Goal: Transaction & Acquisition: Purchase product/service

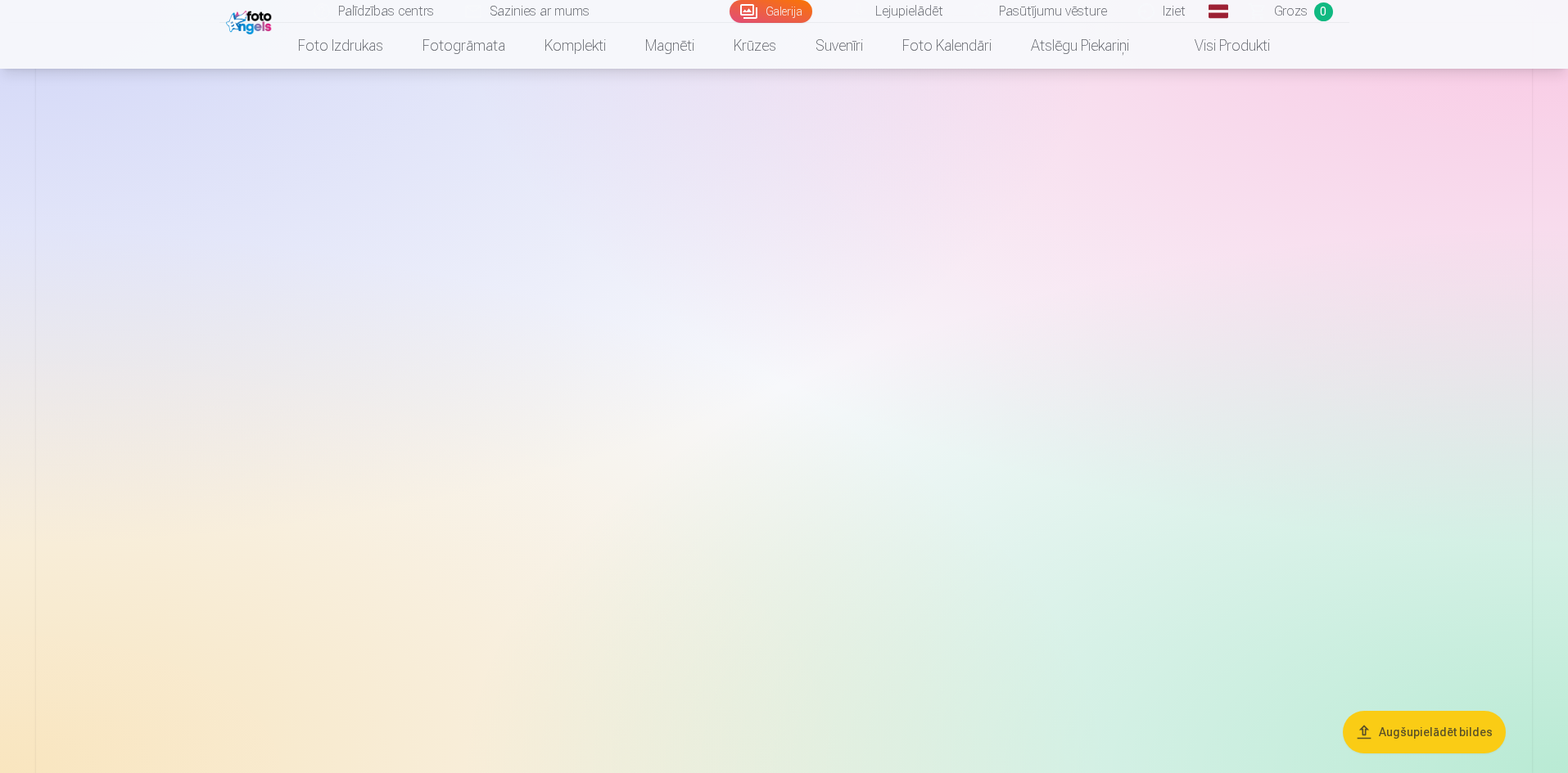
scroll to position [246, 0]
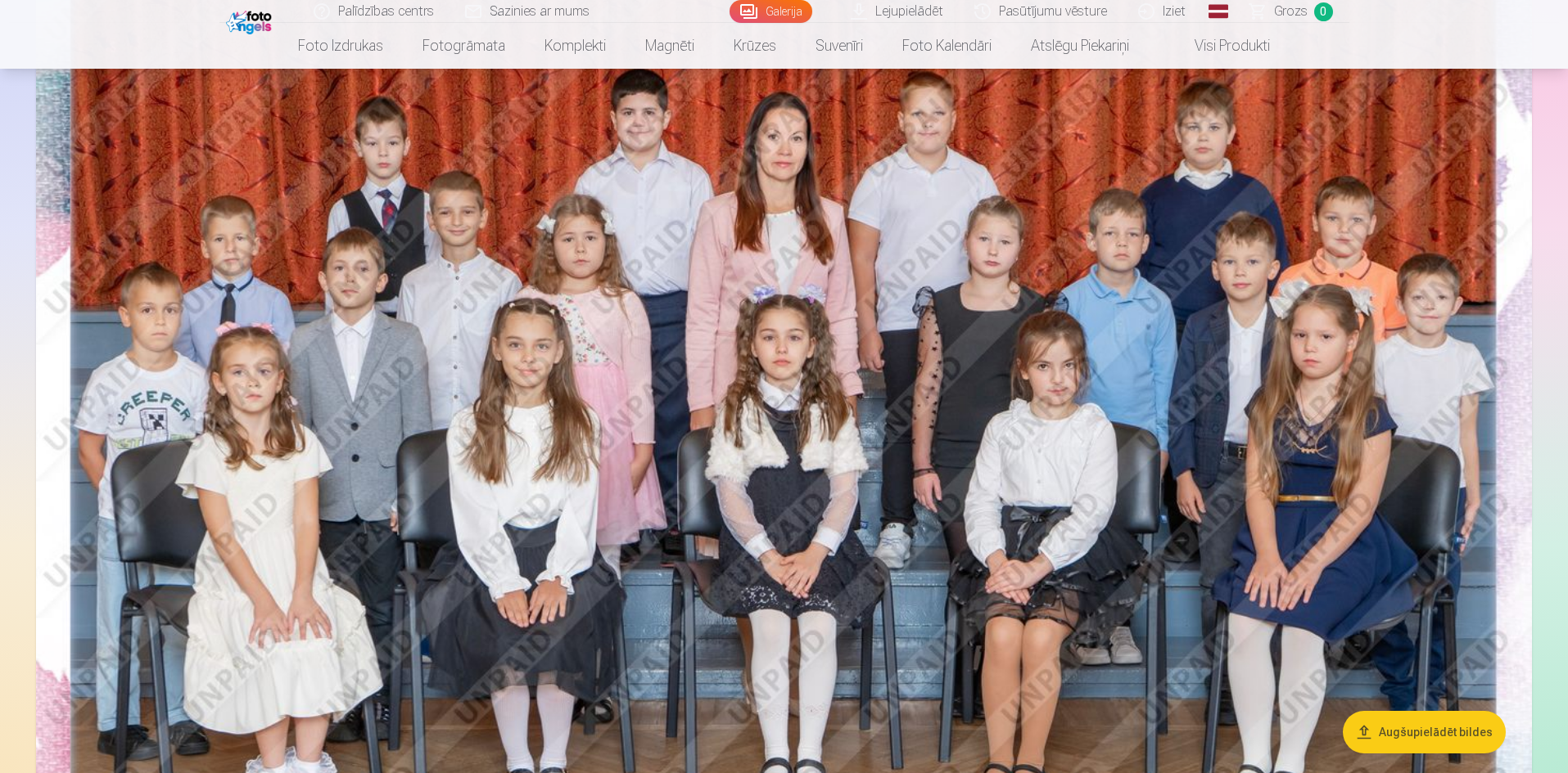
click at [1229, 423] on img at bounding box center [784, 433] width 1495 height 997
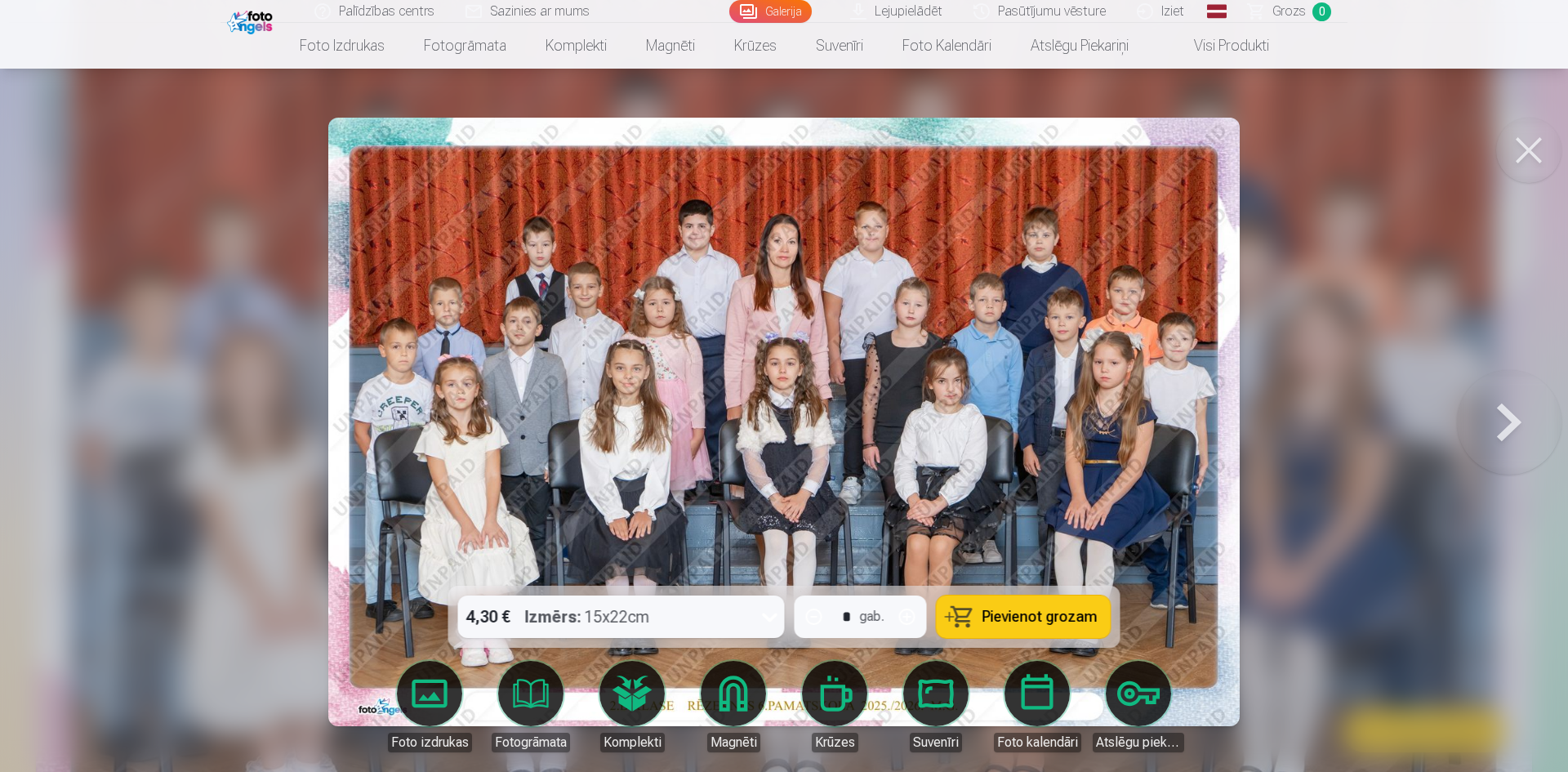
click at [1529, 165] on button at bounding box center [1529, 150] width 65 height 65
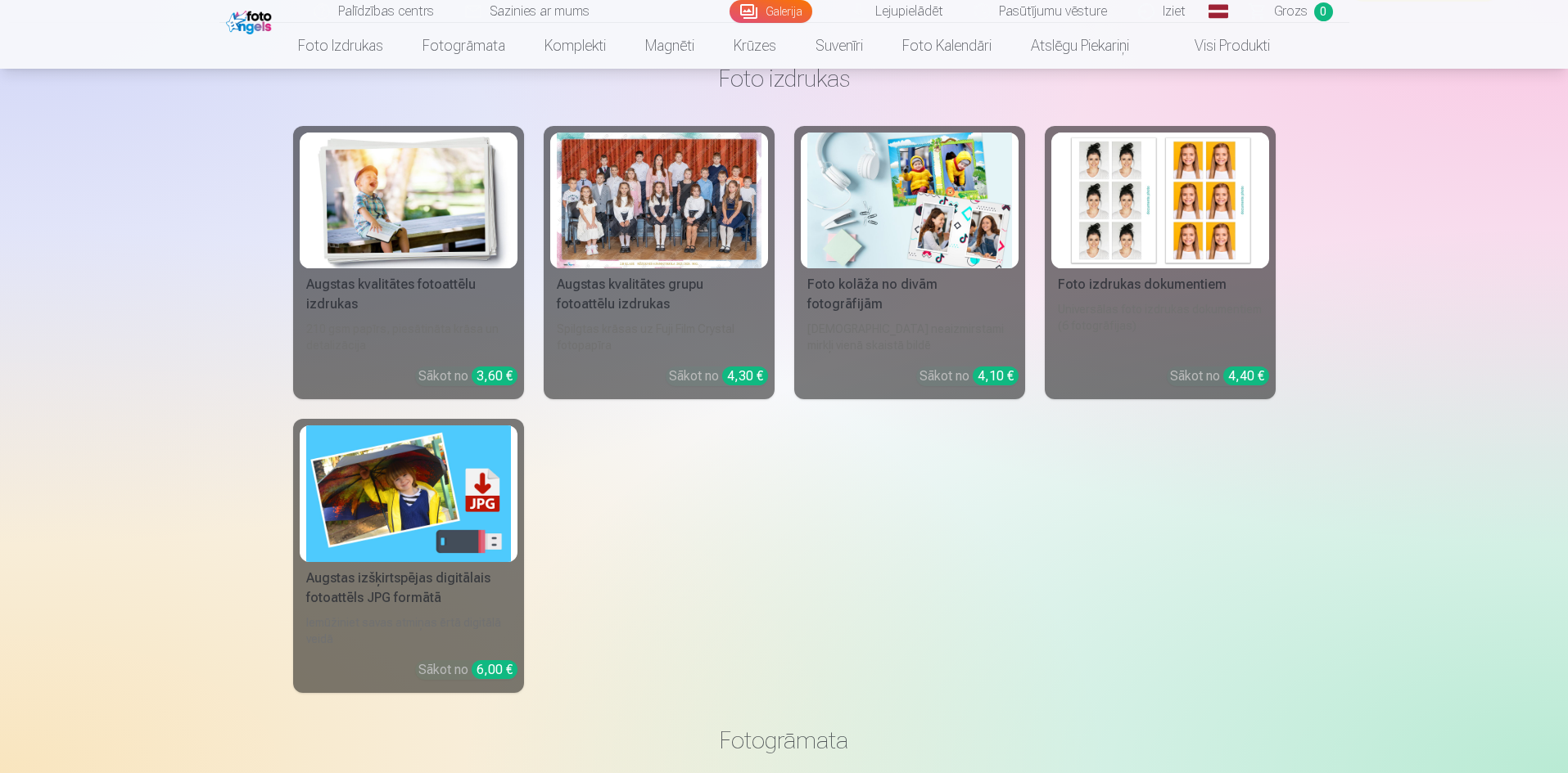
scroll to position [14562, 0]
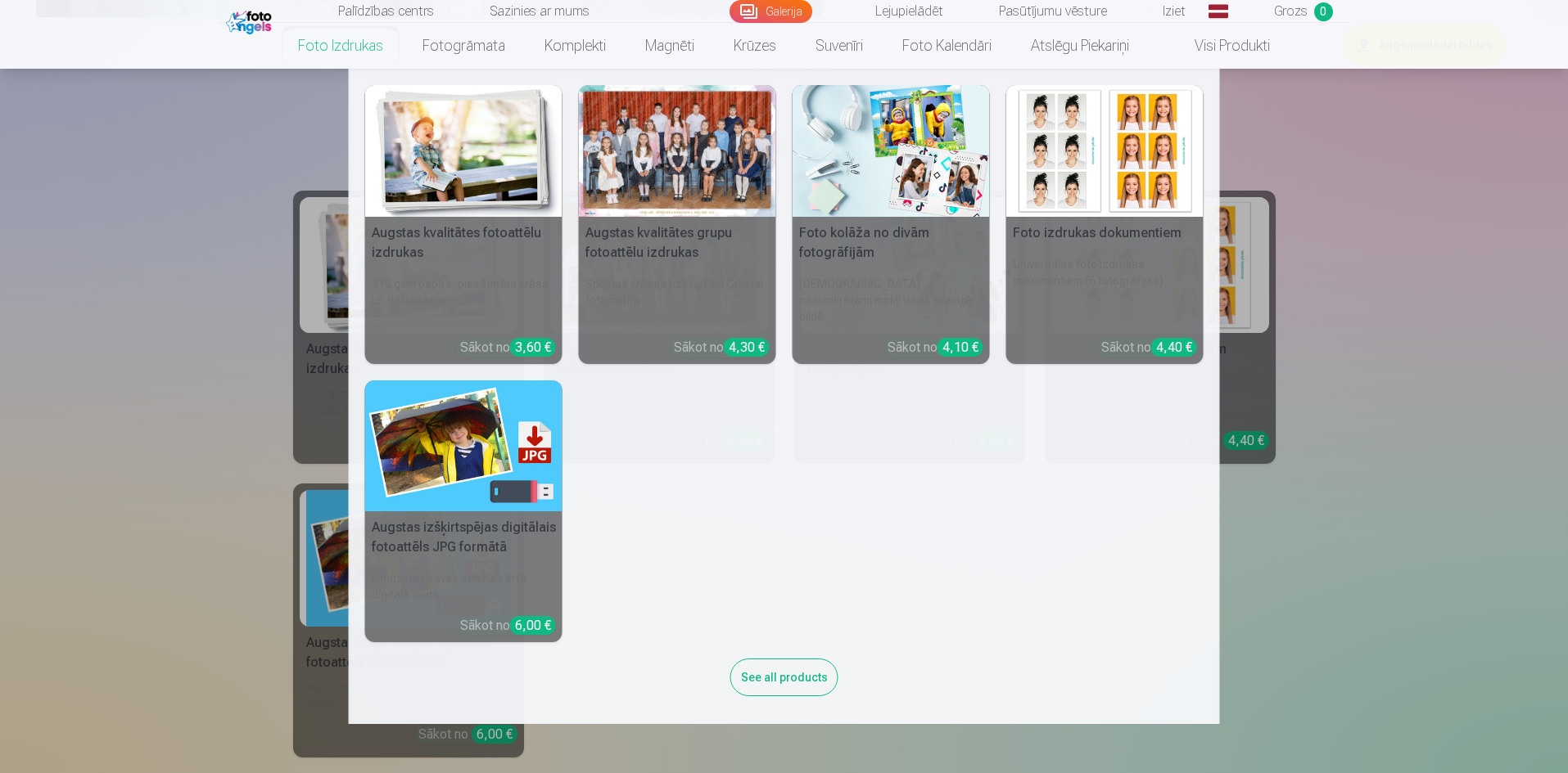
click at [338, 46] on link "Foto izdrukas" at bounding box center [341, 46] width 124 height 46
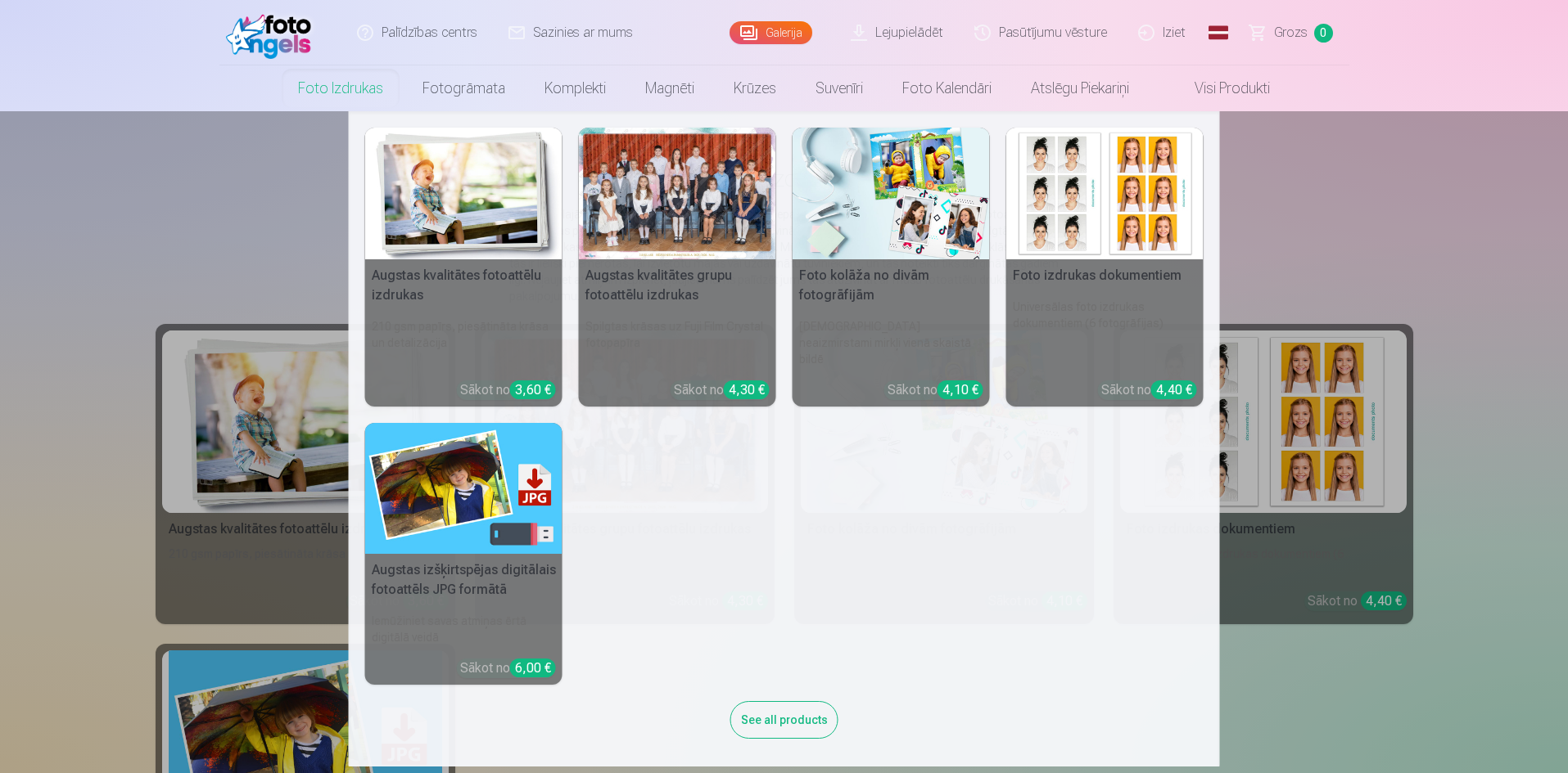
click at [336, 86] on link "Foto izdrukas" at bounding box center [341, 88] width 124 height 46
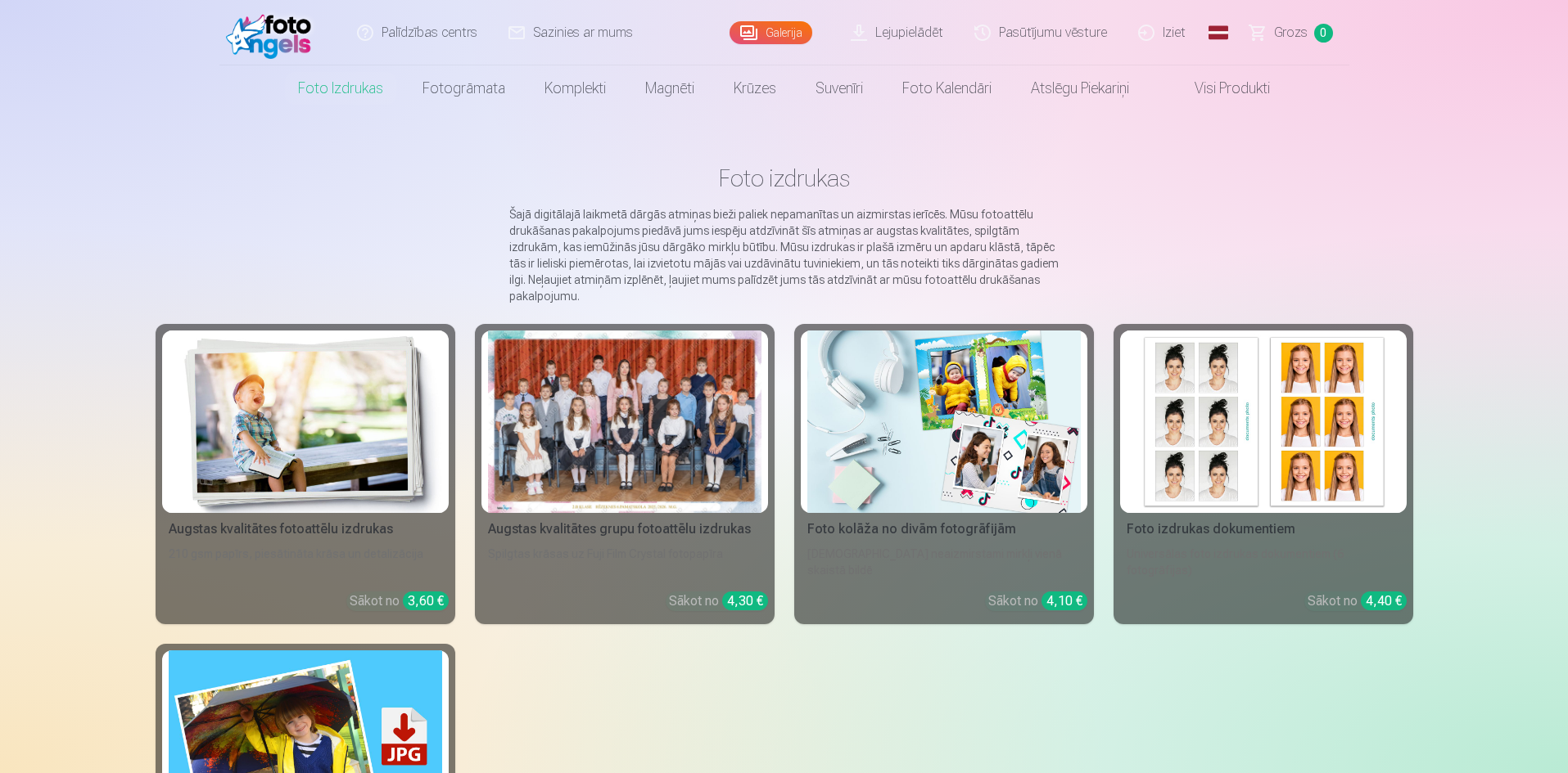
click at [280, 31] on img at bounding box center [273, 33] width 94 height 53
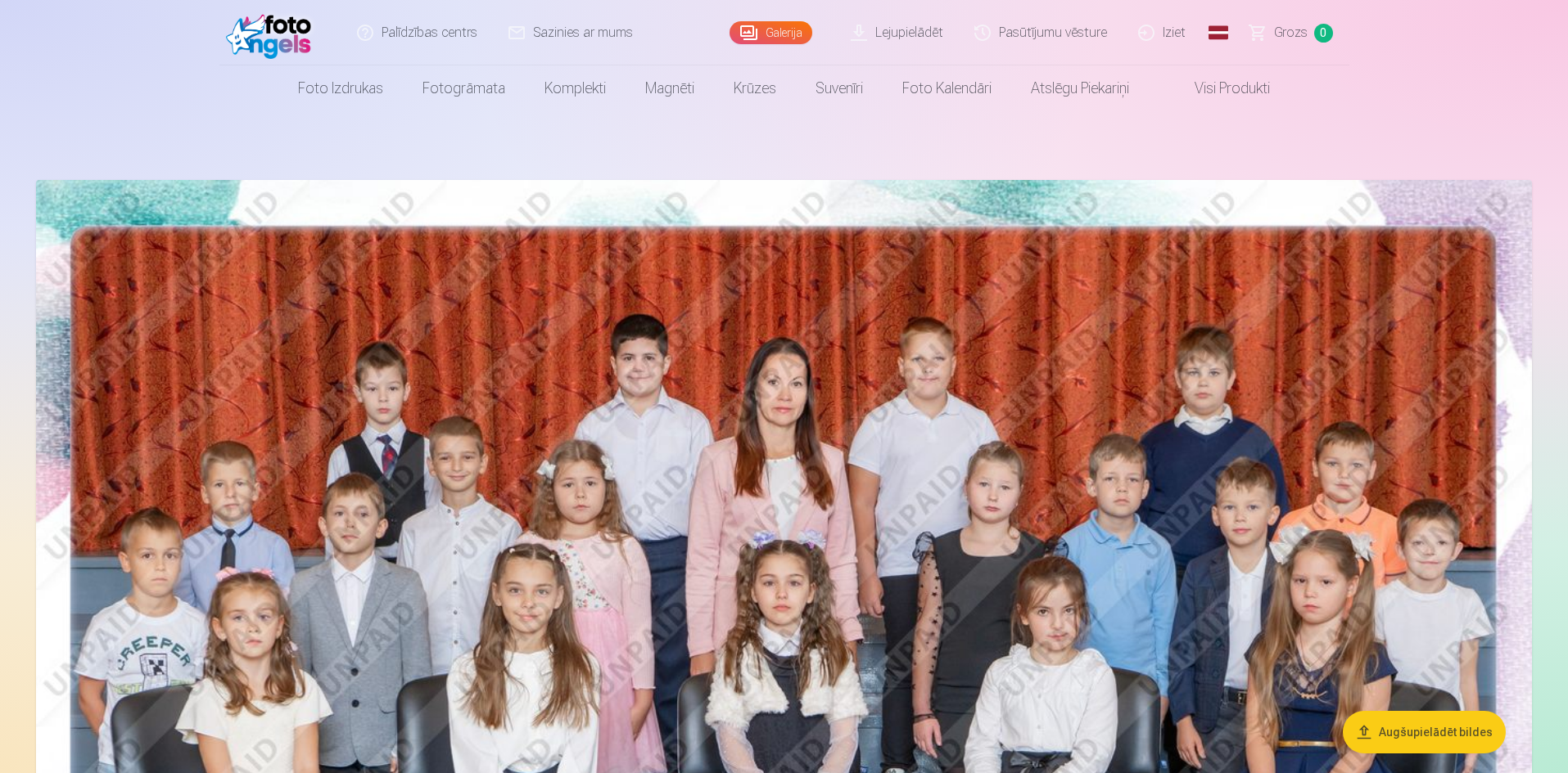
click at [280, 31] on img at bounding box center [273, 33] width 94 height 53
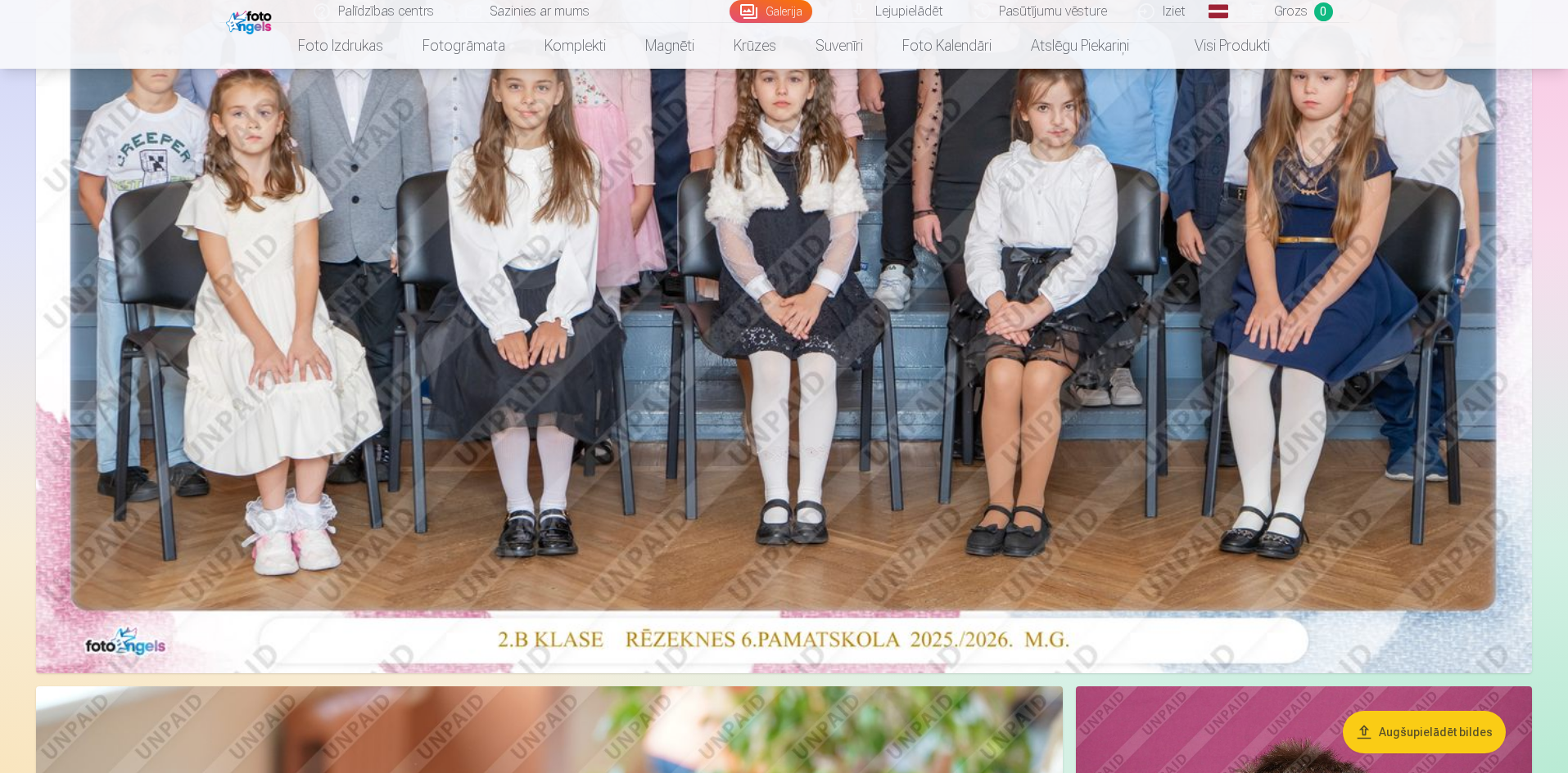
scroll to position [491, 0]
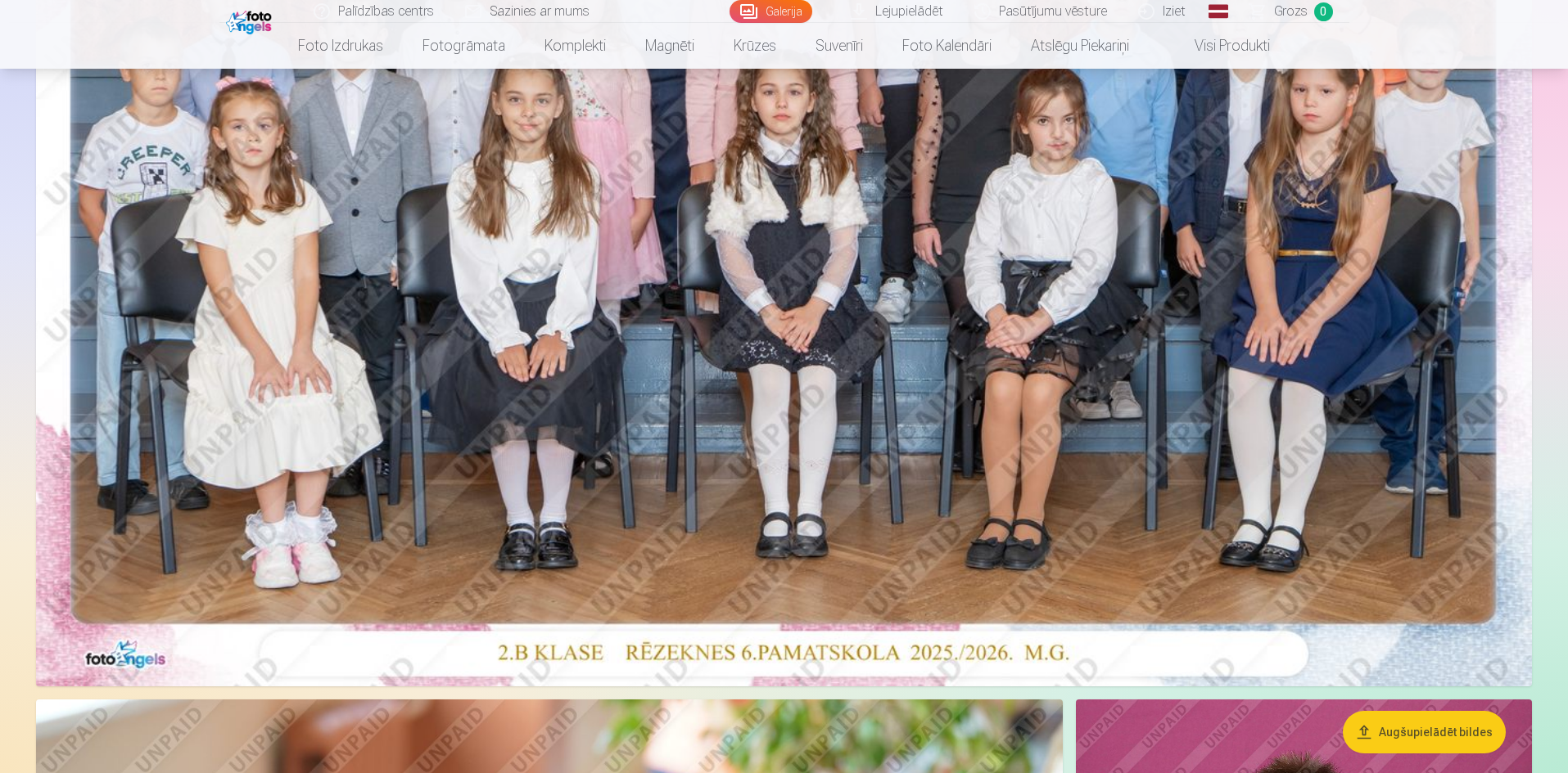
click at [710, 242] on img at bounding box center [784, 188] width 1495 height 997
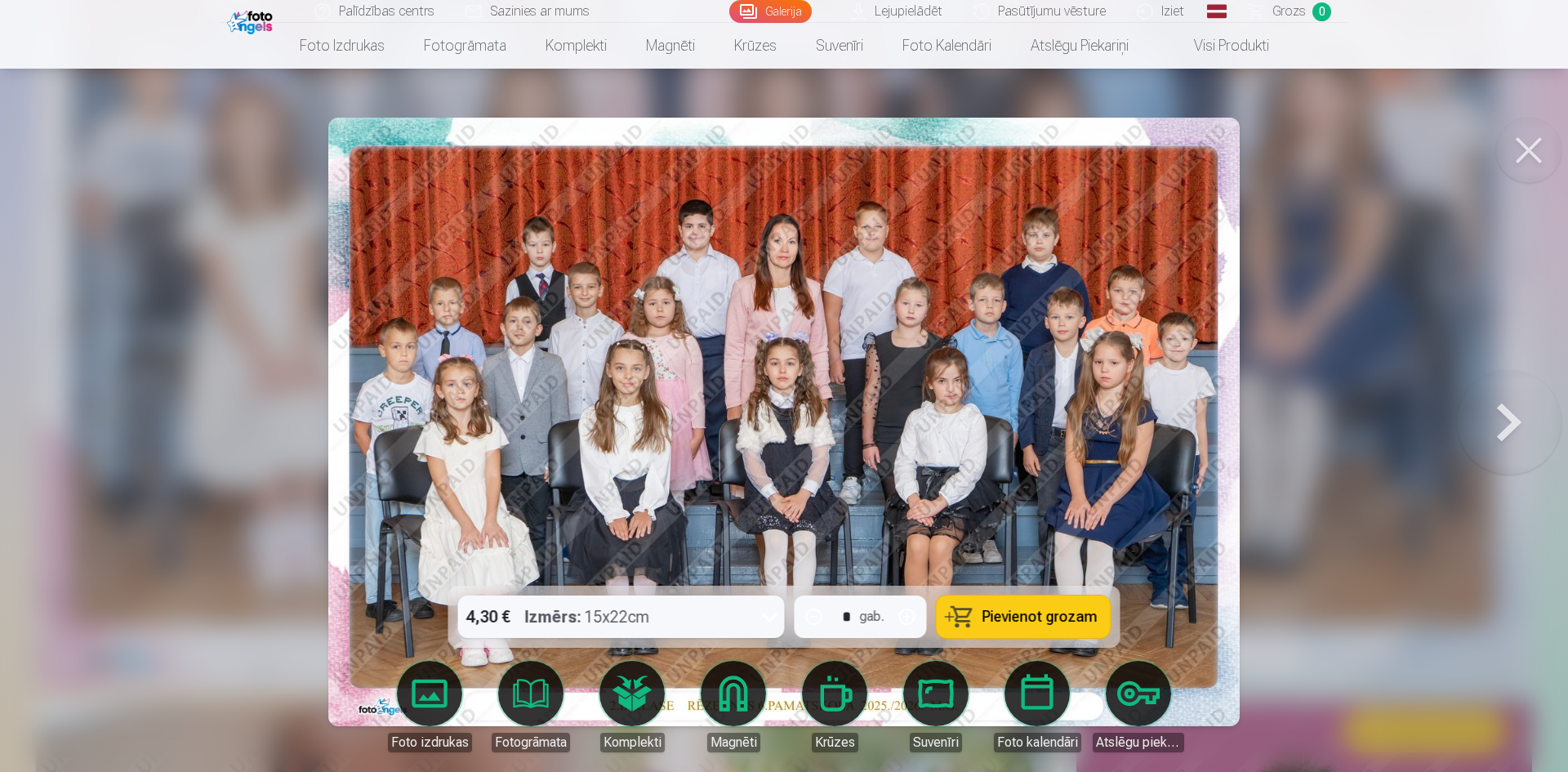
click at [766, 618] on icon at bounding box center [770, 616] width 26 height 26
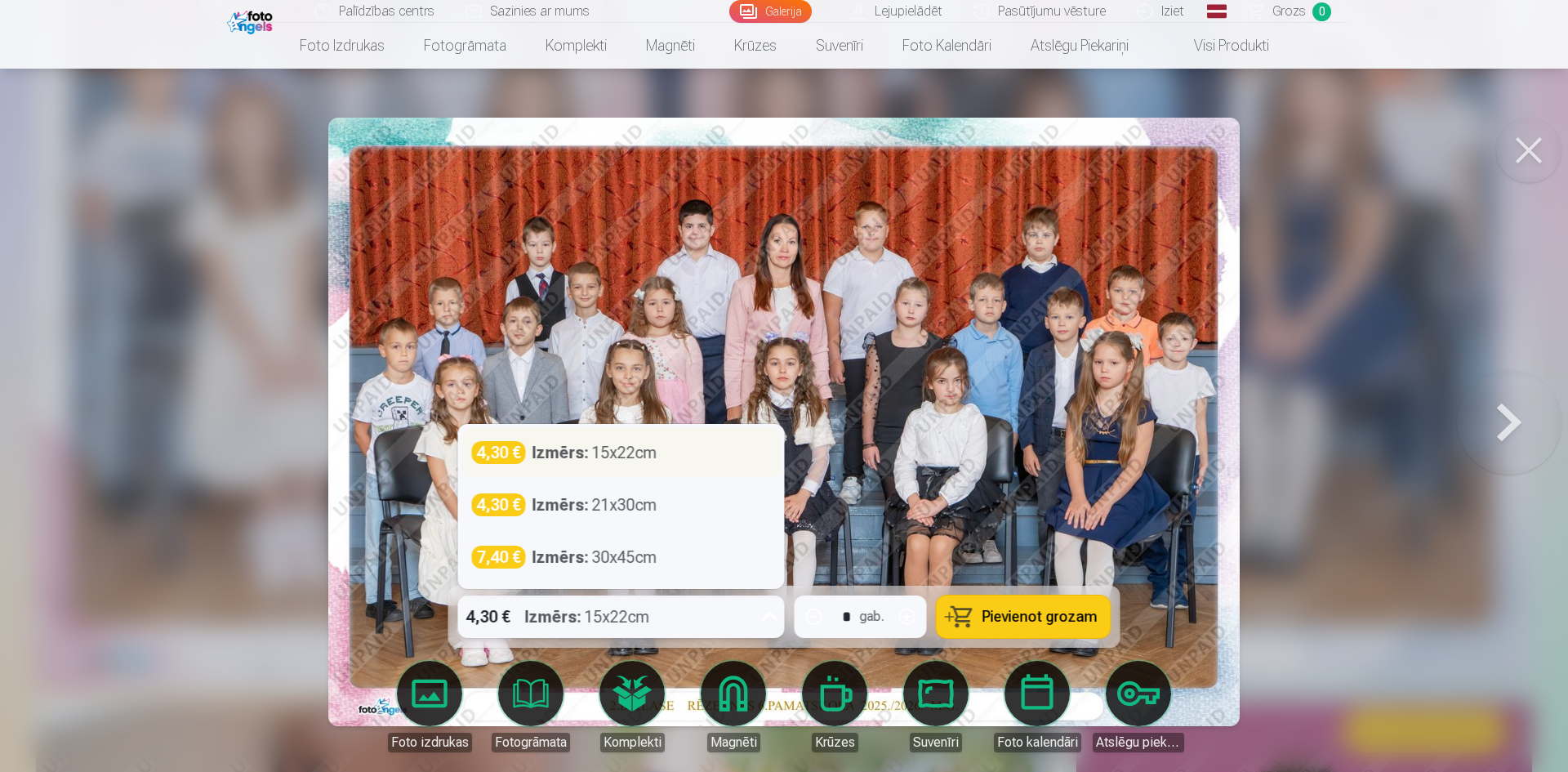
click at [602, 458] on div "Izmērs : 15x22cm" at bounding box center [595, 453] width 125 height 23
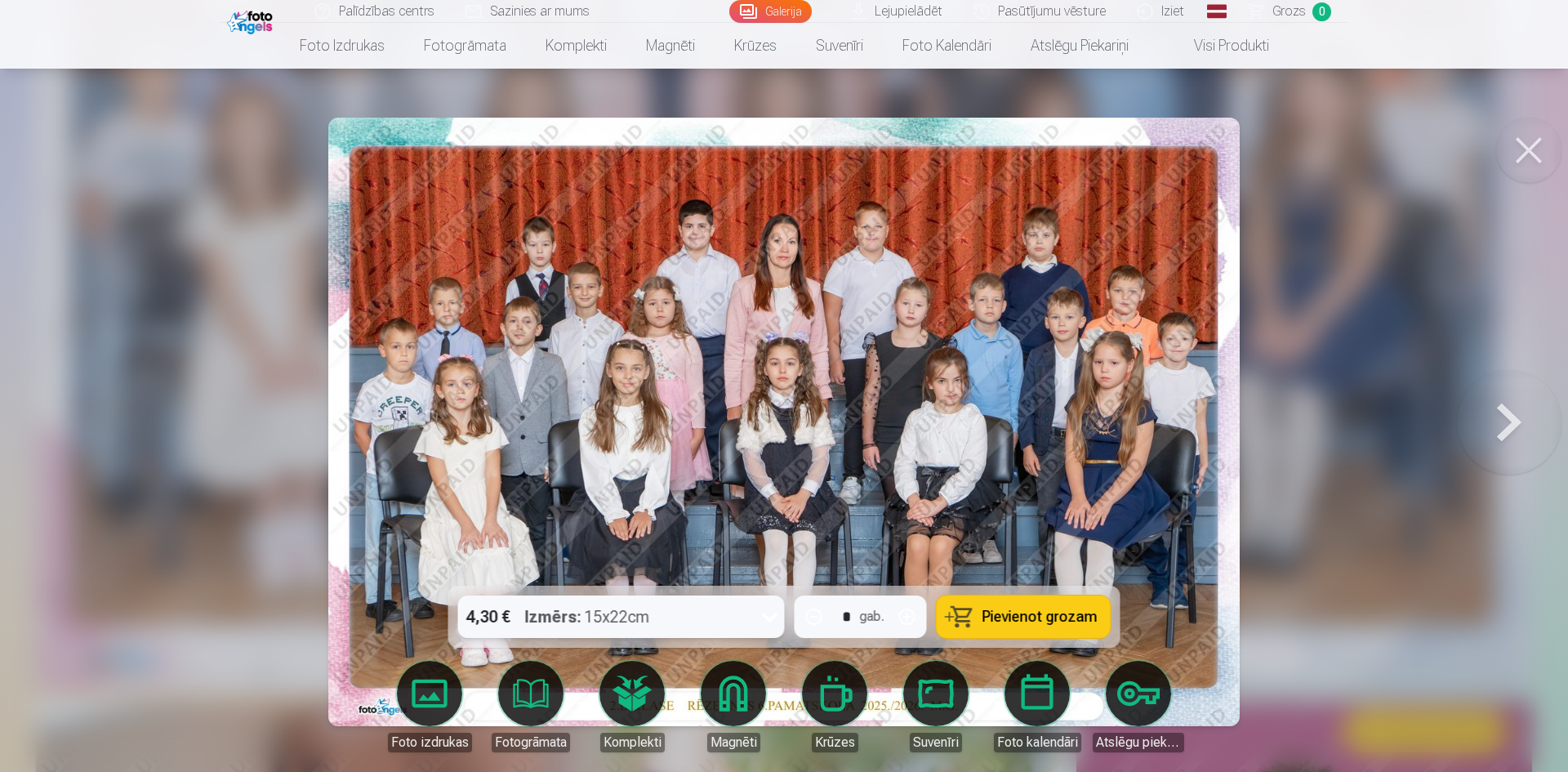
click at [1027, 619] on span "Pievienot grozam" at bounding box center [1040, 616] width 116 height 14
click at [1536, 156] on button at bounding box center [1529, 150] width 65 height 65
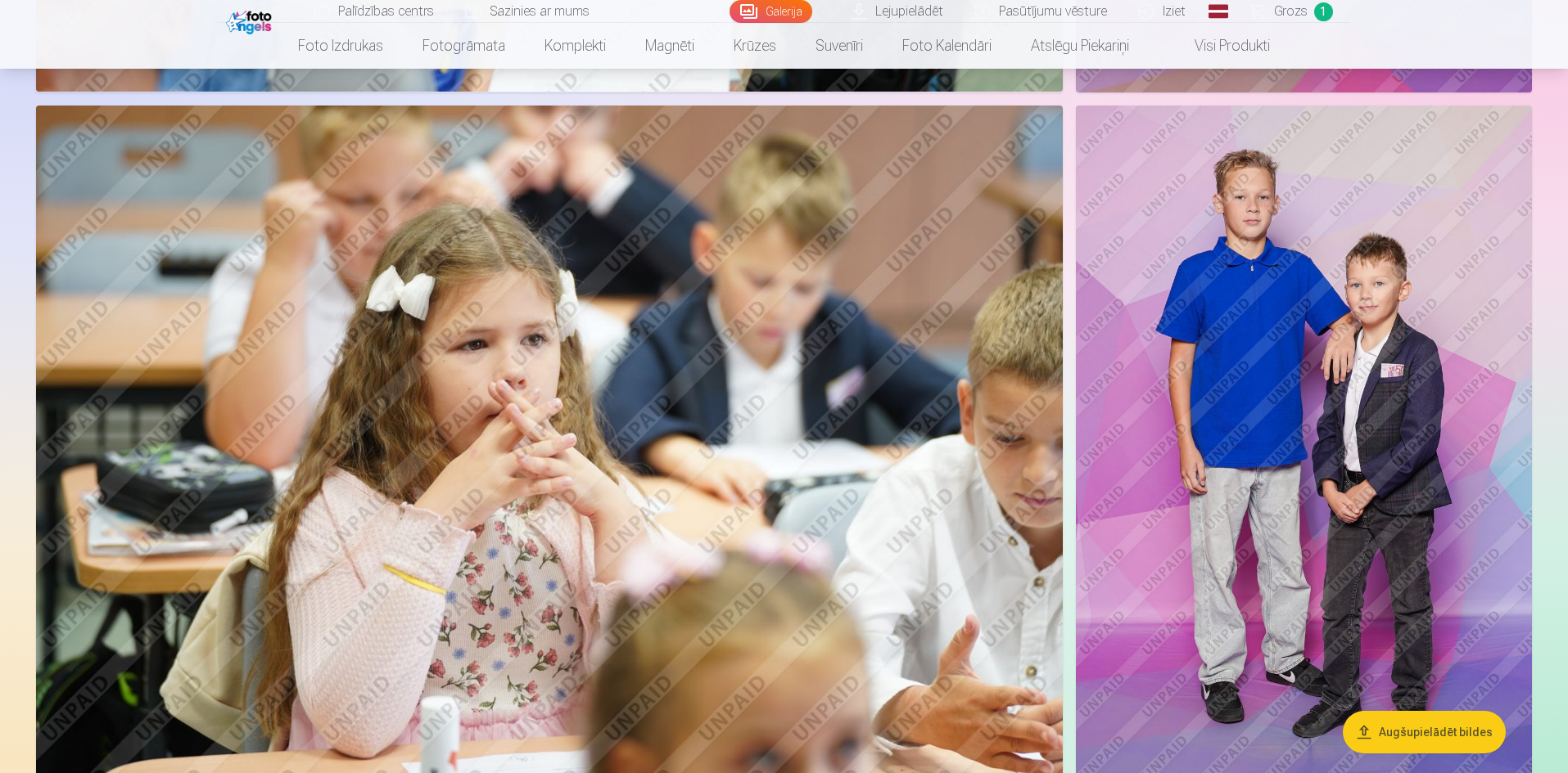
scroll to position [9980, 0]
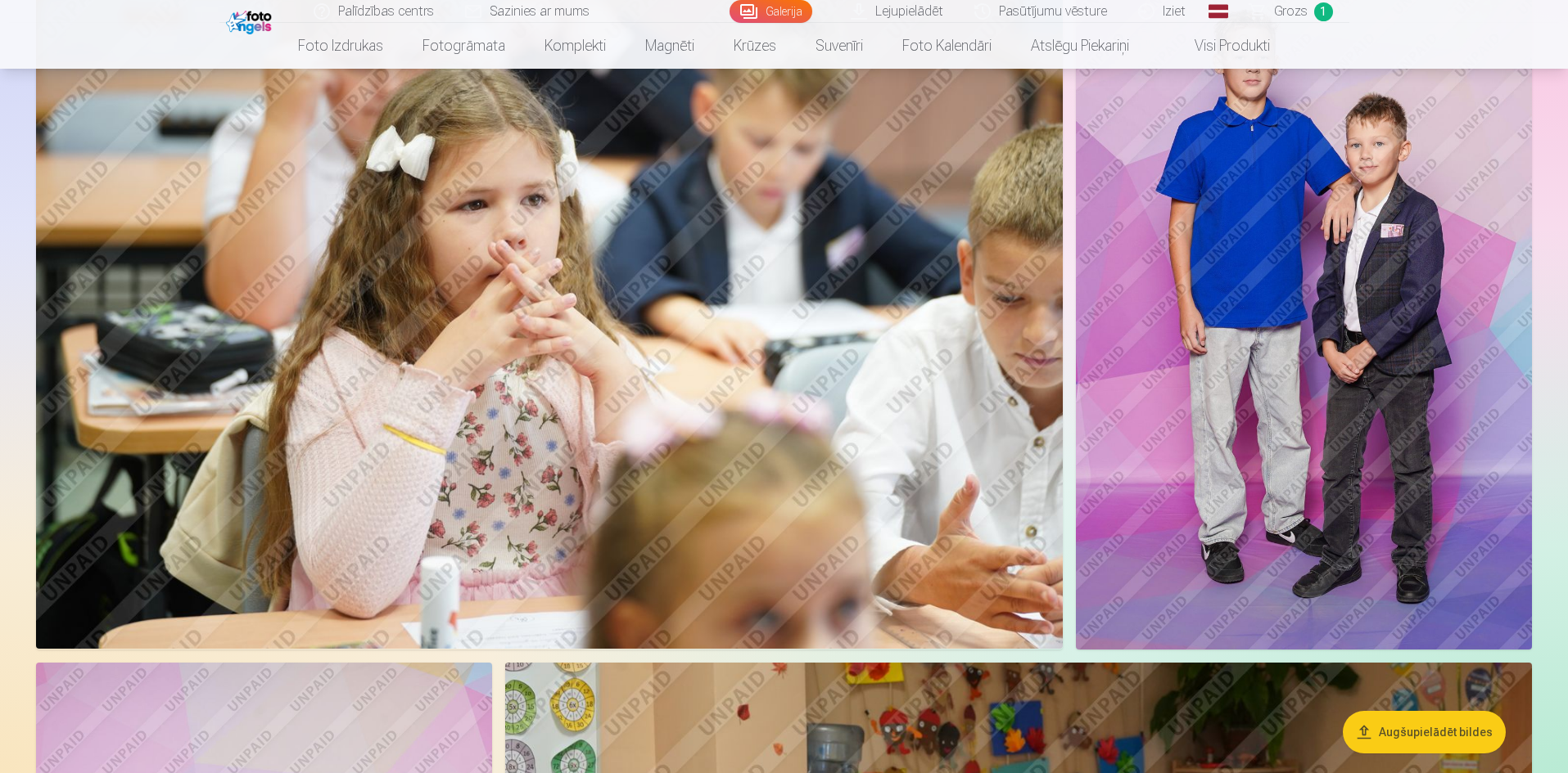
click at [1349, 278] on img at bounding box center [1304, 307] width 456 height 684
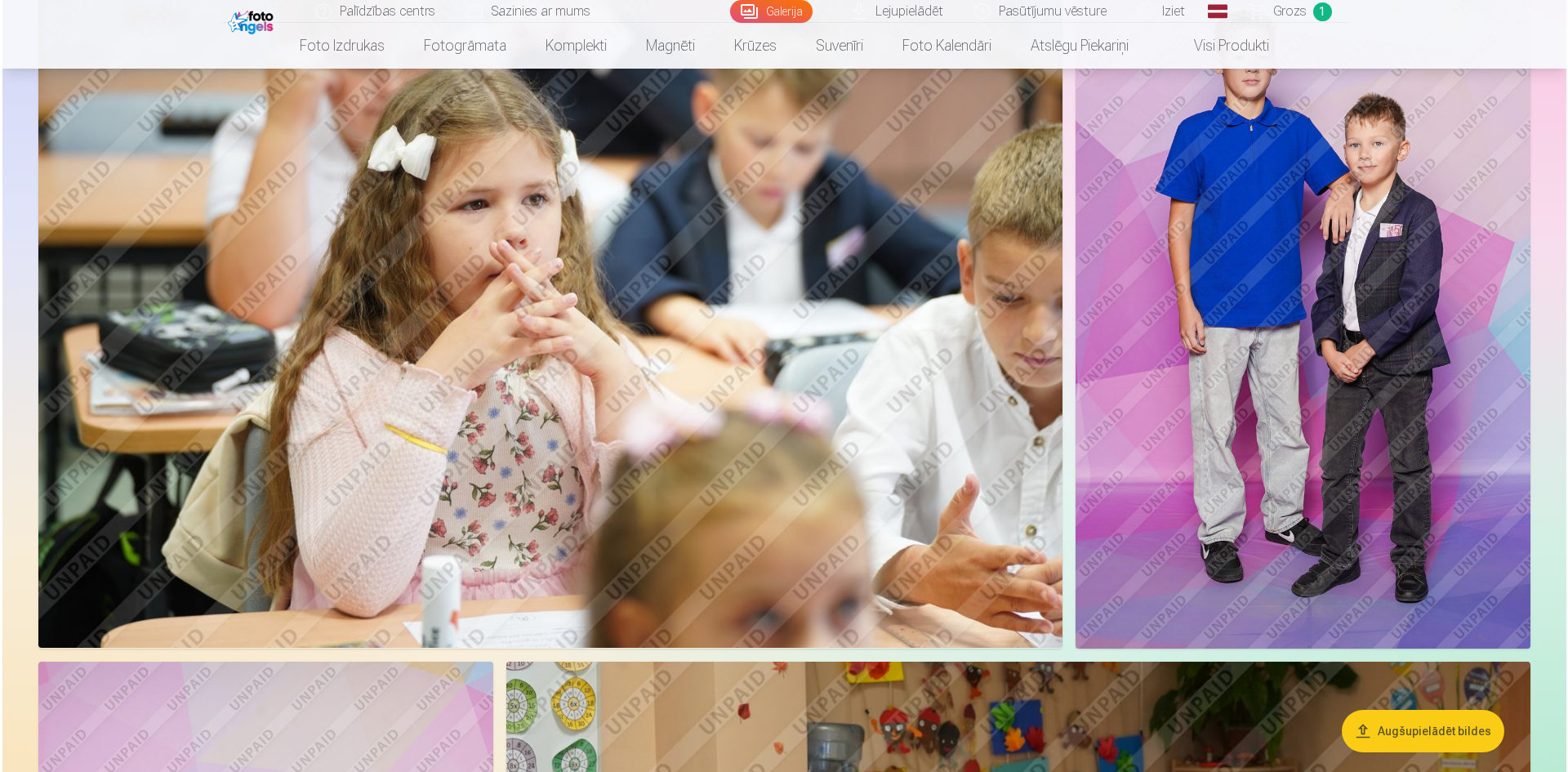
scroll to position [9994, 0]
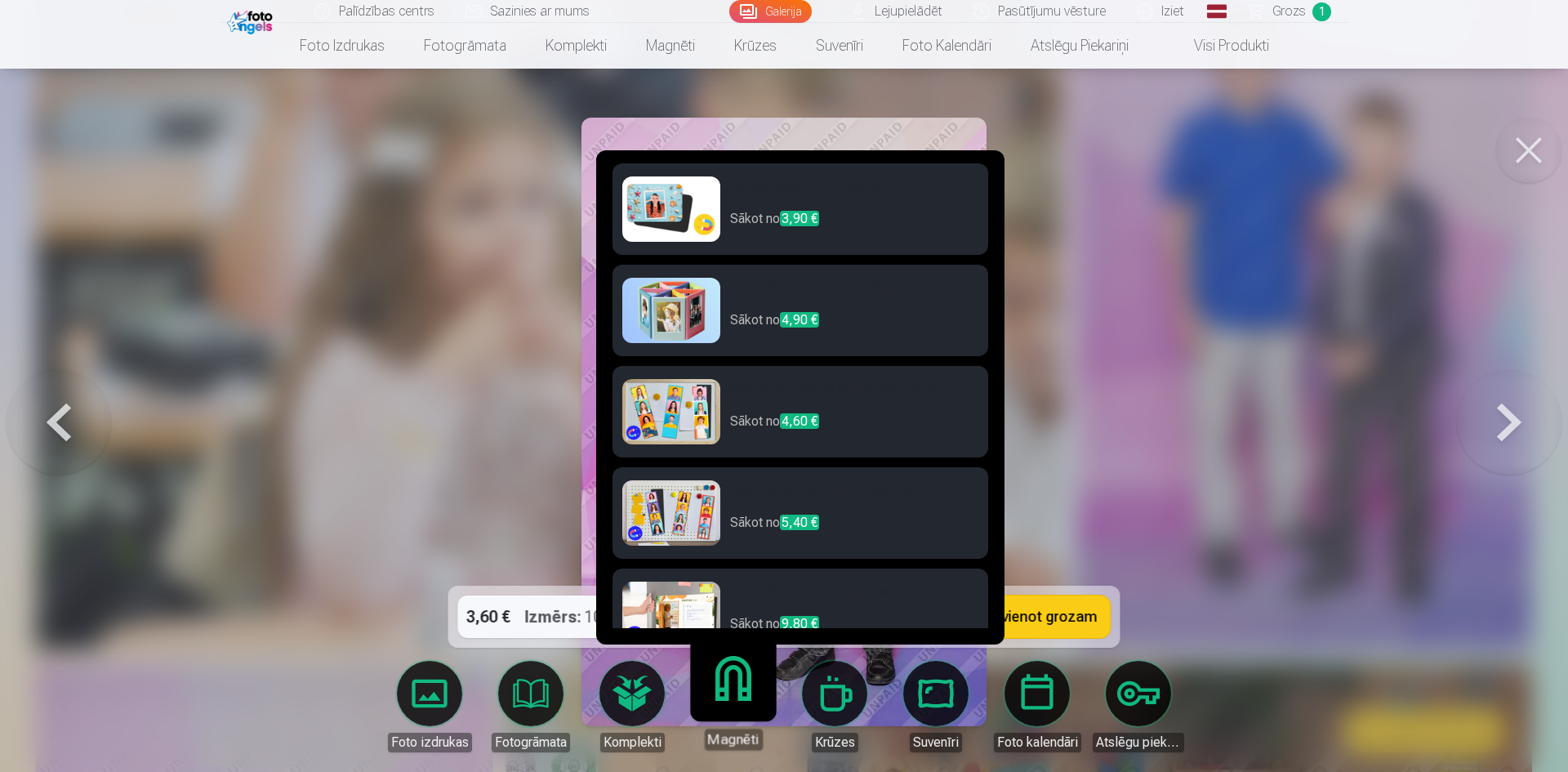
click at [728, 686] on link "Magnēti" at bounding box center [732, 699] width 100 height 100
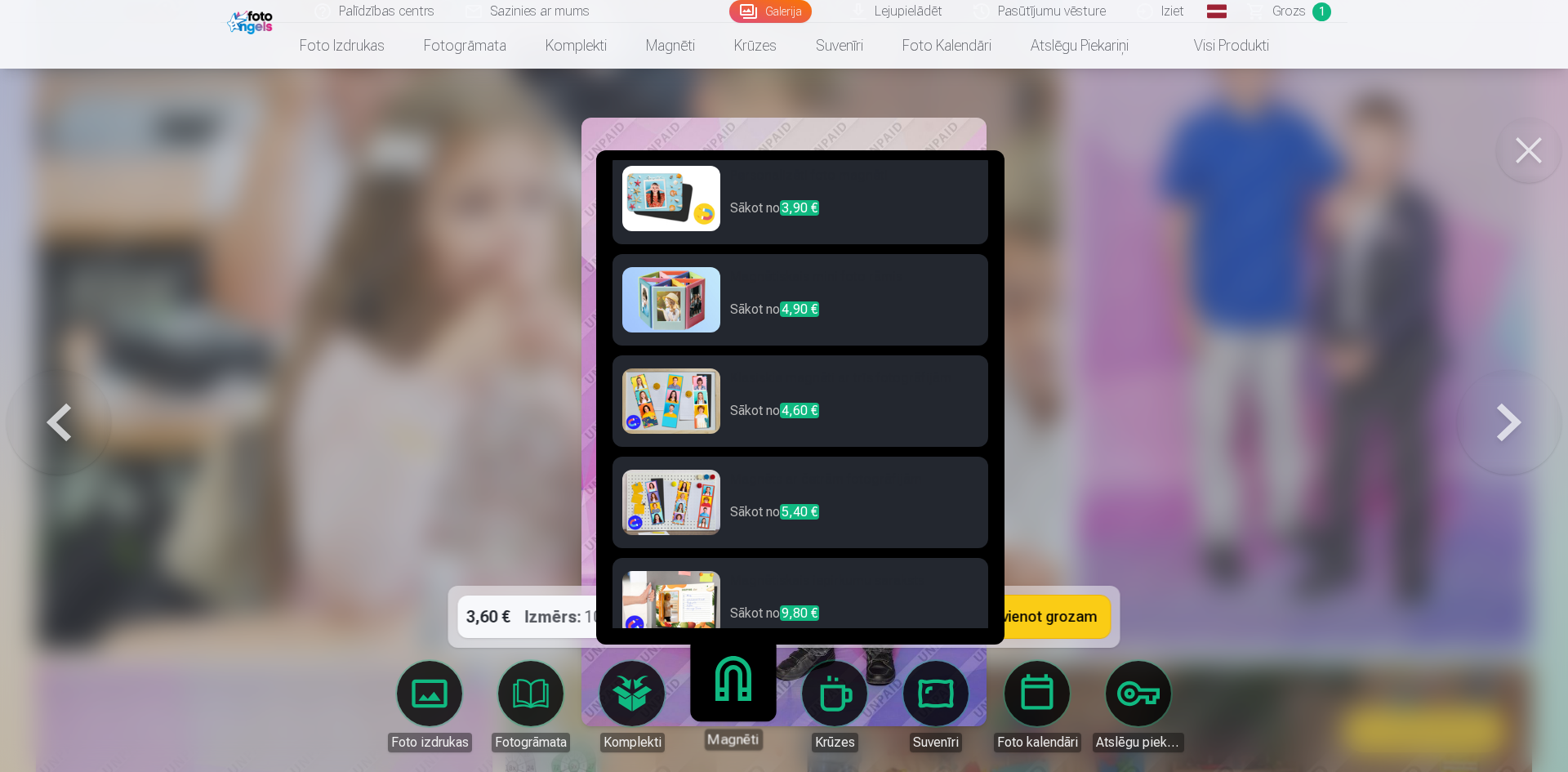
scroll to position [0, 0]
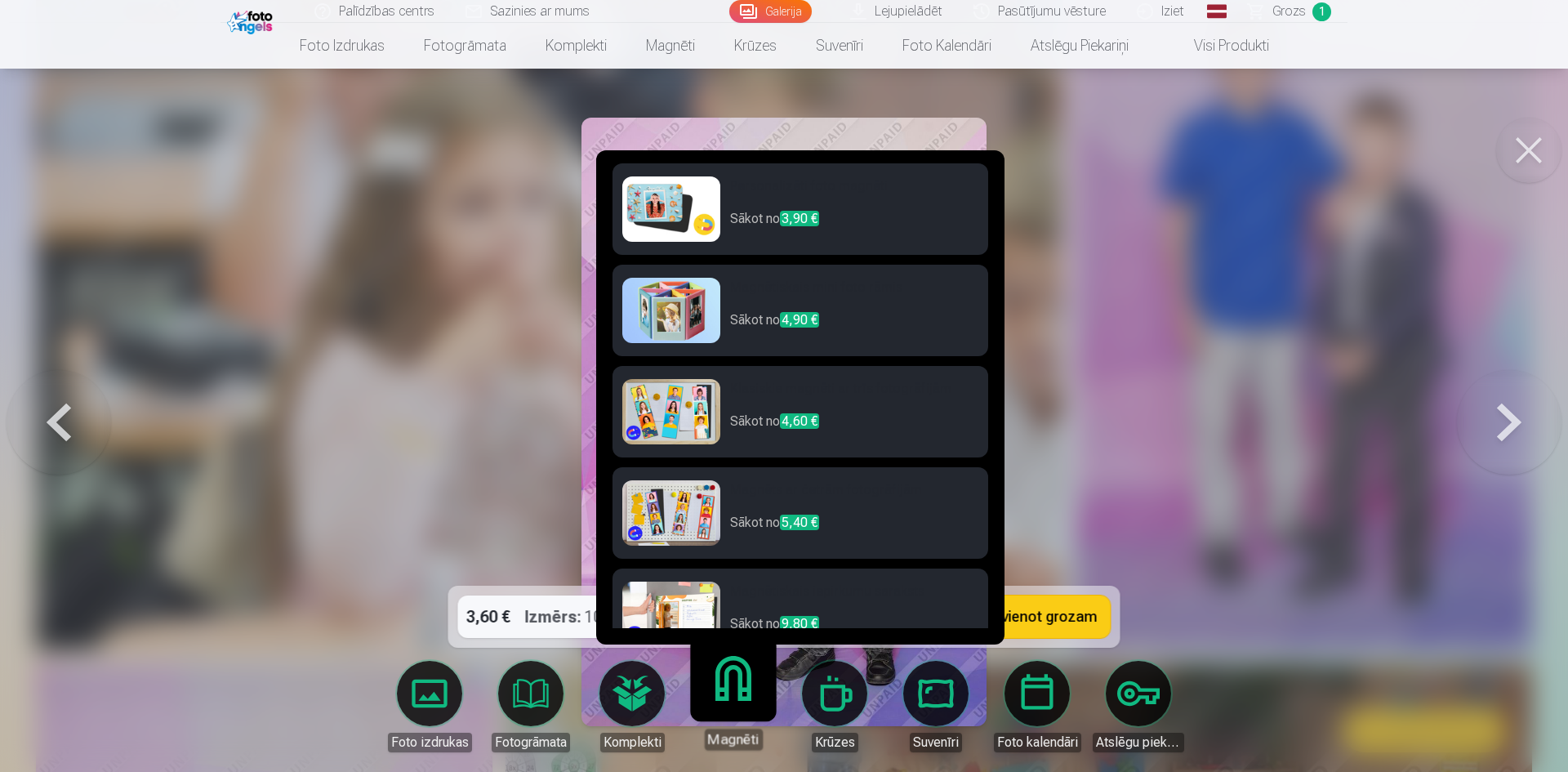
click at [913, 197] on h6 "Personalizēti foto magnēti" at bounding box center [854, 193] width 248 height 32
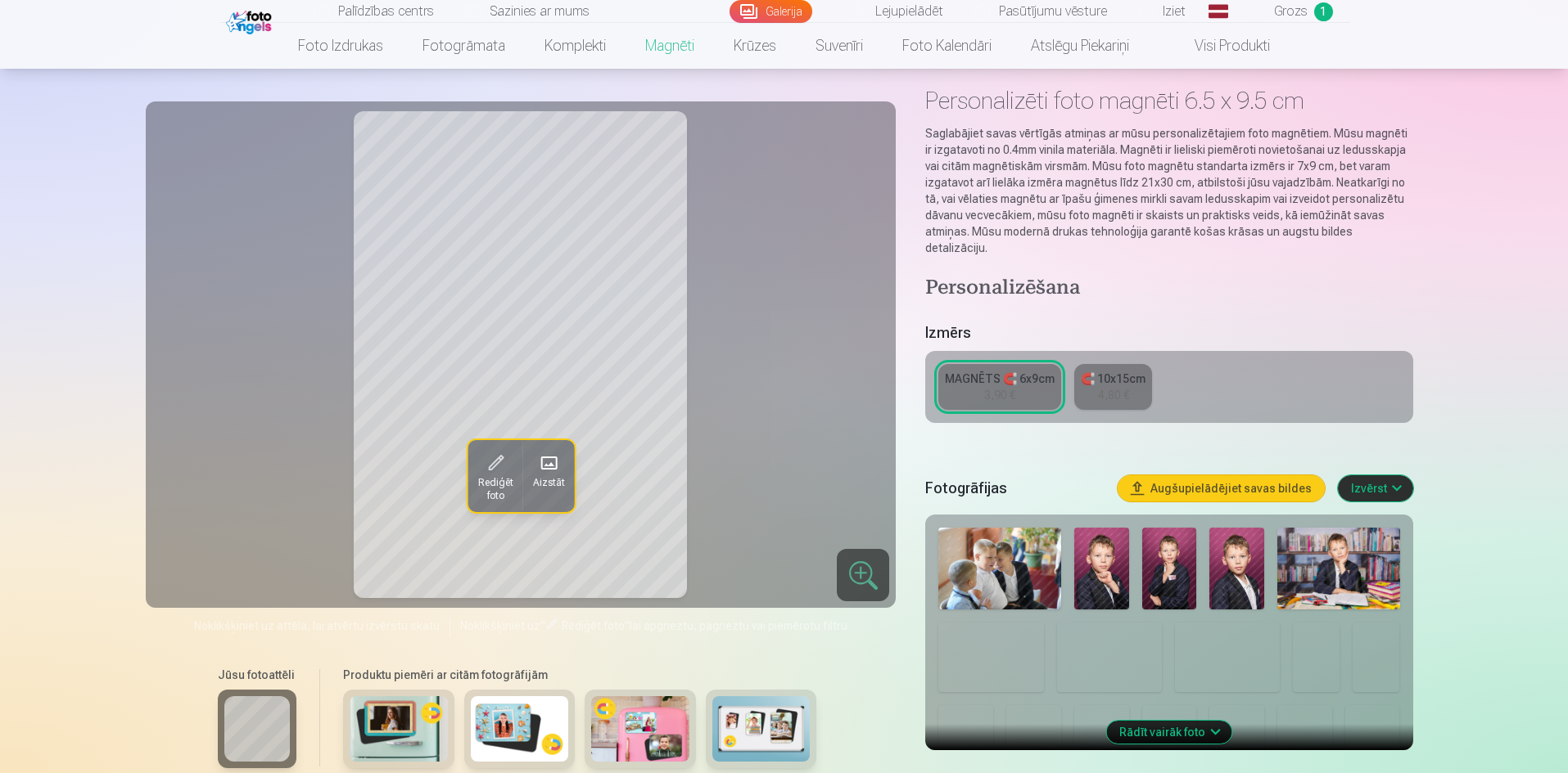
scroll to position [82, 0]
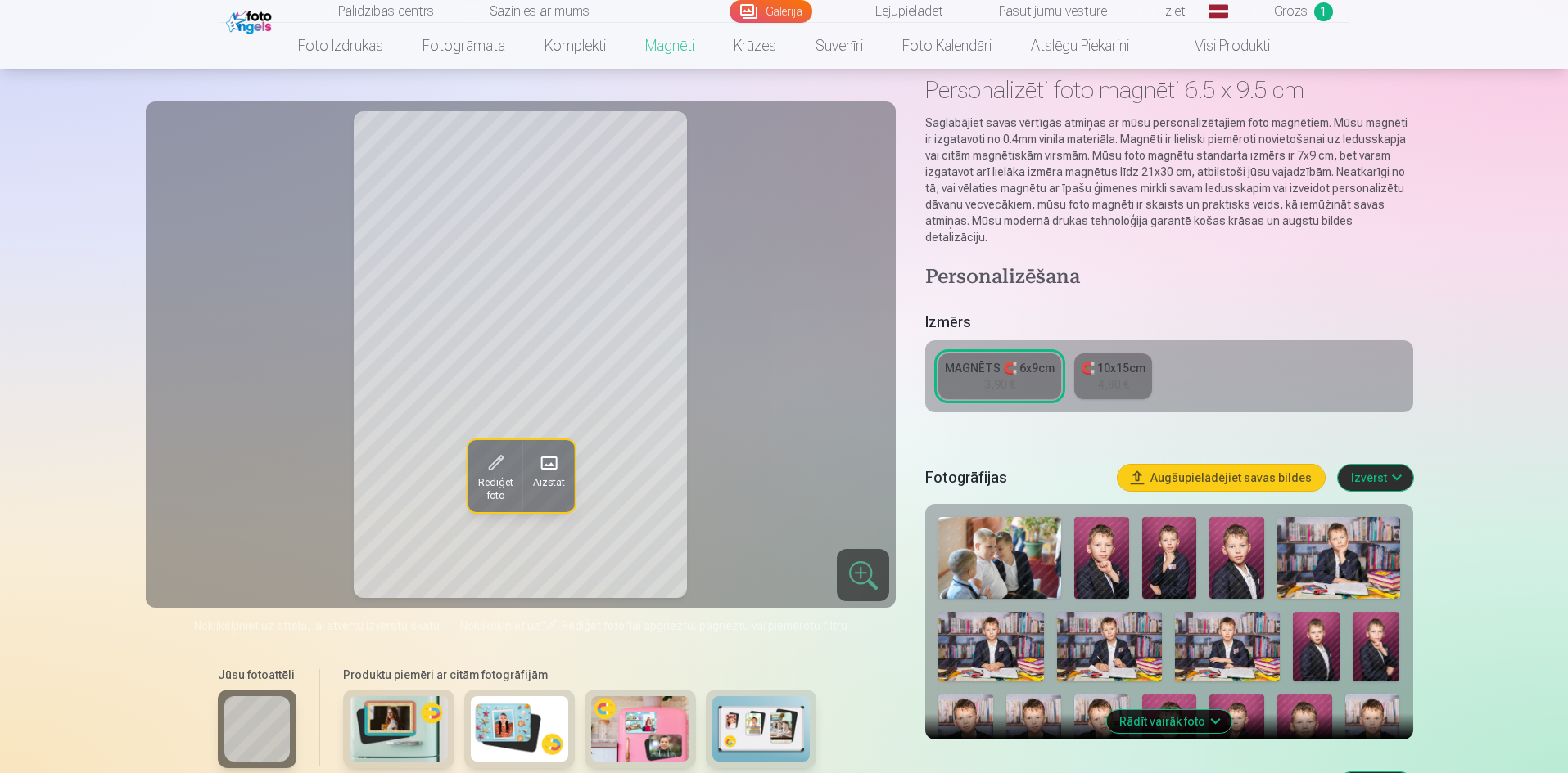
click at [1123, 376] on div "4,80 €" at bounding box center [1113, 384] width 31 height 16
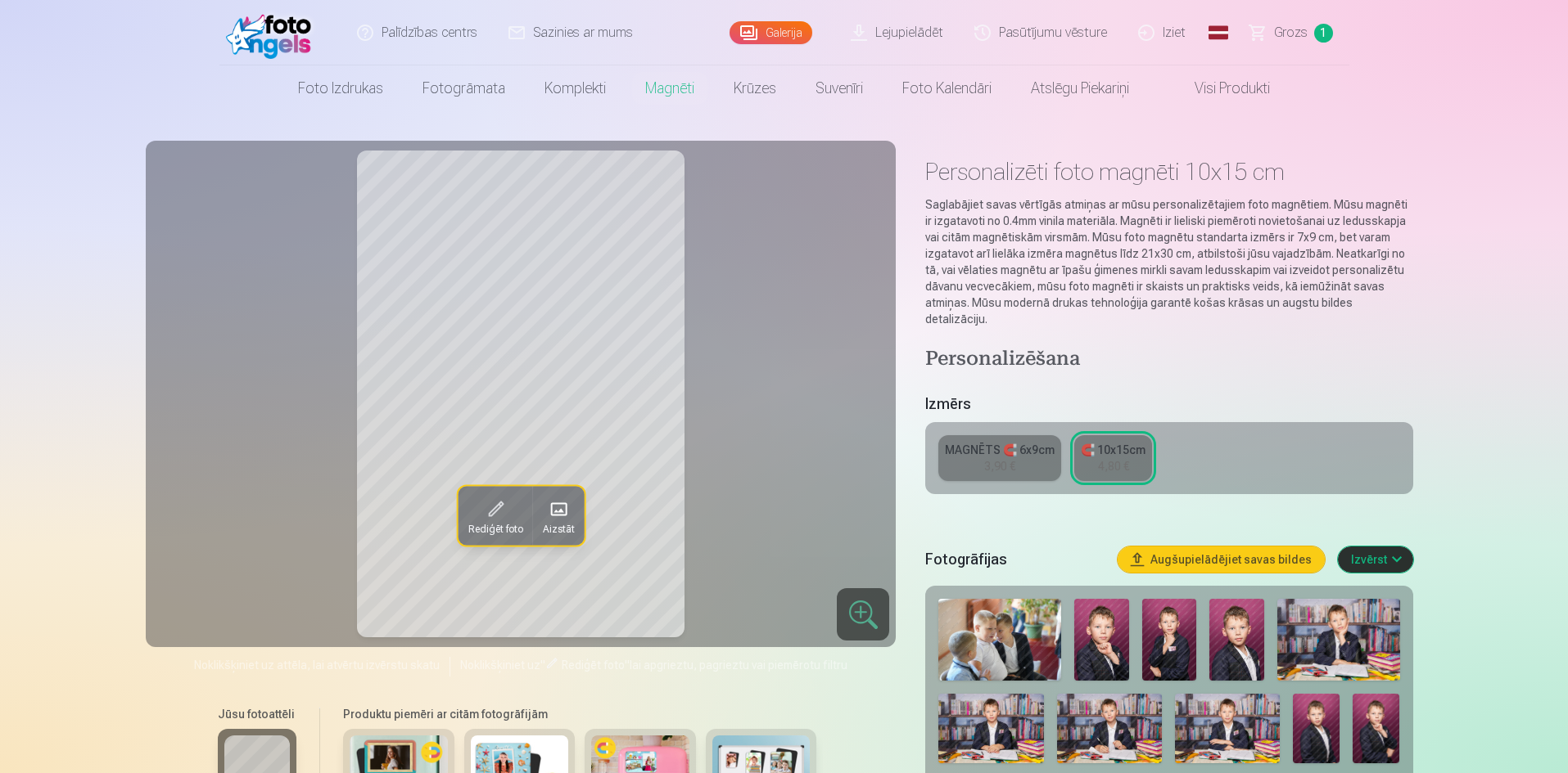
click at [995, 442] on div "MAGNĒTS 🧲 6x9cm" at bounding box center [999, 450] width 110 height 16
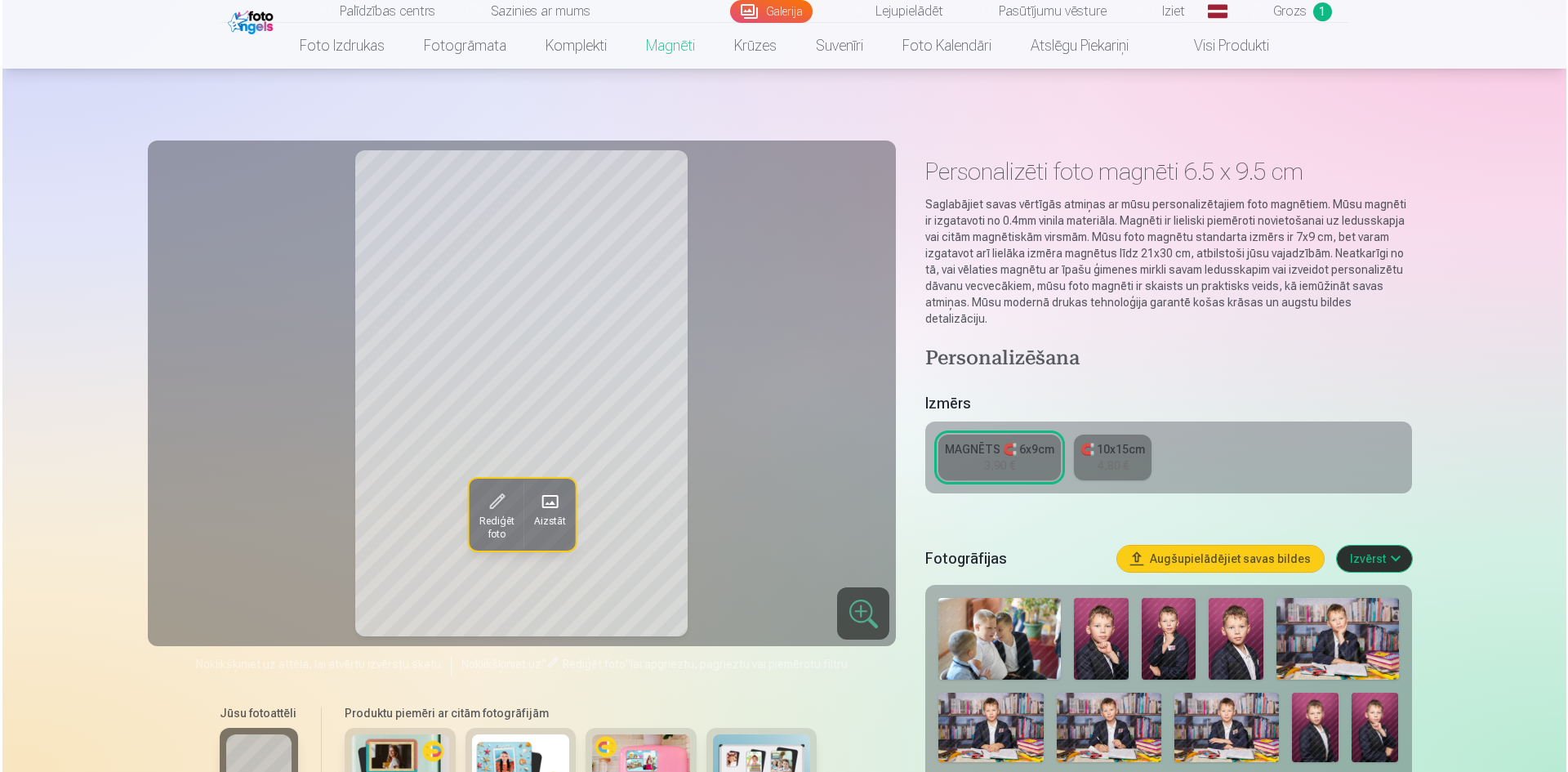
scroll to position [6445, 0]
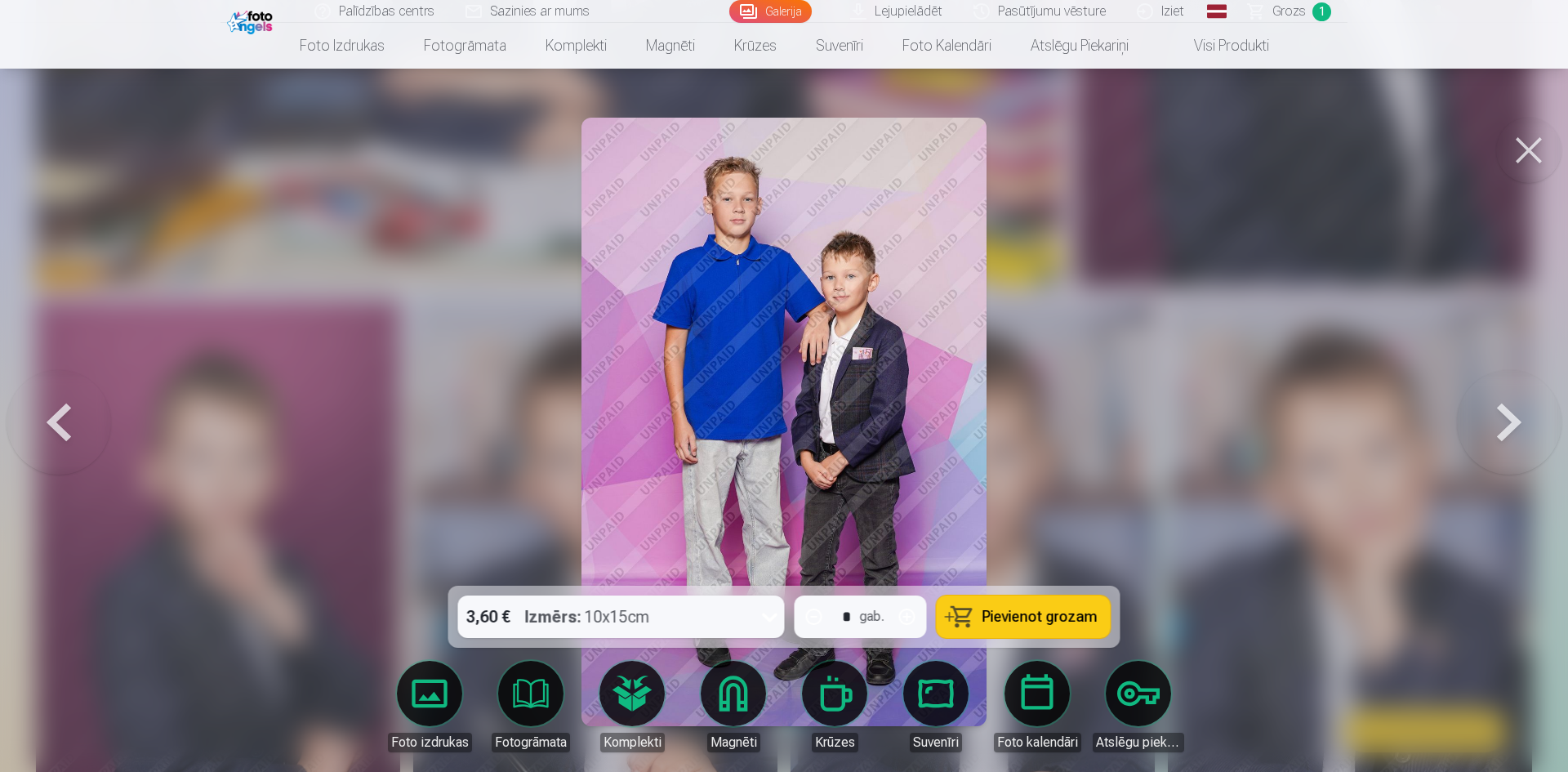
click at [1516, 426] on button at bounding box center [1508, 421] width 104 height 295
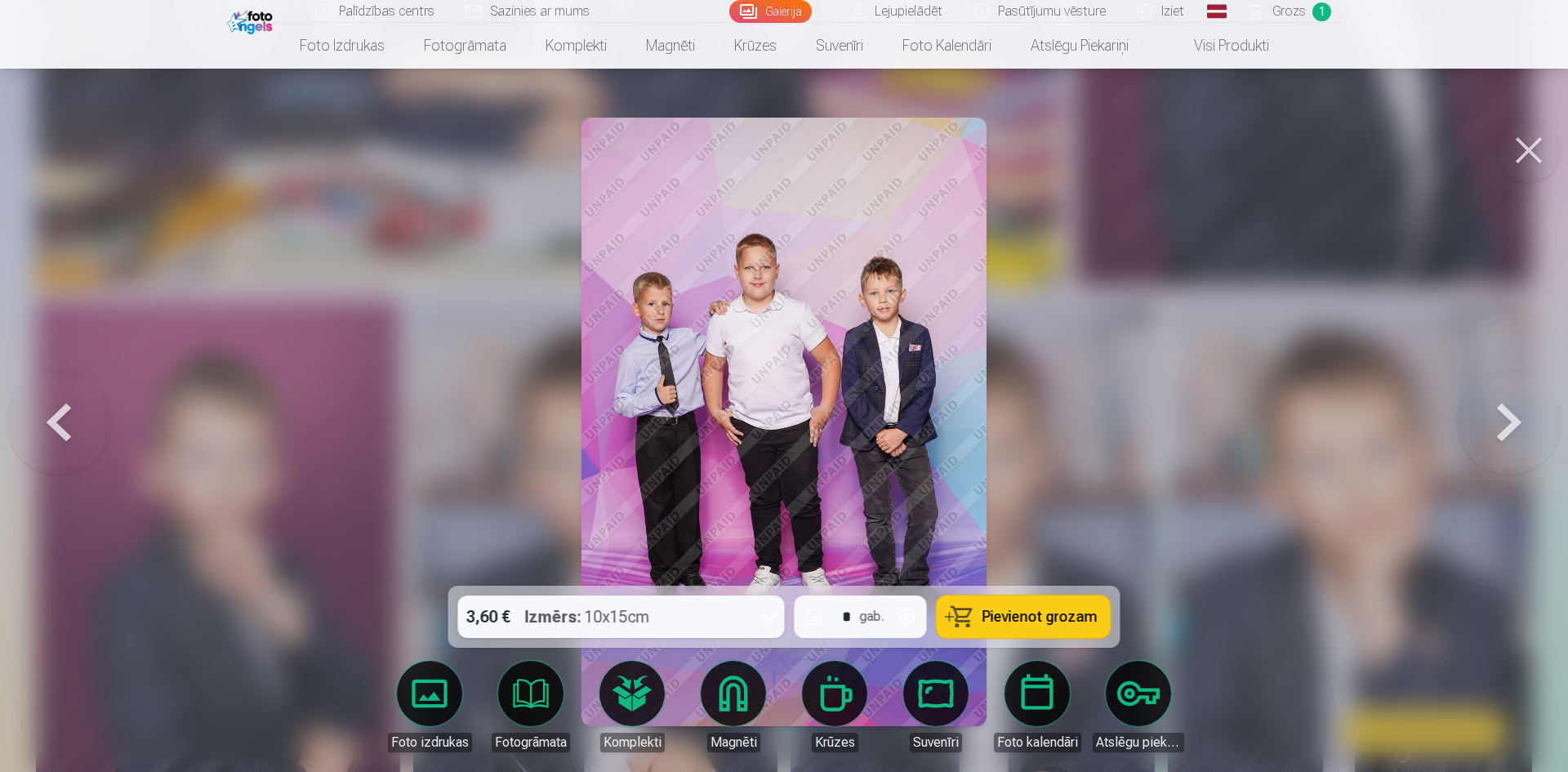
click at [1516, 426] on button at bounding box center [1508, 421] width 104 height 295
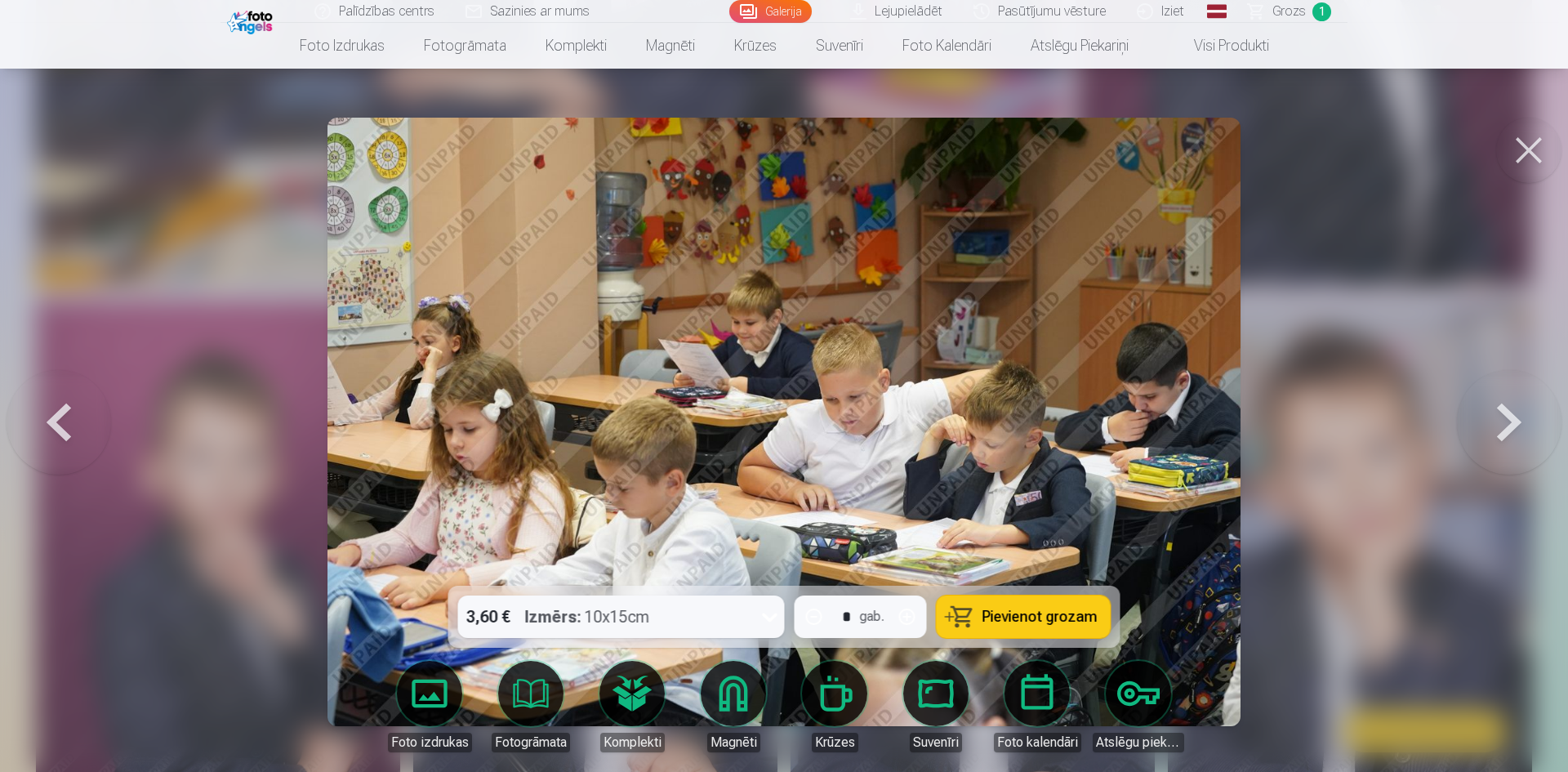
click at [1516, 426] on button at bounding box center [1508, 421] width 104 height 295
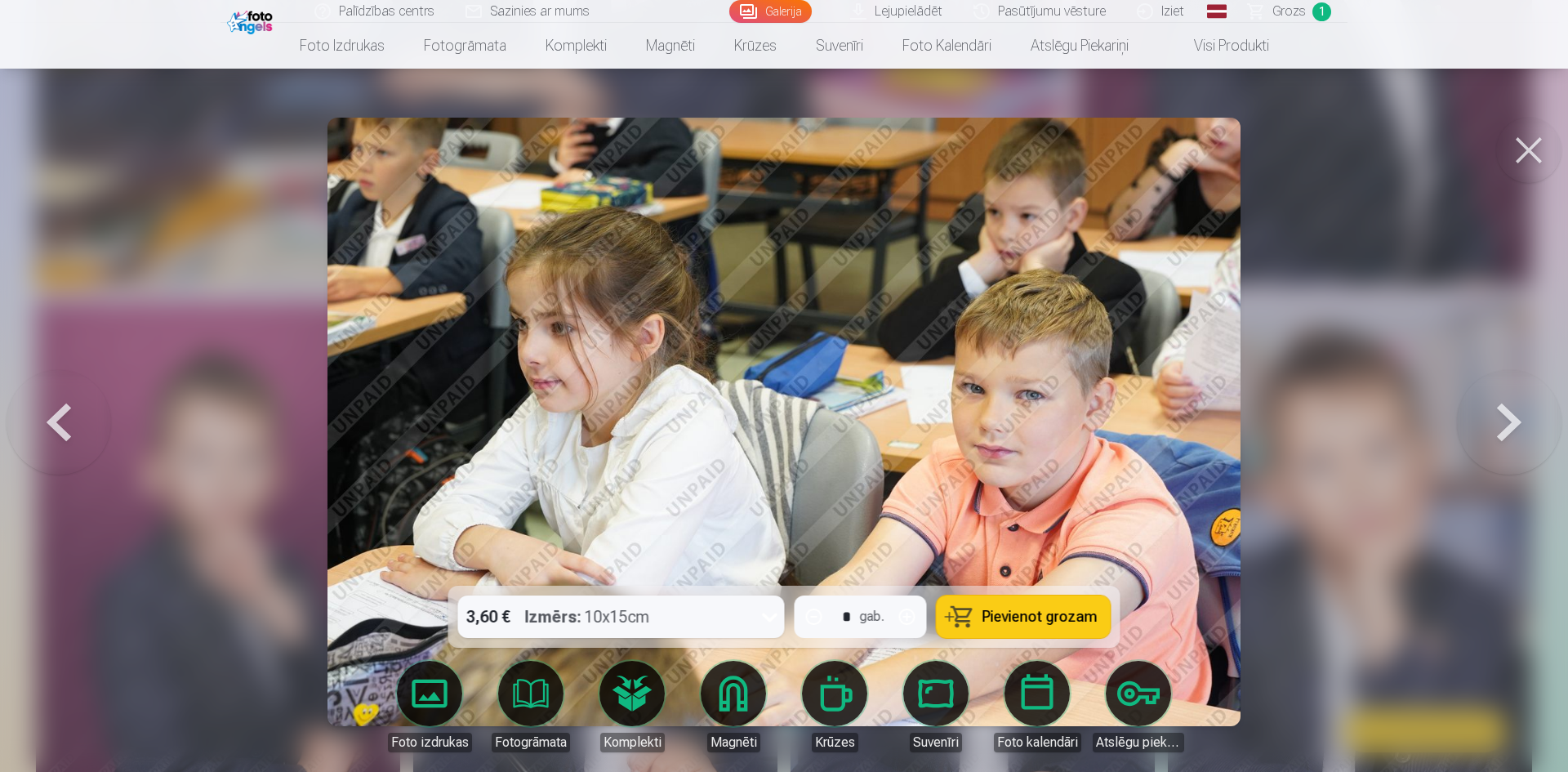
click at [1547, 150] on button at bounding box center [1529, 150] width 65 height 65
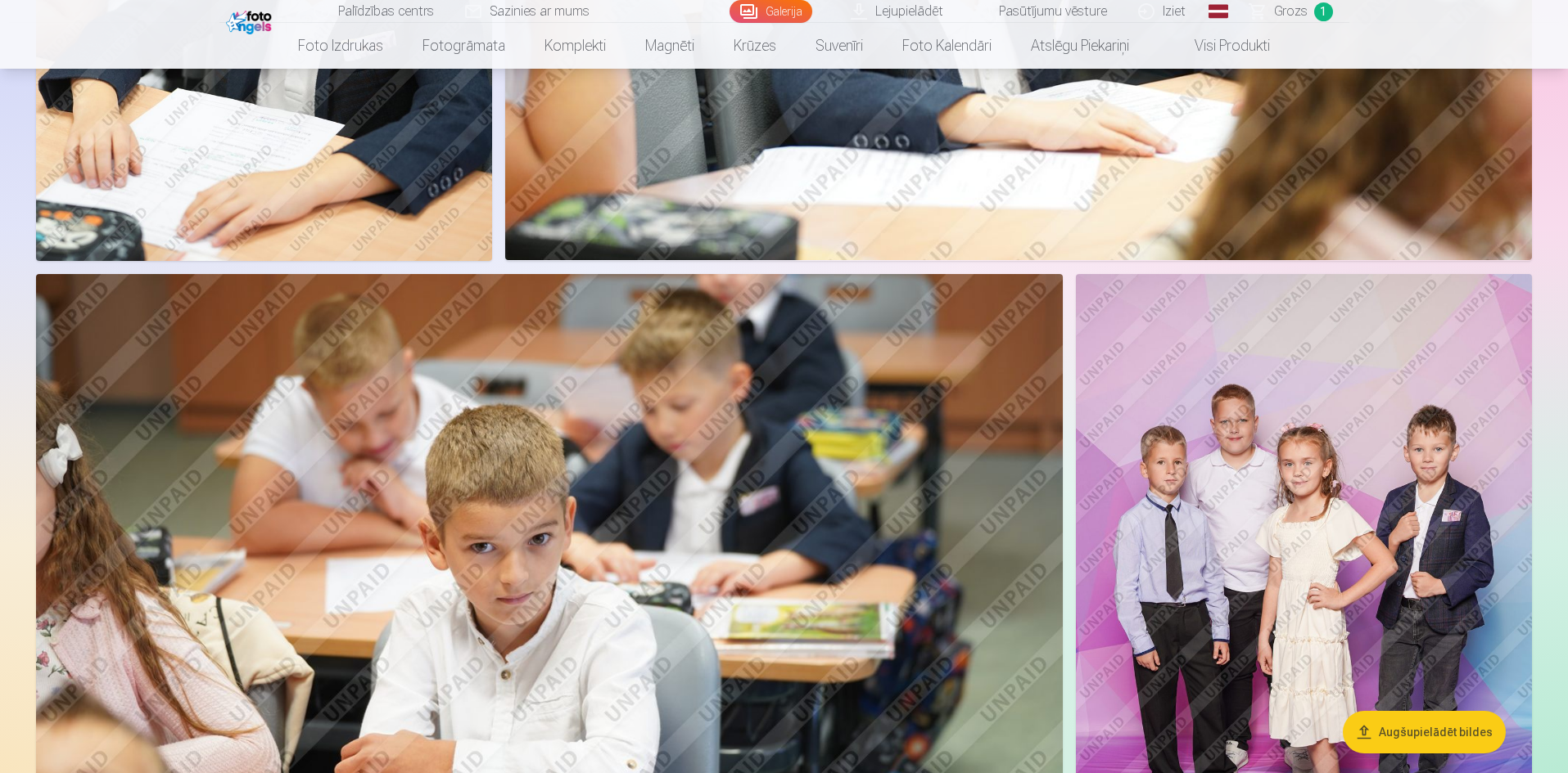
scroll to position [9162, 0]
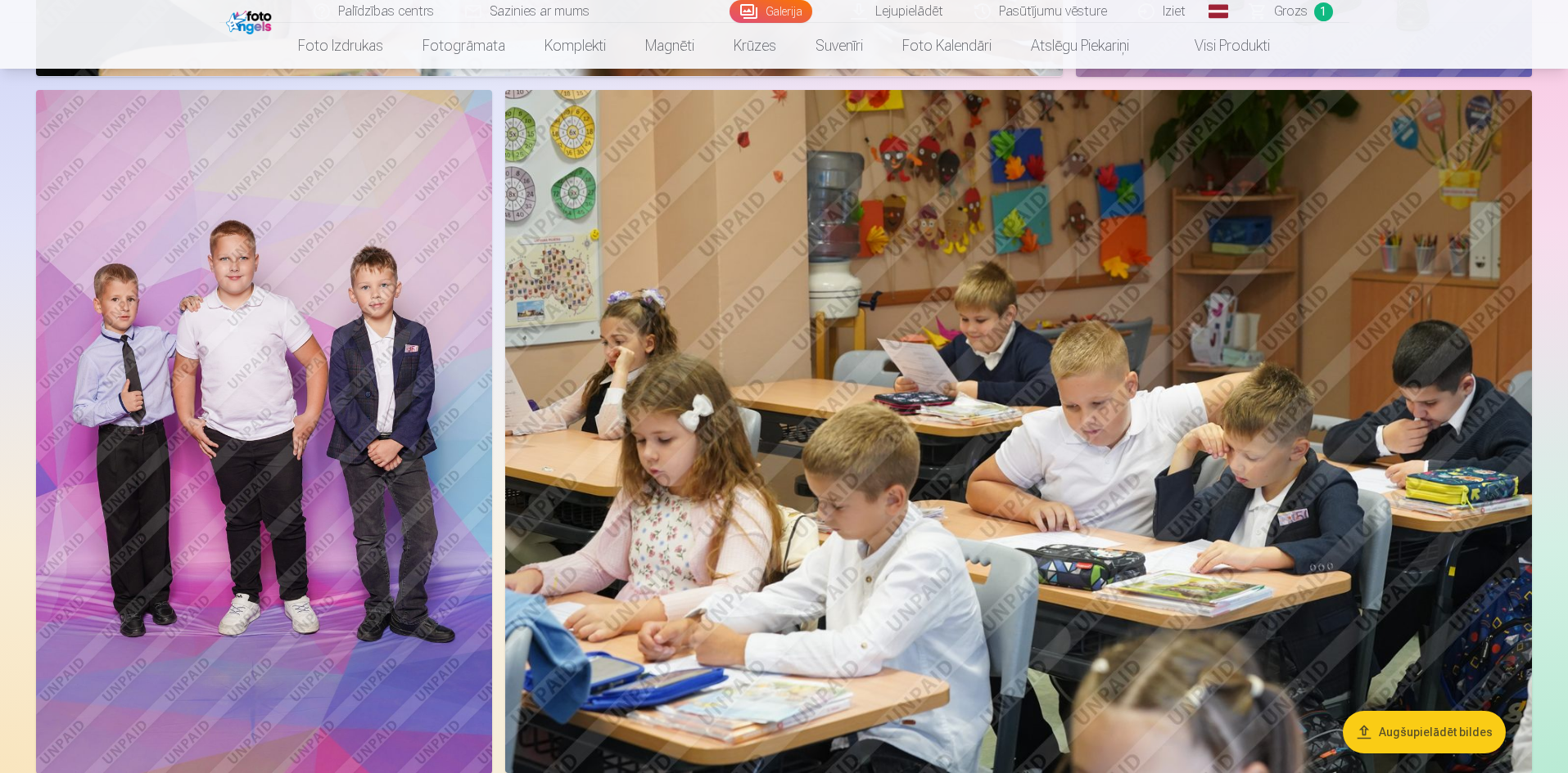
click at [354, 439] on img at bounding box center [264, 431] width 456 height 684
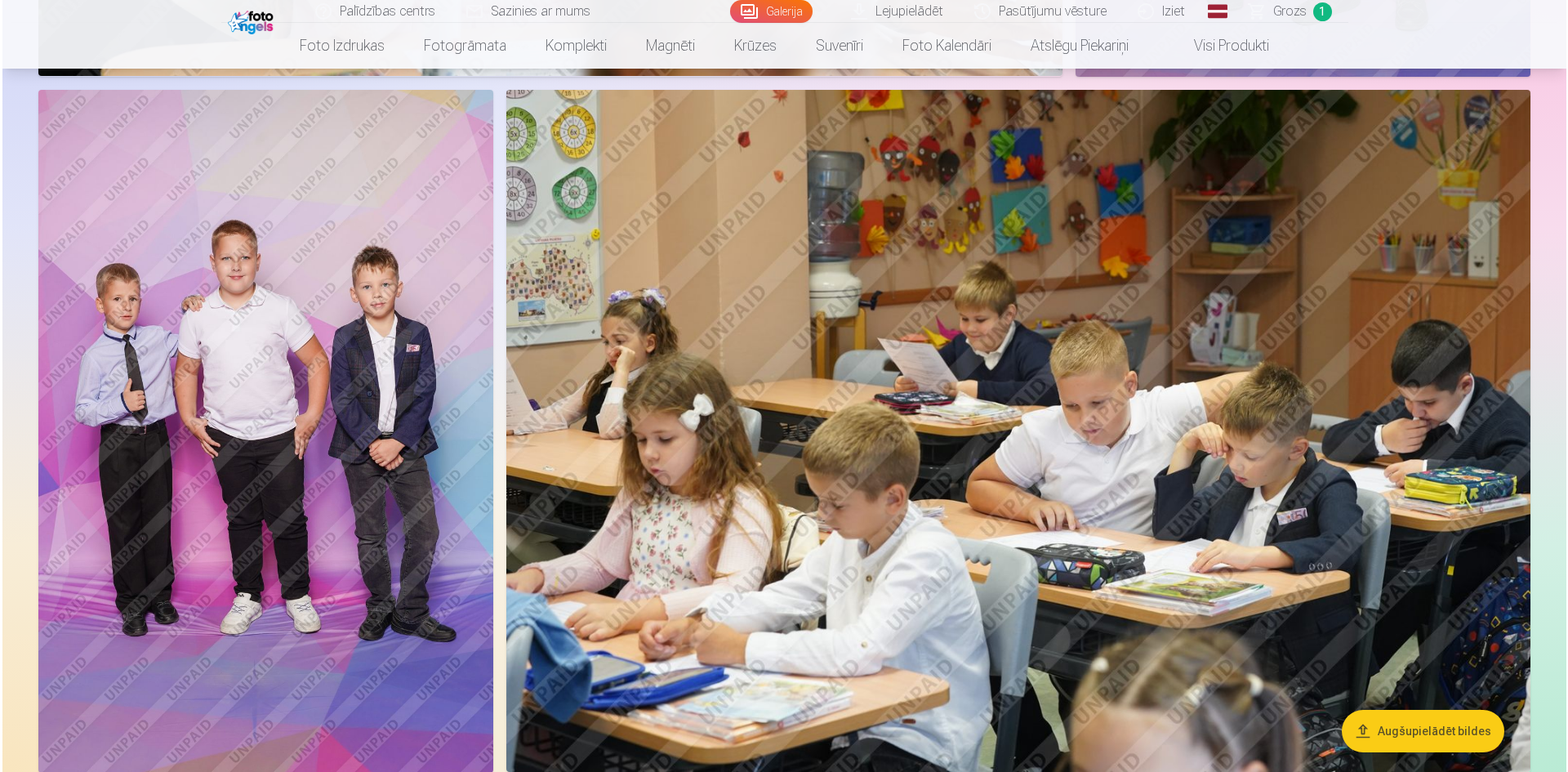
scroll to position [10565, 0]
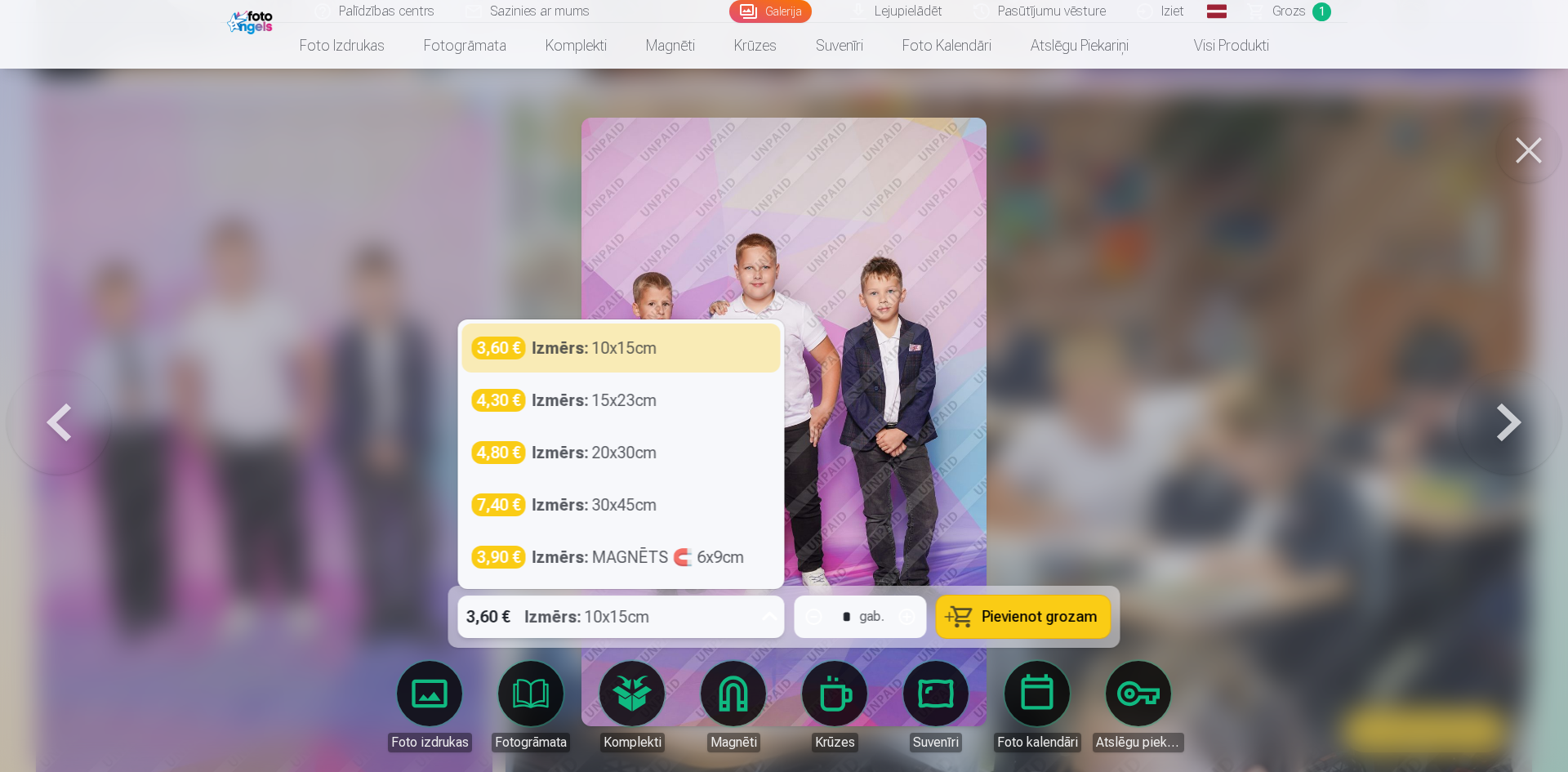
click at [770, 618] on icon at bounding box center [770, 616] width 26 height 26
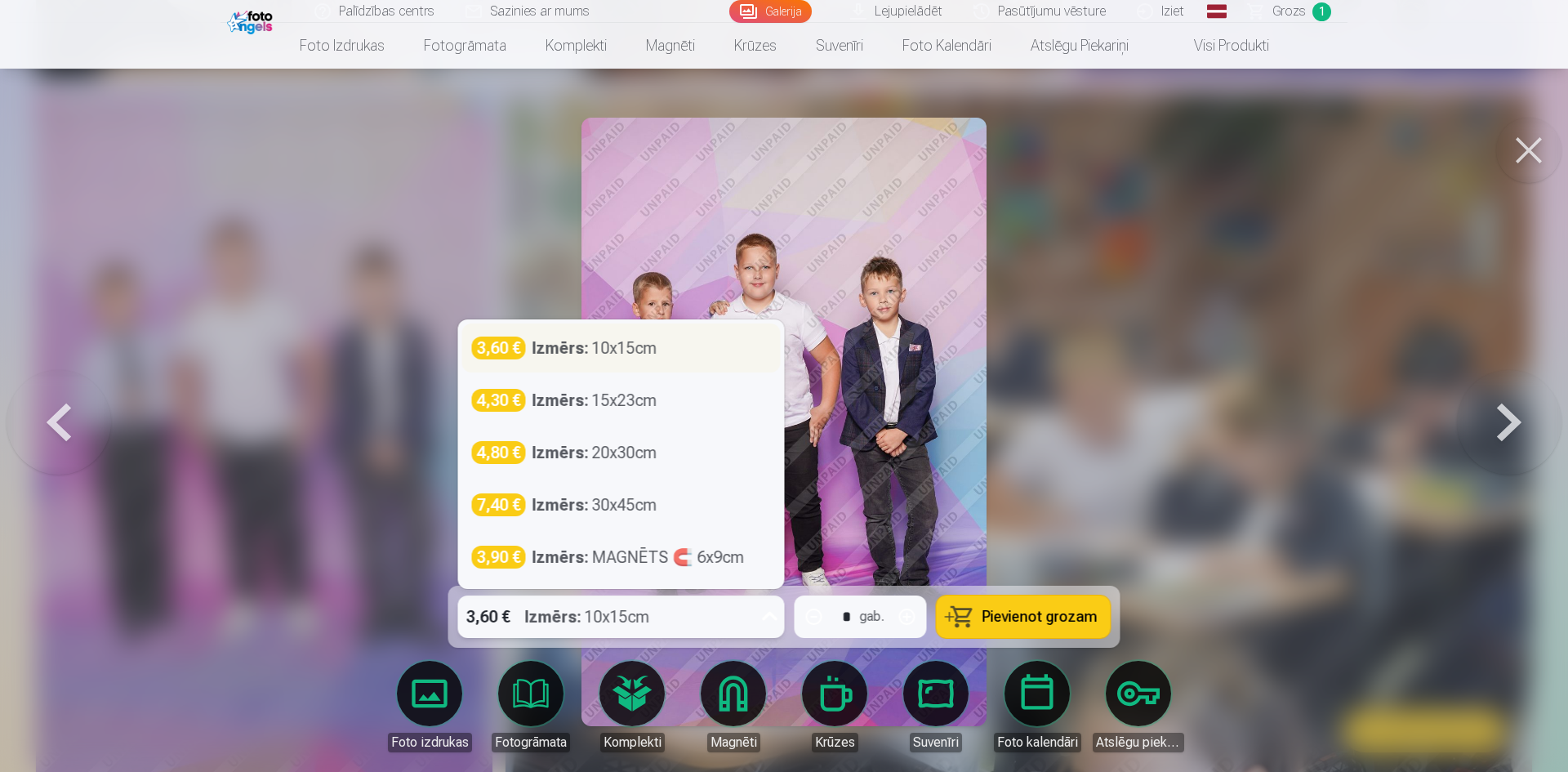
click at [678, 353] on div "3,60 € Izmērs : 10x15cm" at bounding box center [621, 348] width 299 height 23
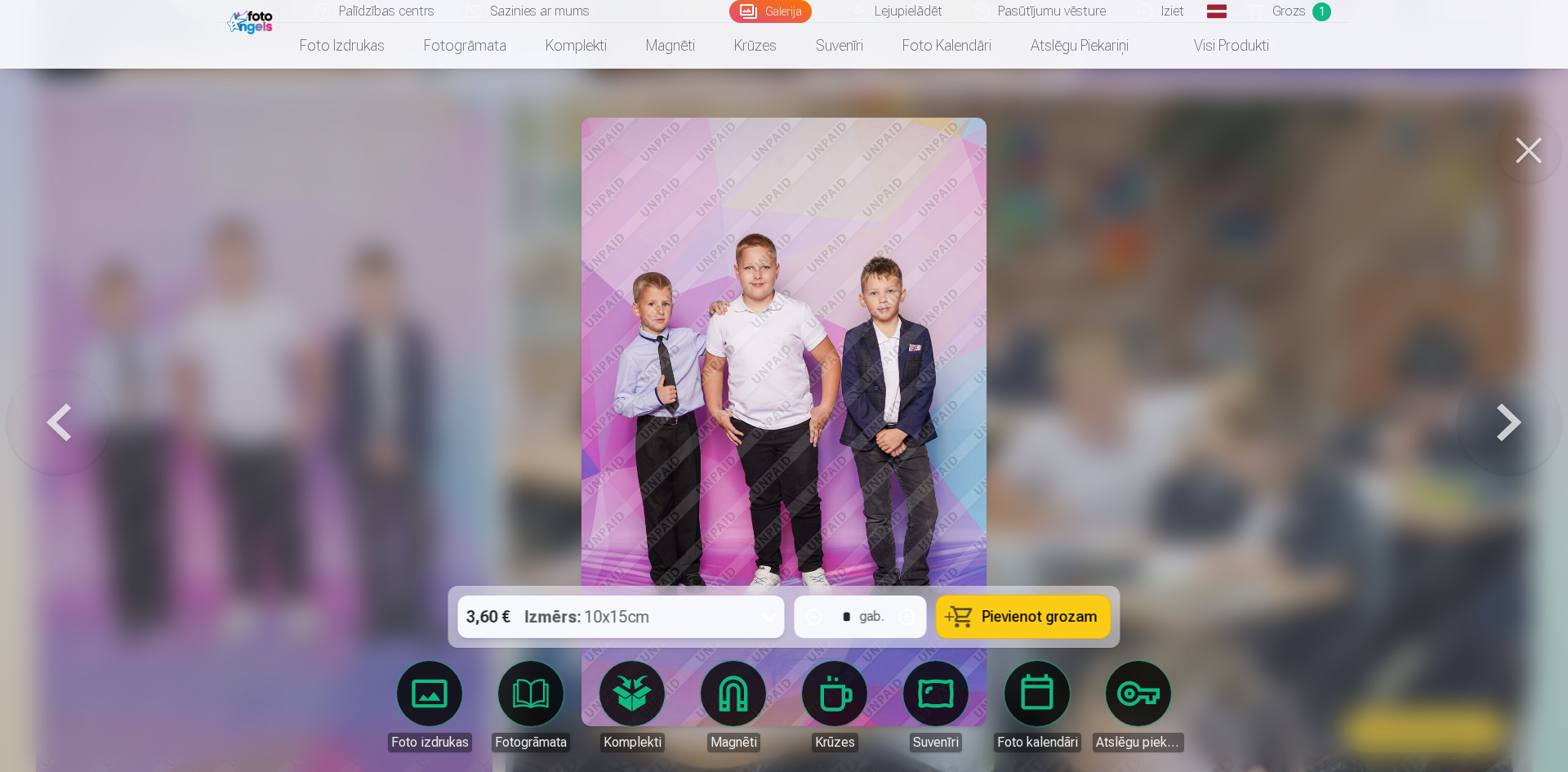
click at [1073, 610] on span "Pievienot grozam" at bounding box center [1040, 616] width 116 height 14
click at [1531, 152] on button at bounding box center [1529, 150] width 65 height 65
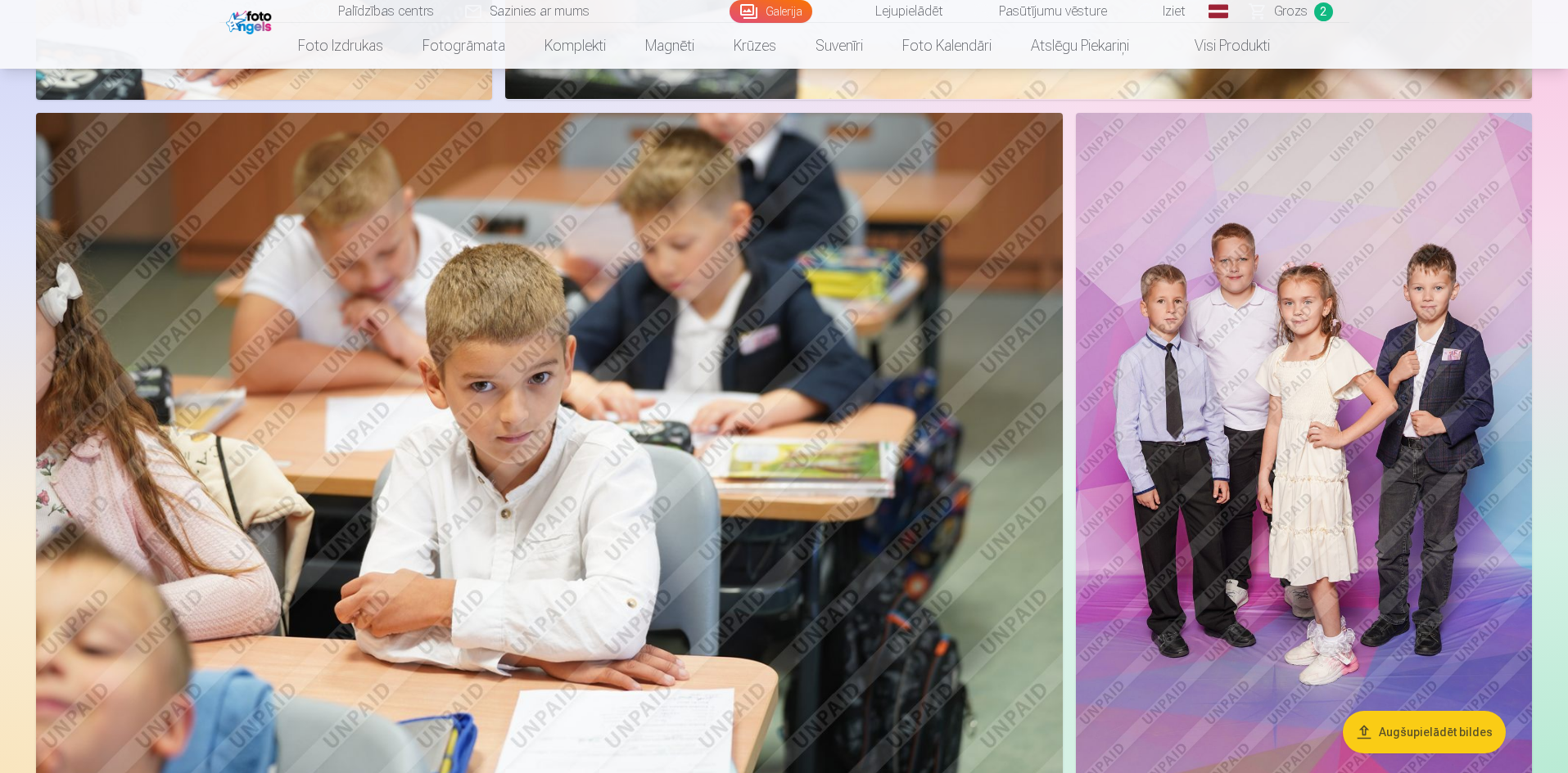
scroll to position [9081, 0]
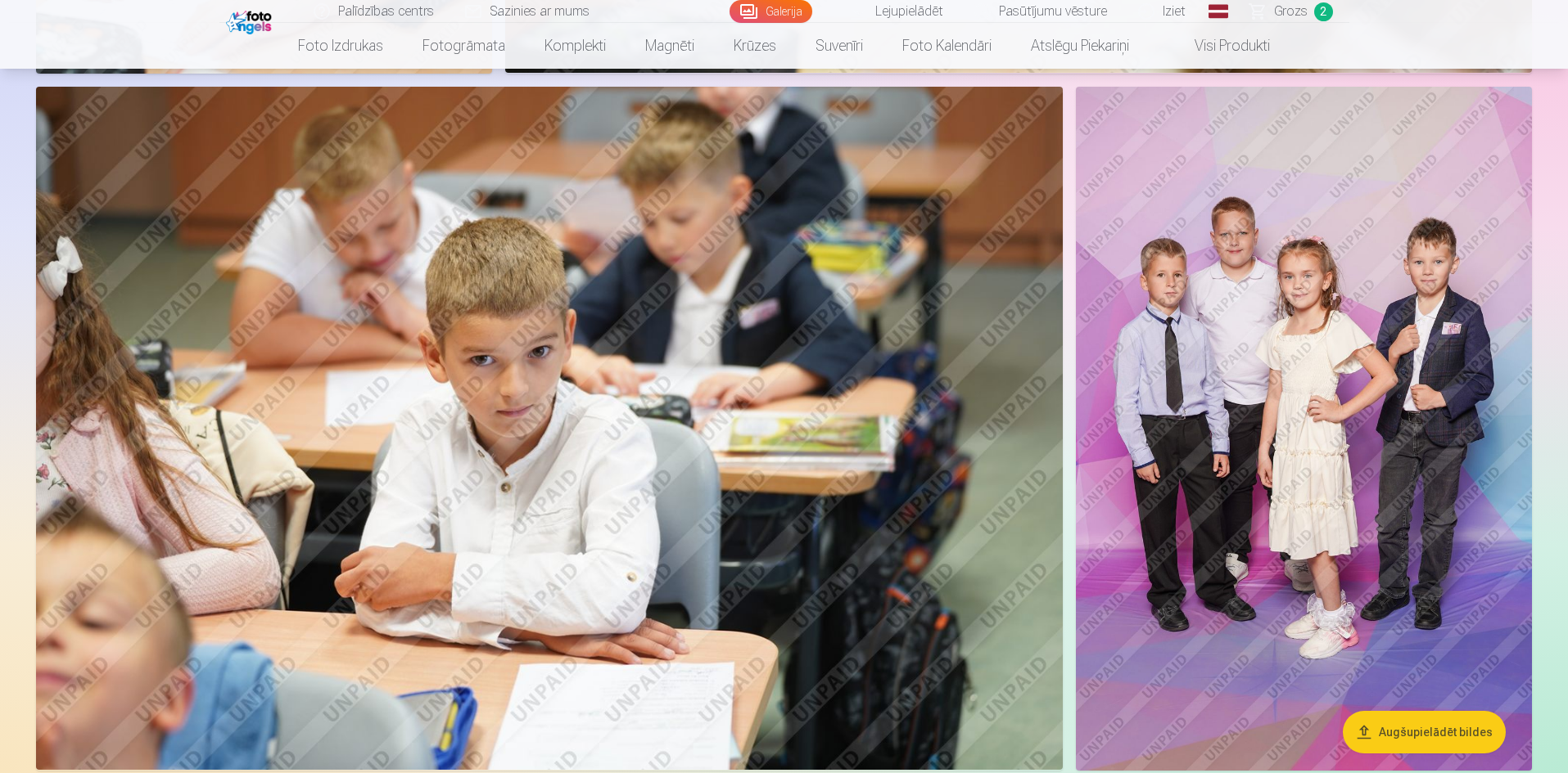
click at [1295, 457] on img at bounding box center [1304, 429] width 456 height 684
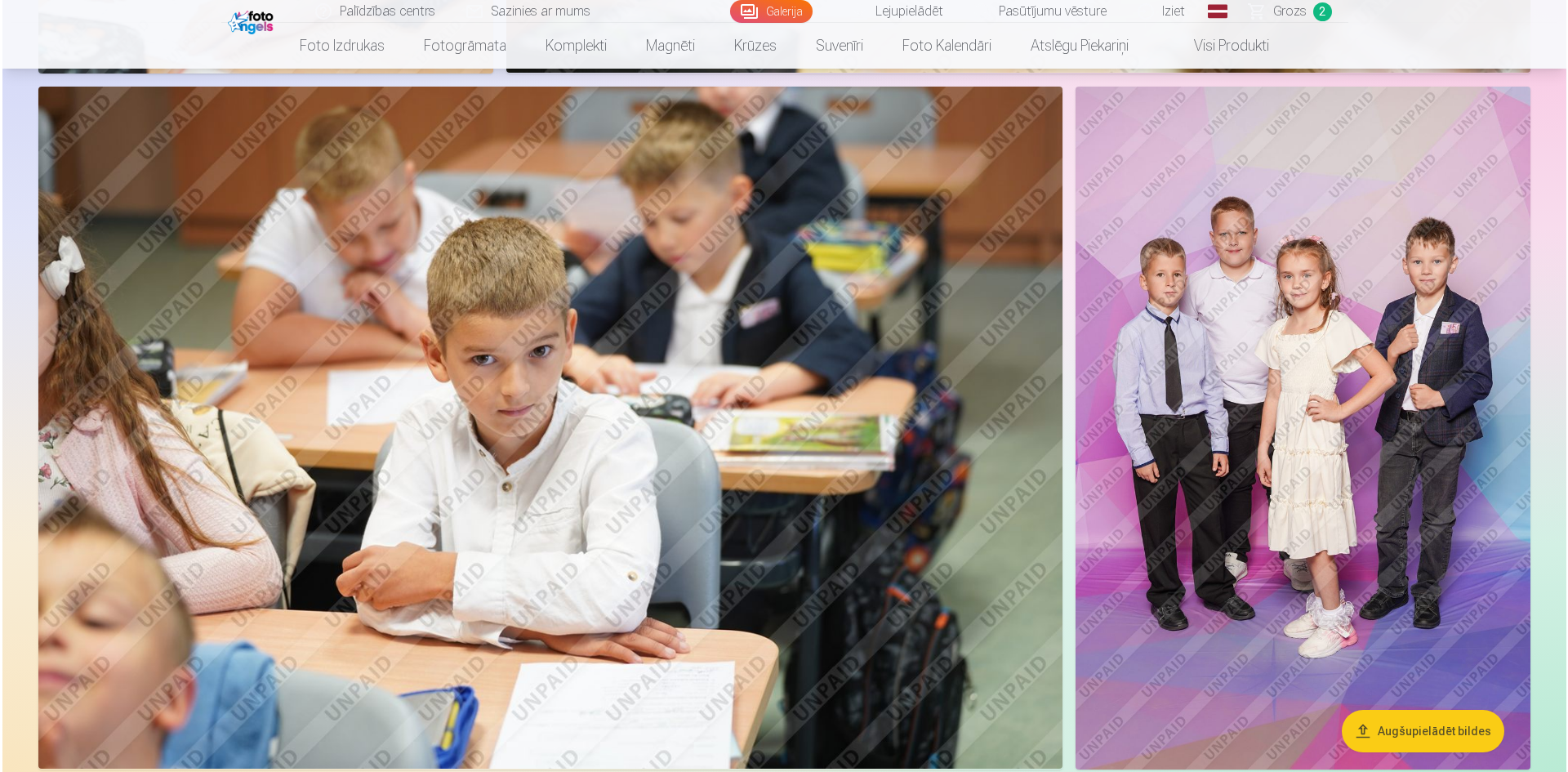
scroll to position [9173, 0]
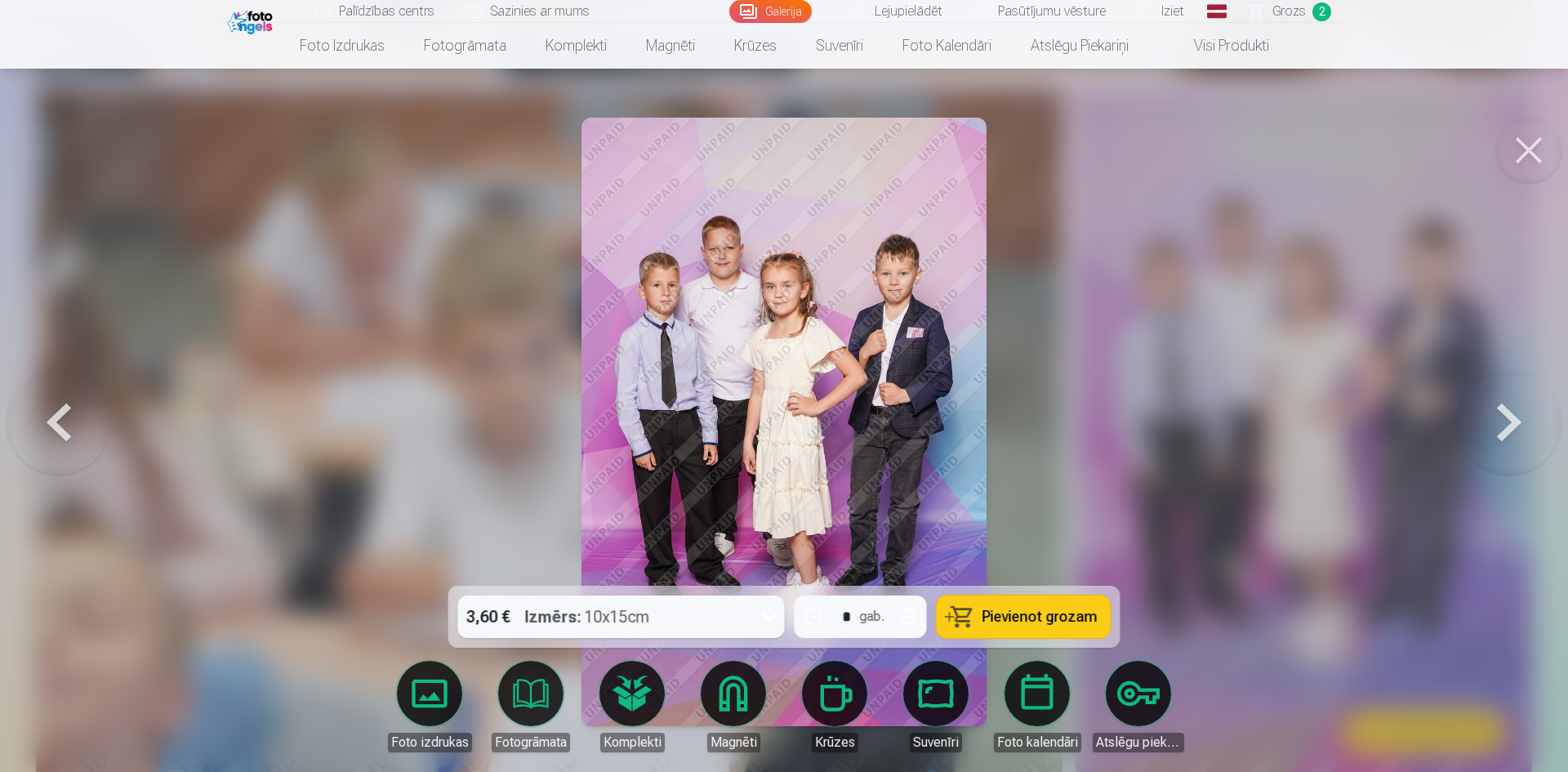
click at [1534, 141] on button at bounding box center [1529, 150] width 65 height 65
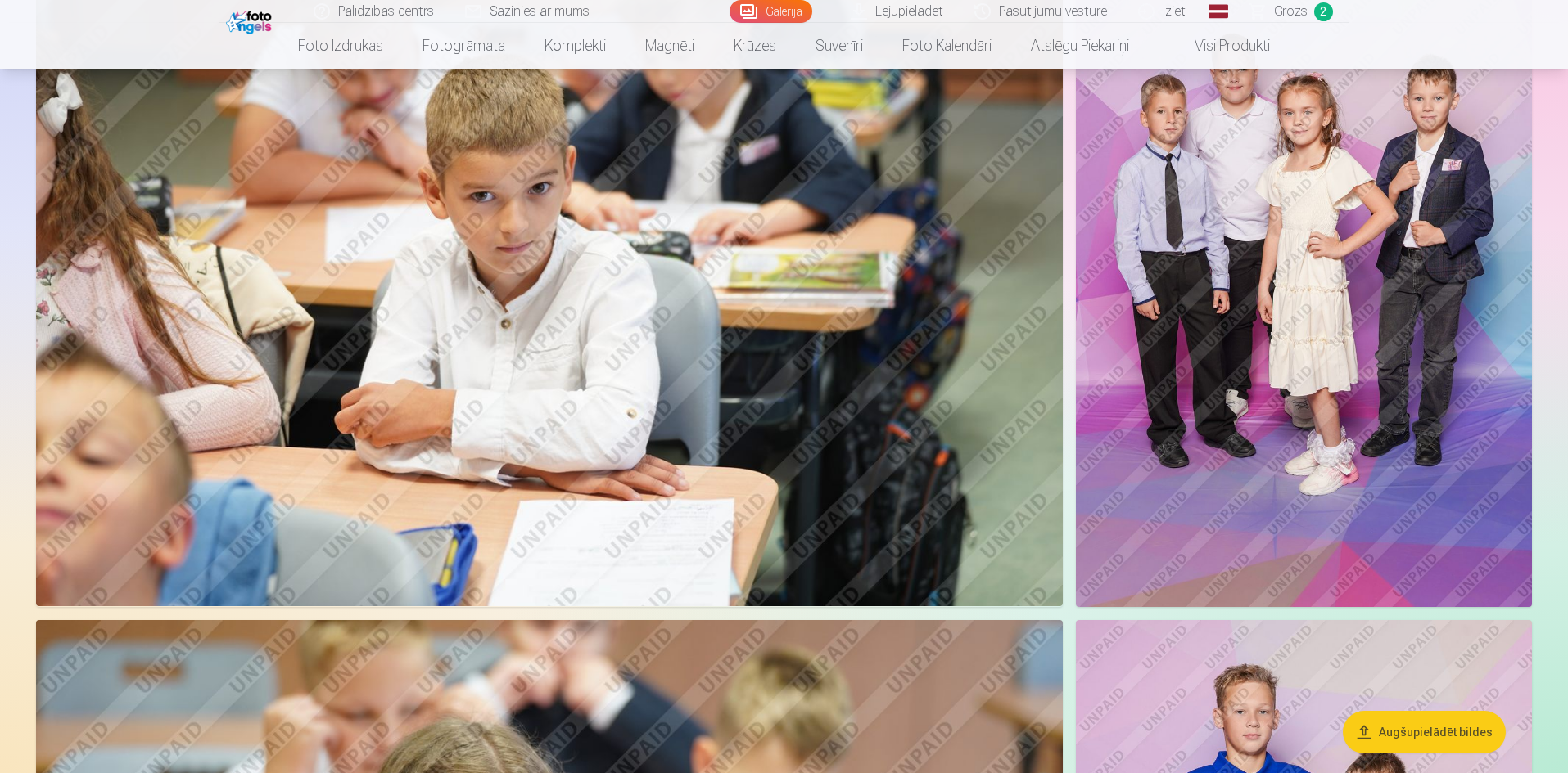
click at [1258, 362] on img at bounding box center [1304, 265] width 456 height 684
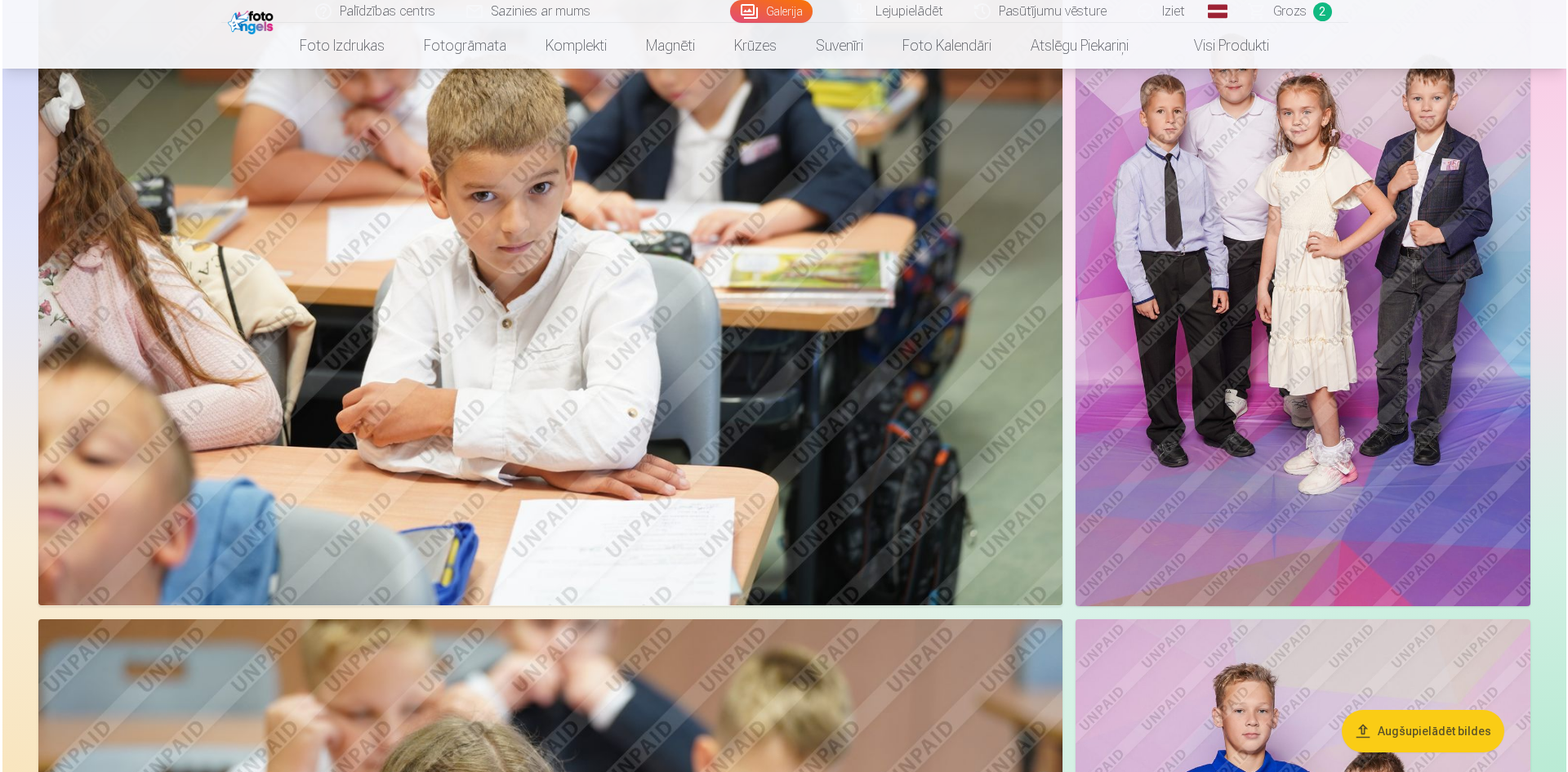
scroll to position [9339, 0]
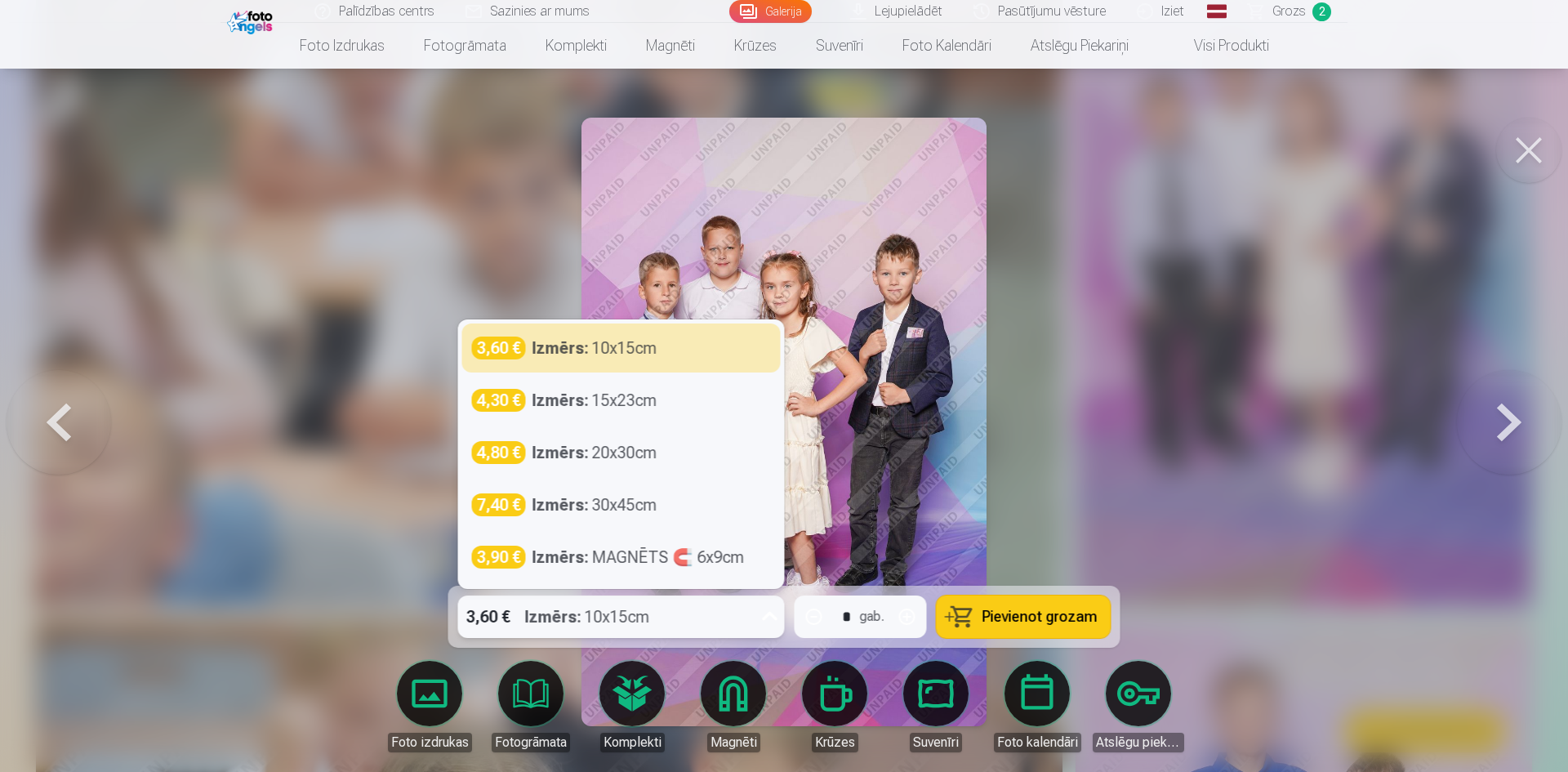
click at [764, 617] on icon at bounding box center [770, 616] width 26 height 26
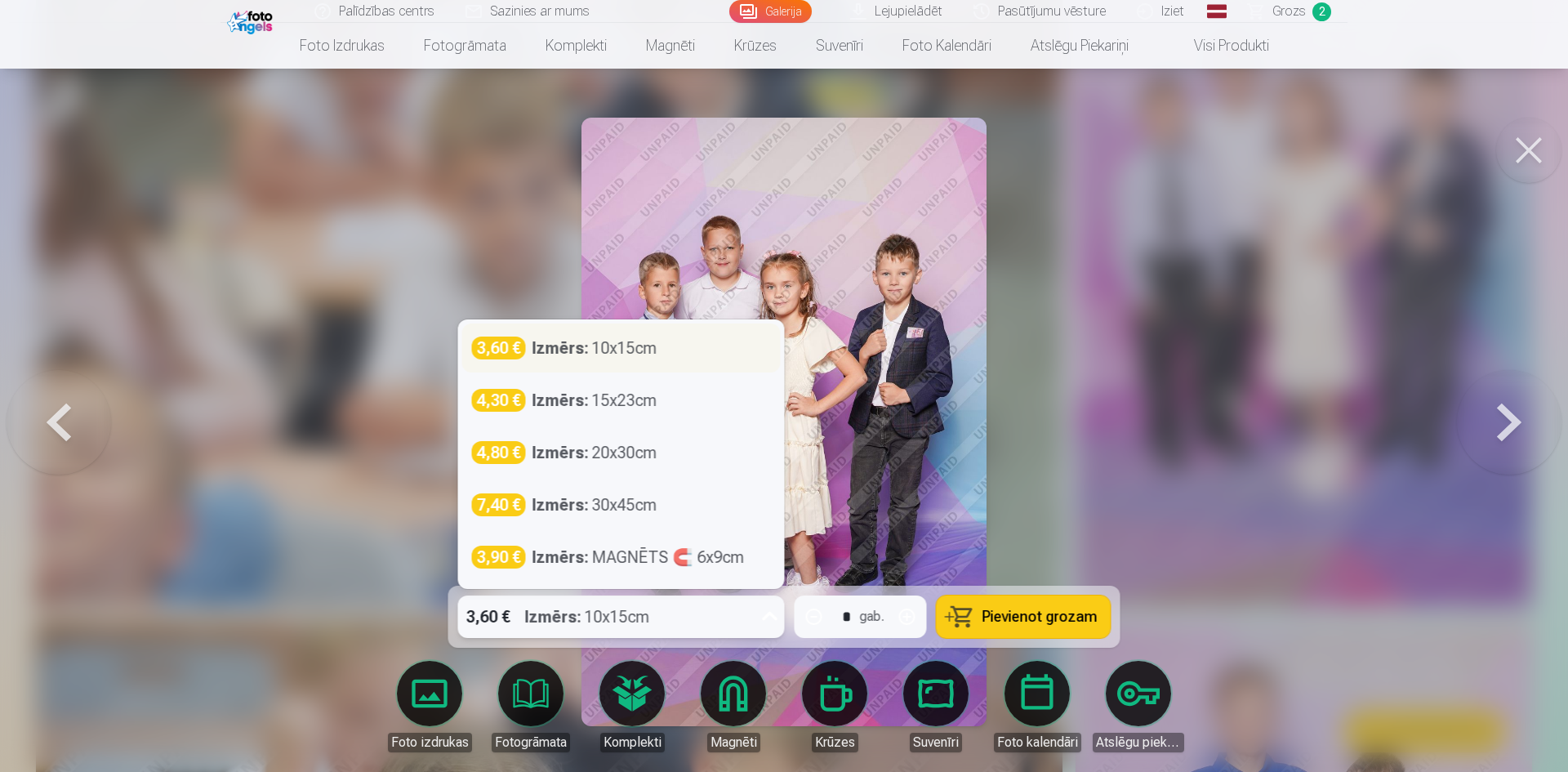
click at [654, 342] on div "Izmērs : 10x15cm" at bounding box center [595, 348] width 125 height 23
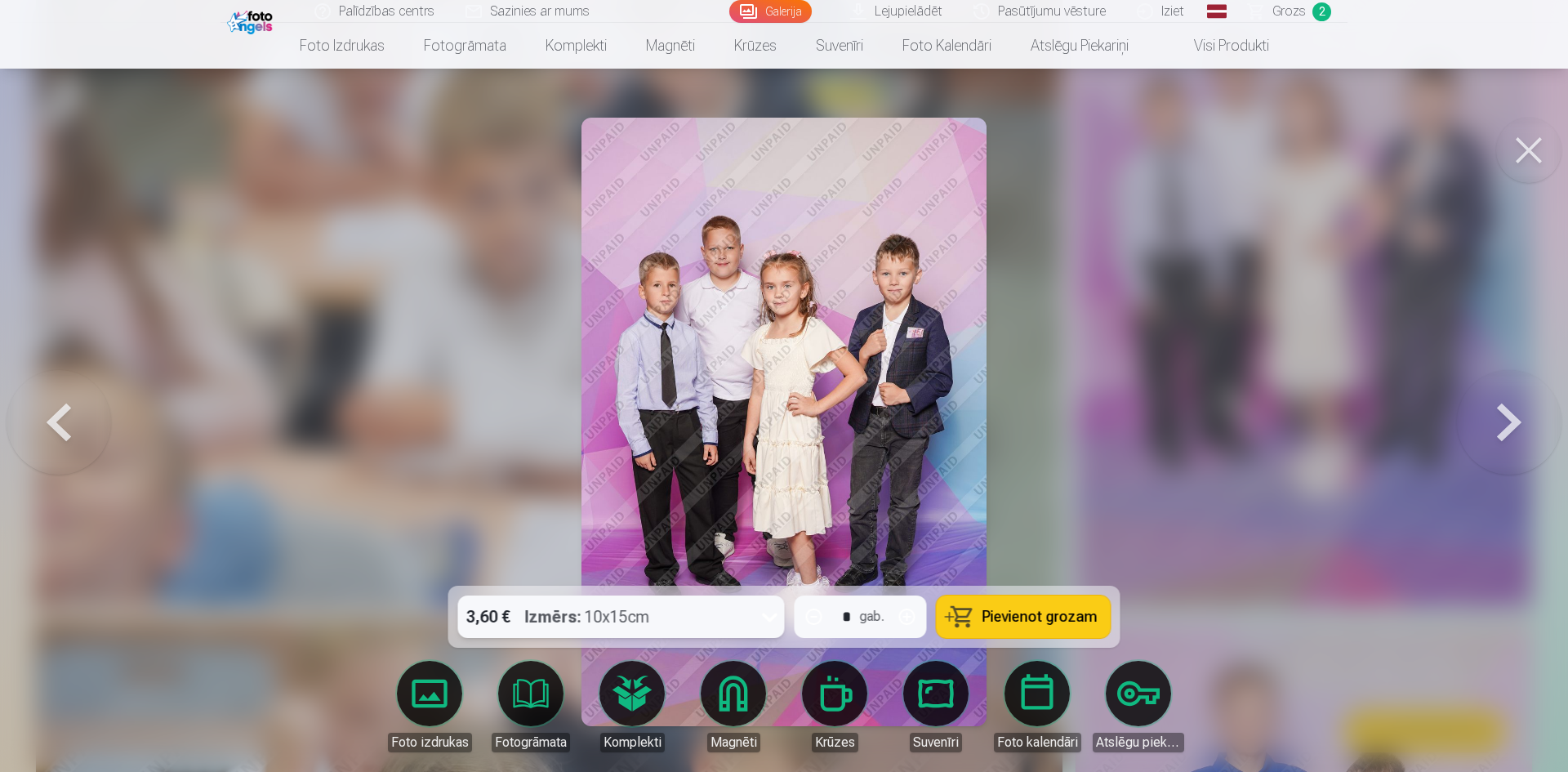
click at [1020, 611] on span "Pievienot grozam" at bounding box center [1040, 616] width 116 height 14
click at [1515, 163] on button at bounding box center [1529, 150] width 65 height 65
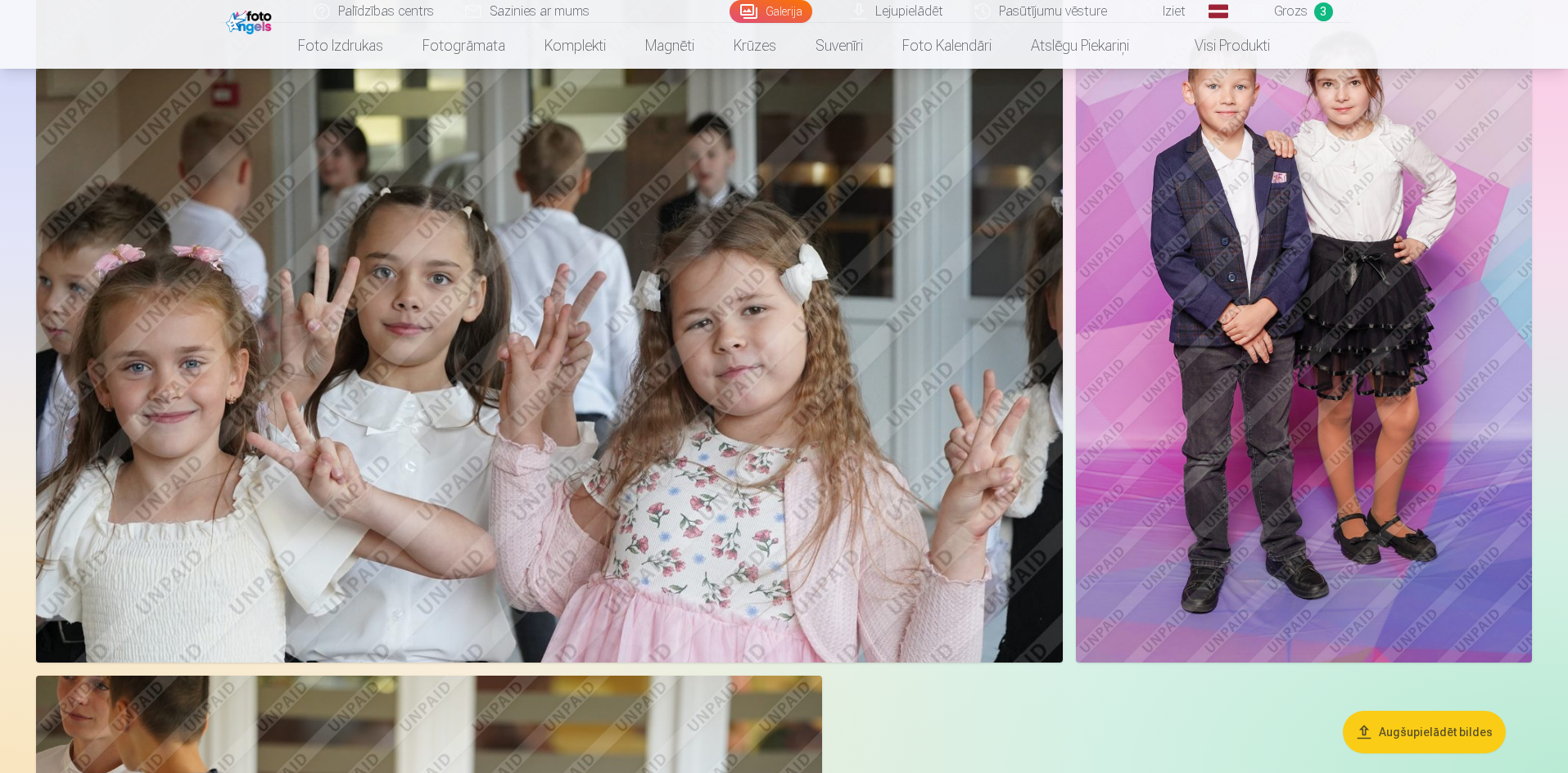
scroll to position [13334, 0]
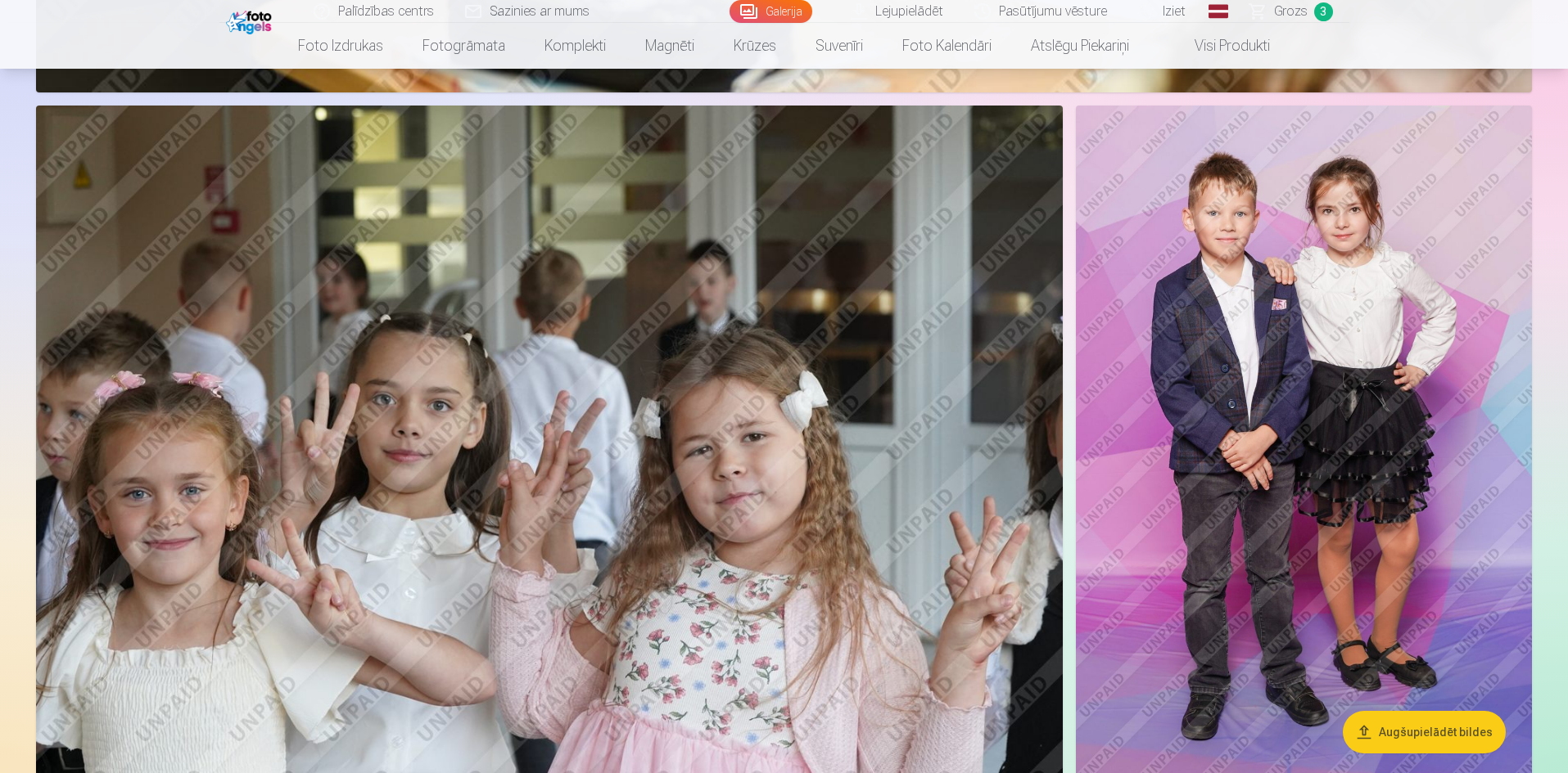
click at [1263, 541] on img at bounding box center [1304, 447] width 456 height 684
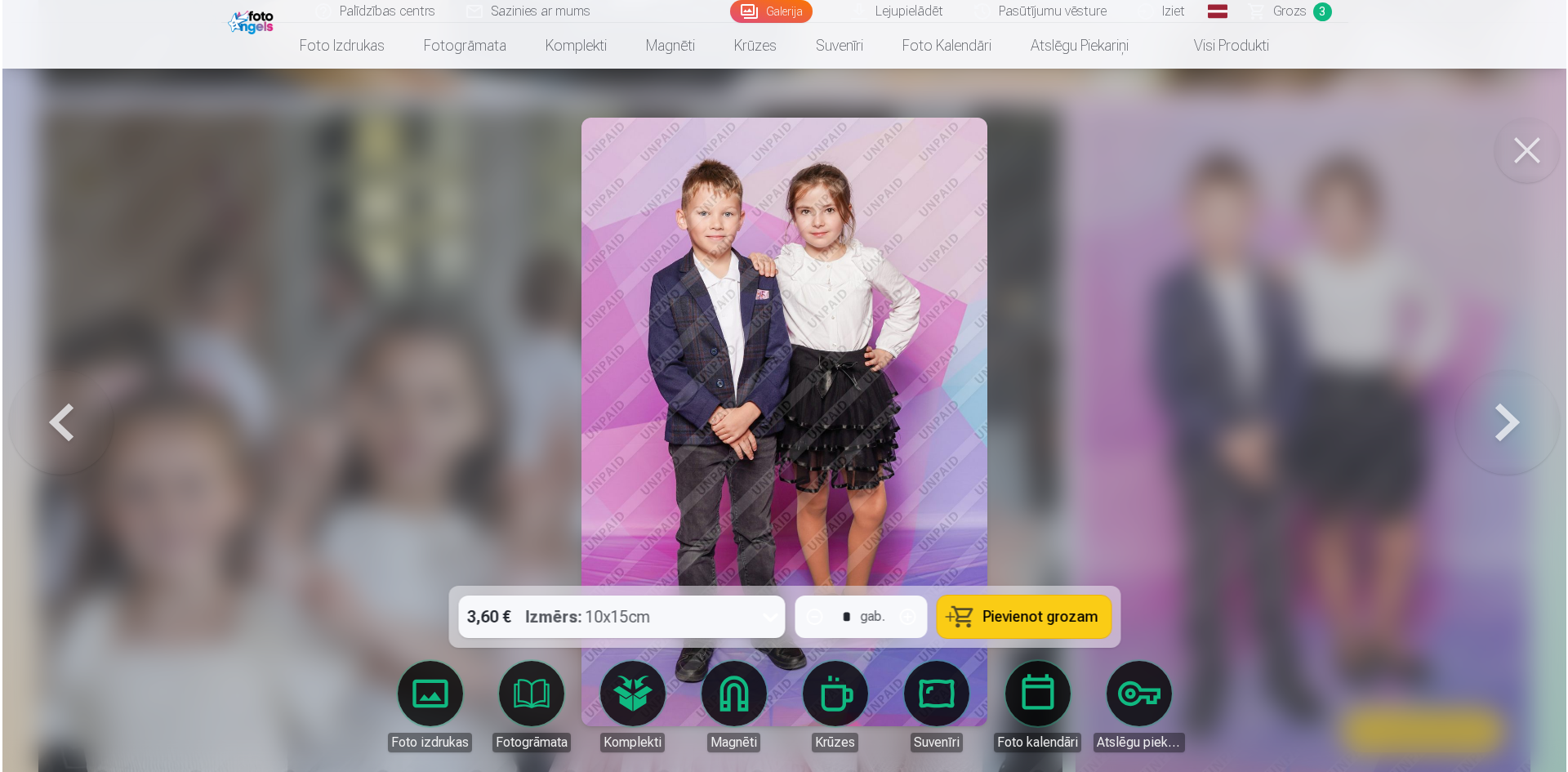
scroll to position [13269, 0]
click at [770, 623] on icon at bounding box center [770, 616] width 26 height 26
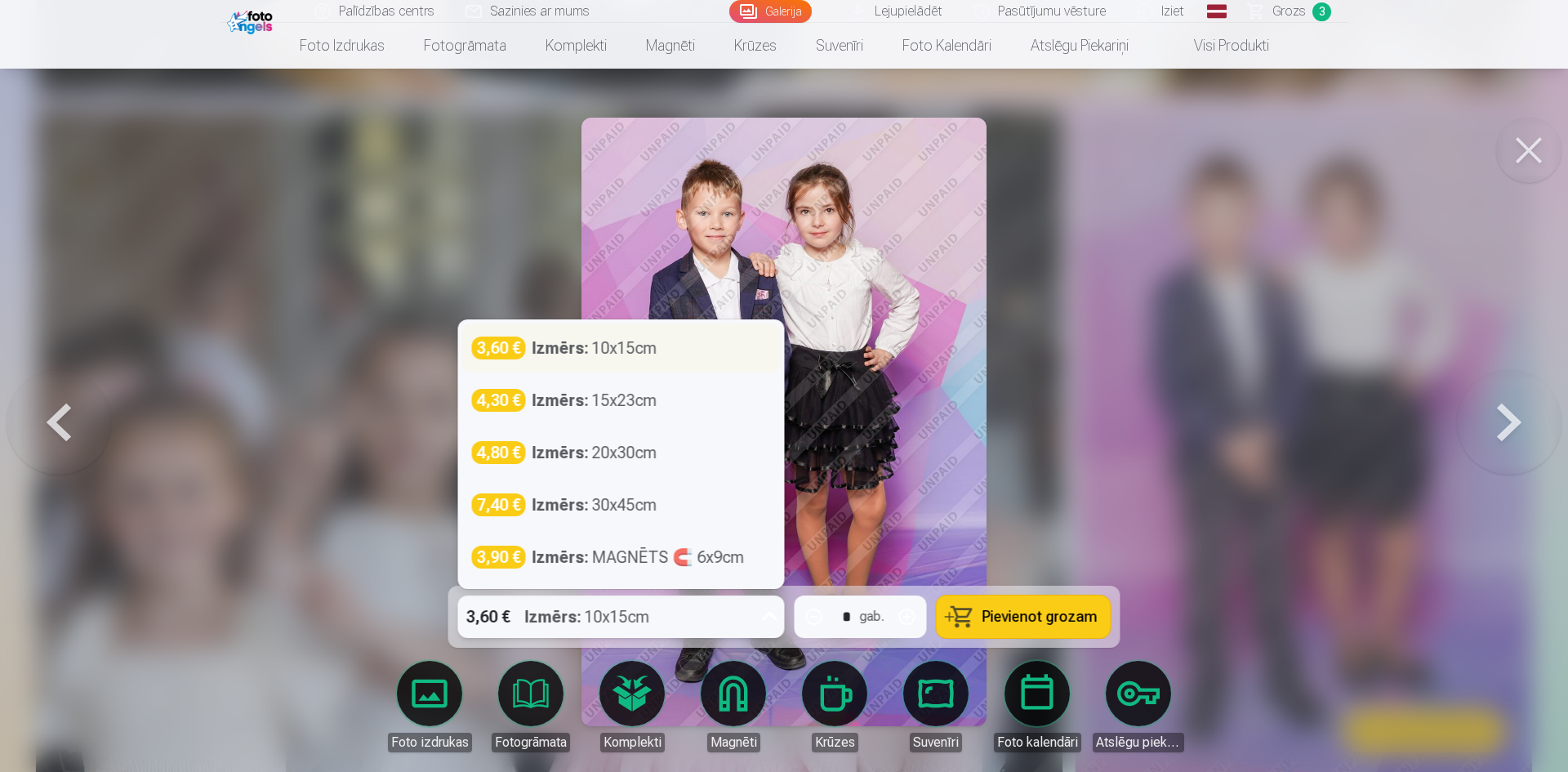
click at [708, 353] on div "3,60 € Izmērs : 10x15cm" at bounding box center [621, 348] width 299 height 23
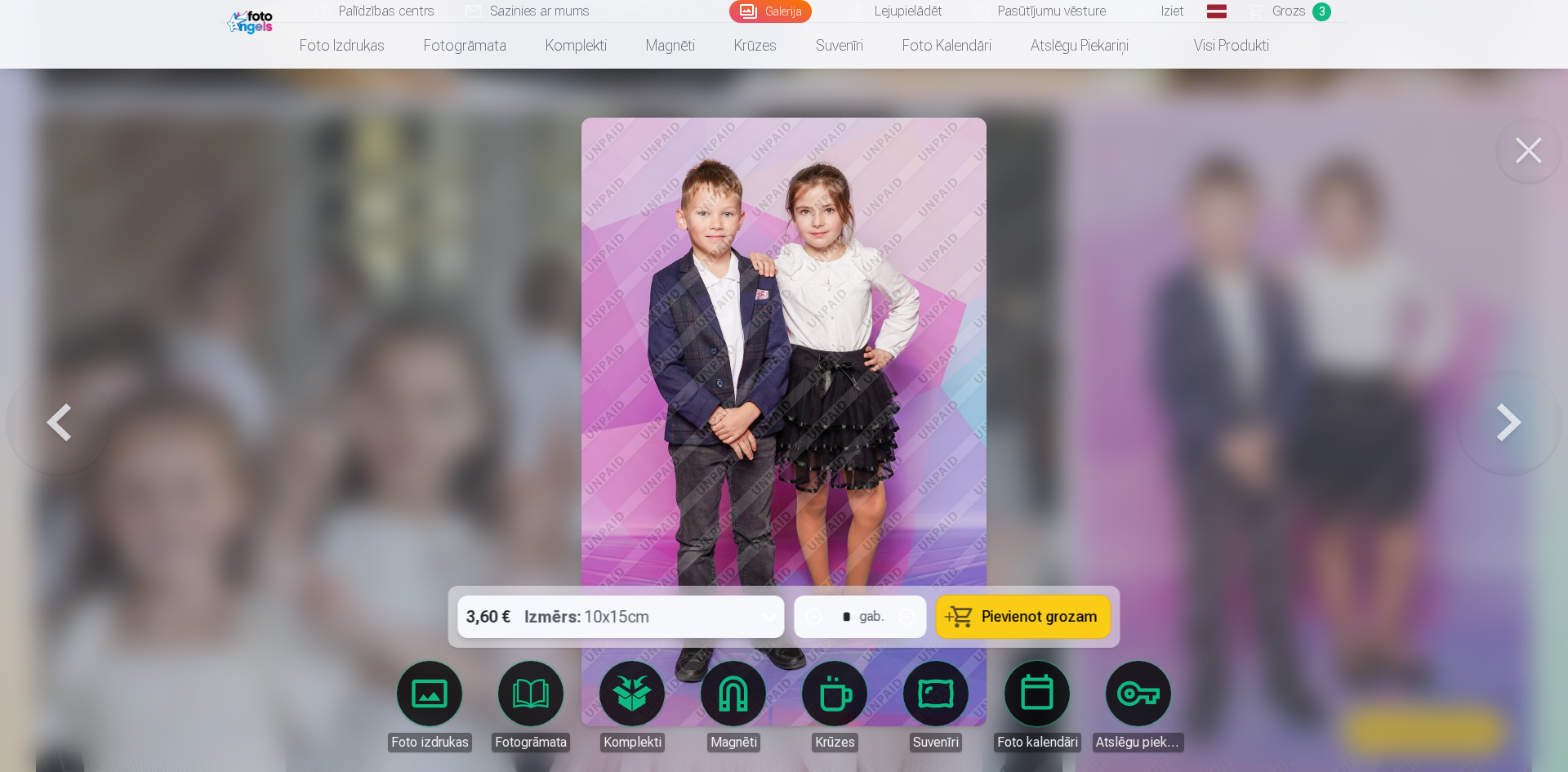
click at [1011, 617] on span "Pievienot grozam" at bounding box center [1040, 616] width 116 height 14
click at [1522, 164] on button at bounding box center [1529, 150] width 65 height 65
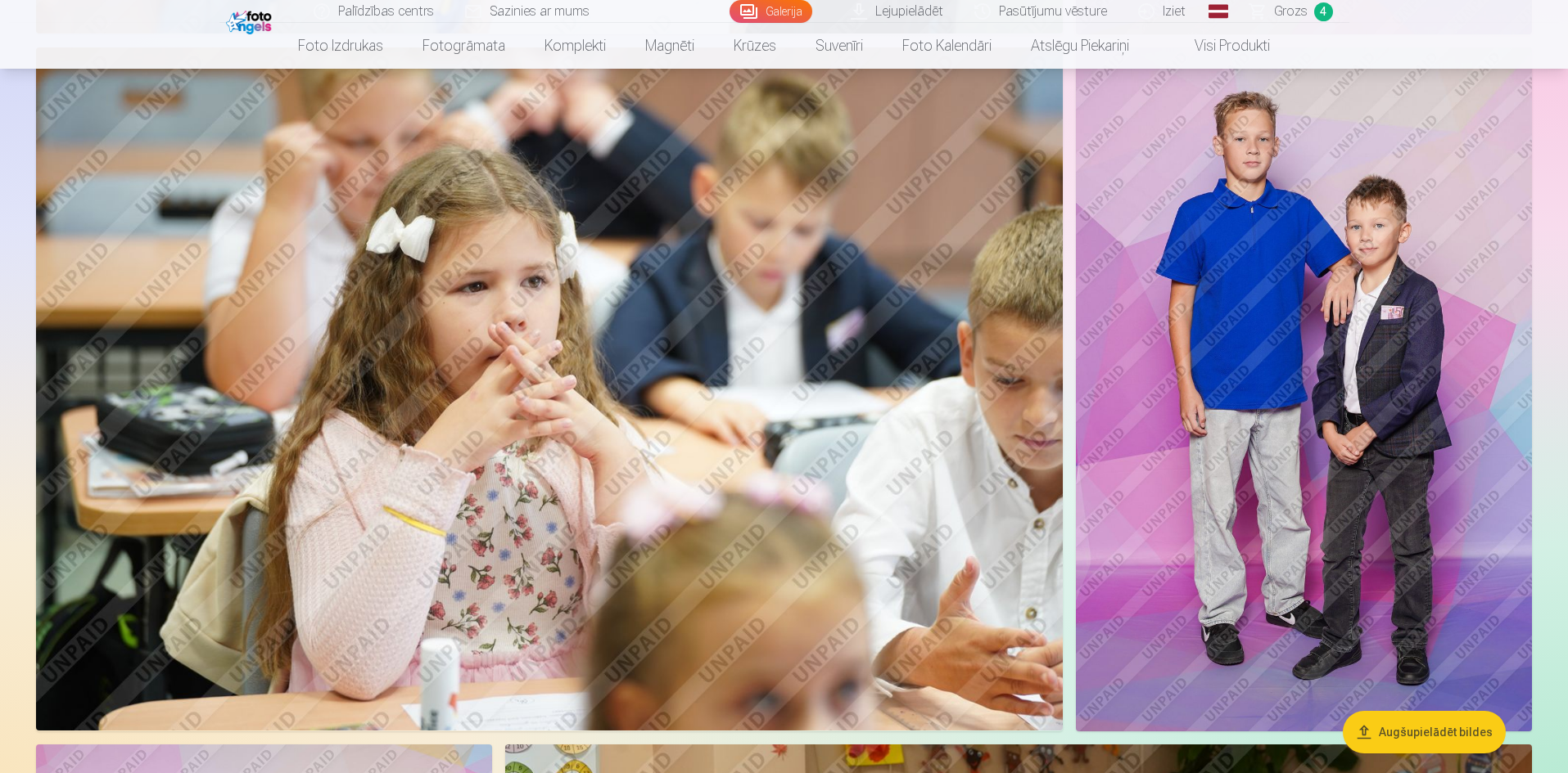
click at [1312, 260] on img at bounding box center [1304, 389] width 456 height 684
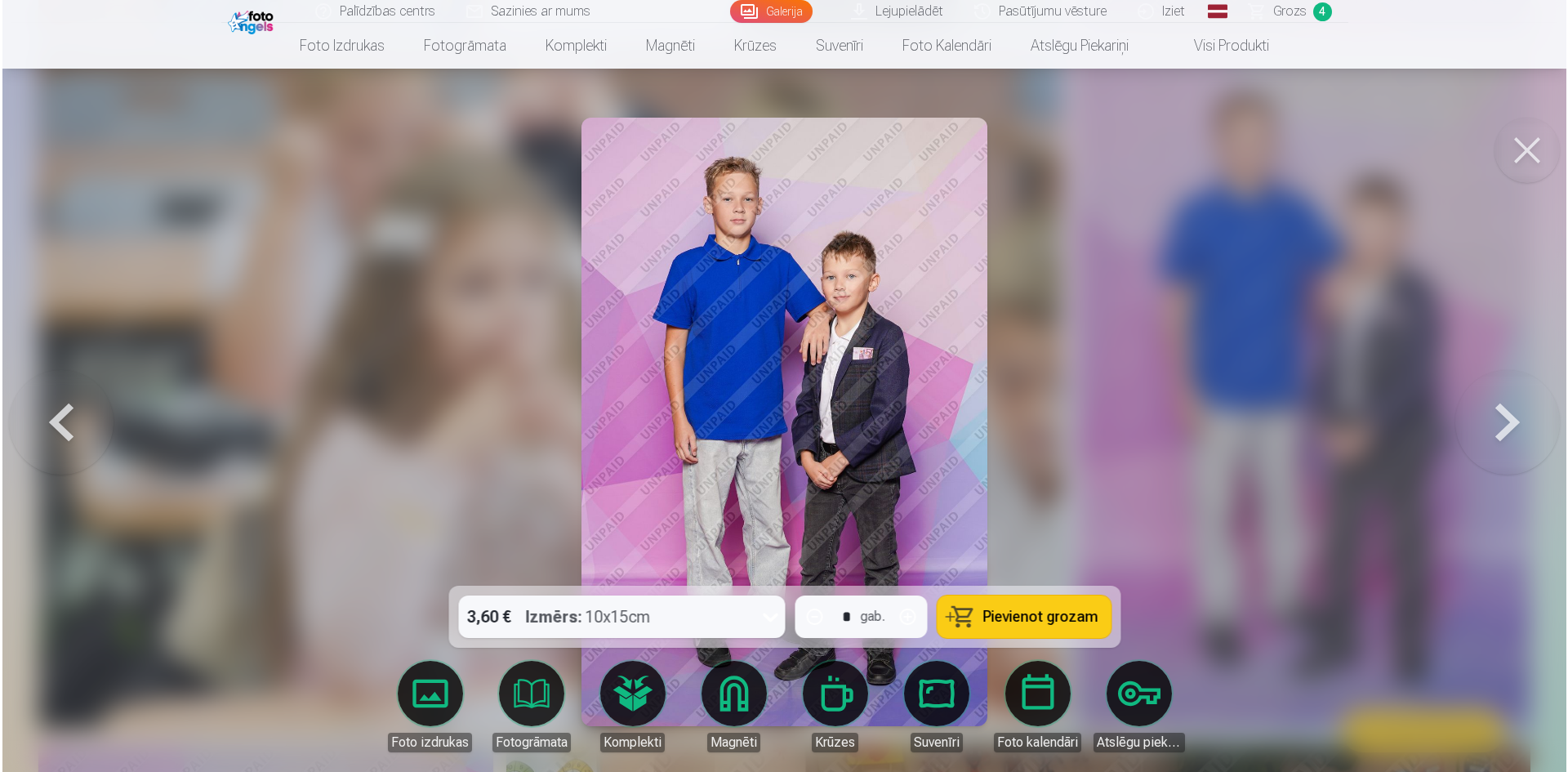
scroll to position [9910, 0]
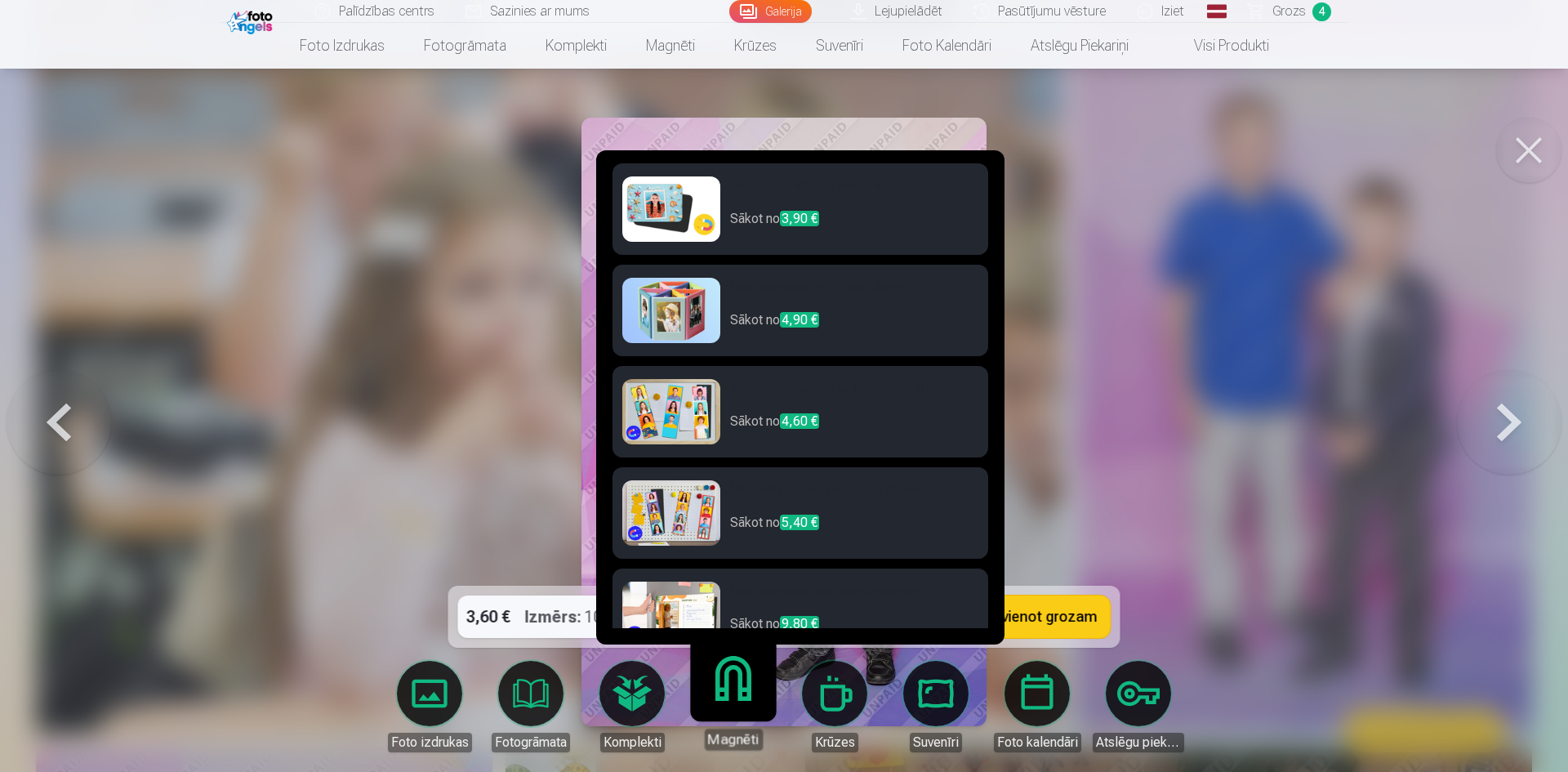
click at [742, 697] on link "Magnēti" at bounding box center [732, 699] width 100 height 100
click at [908, 200] on h6 "Personalizēti foto magnēti" at bounding box center [854, 193] width 248 height 32
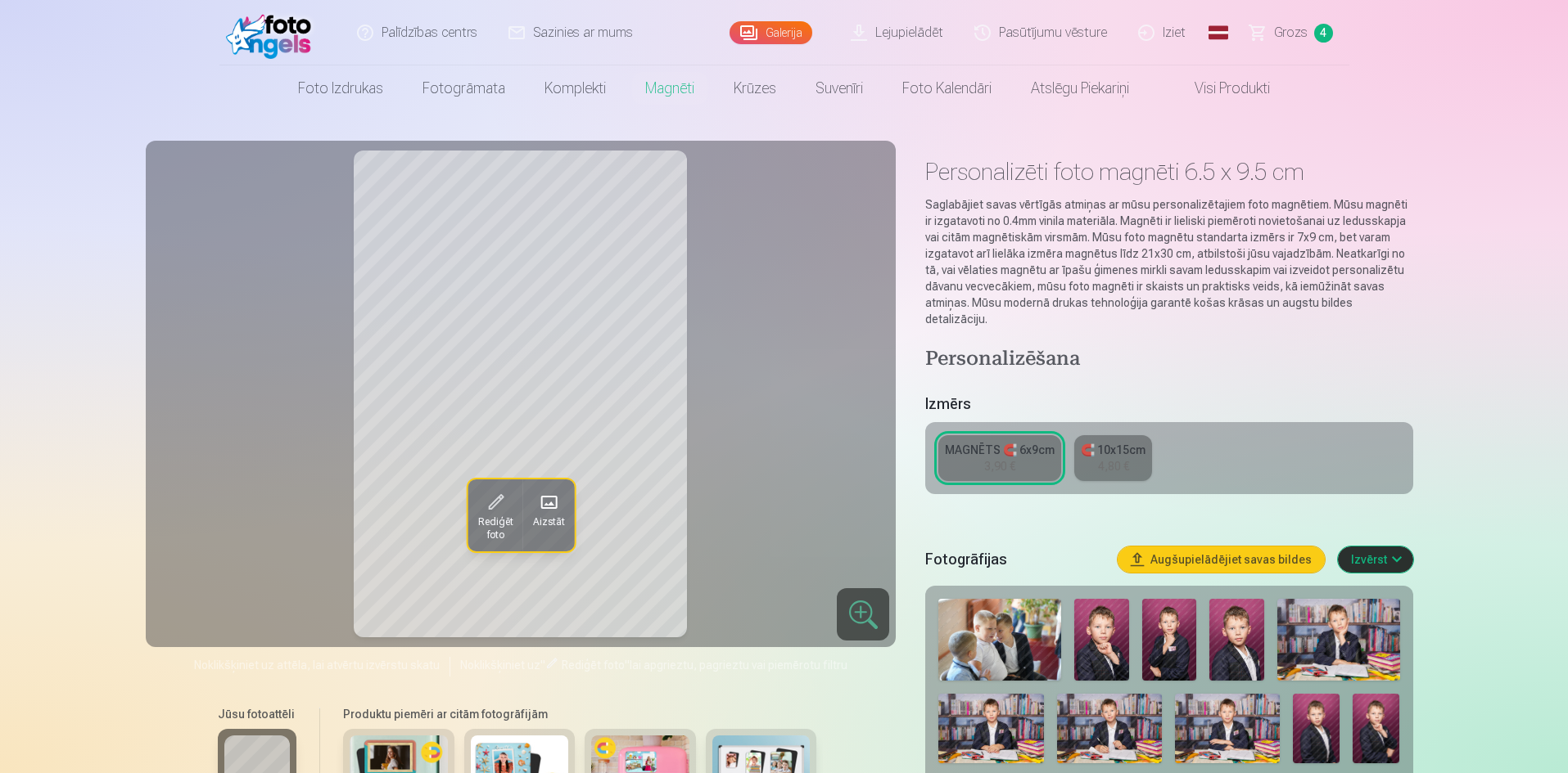
click at [1001, 458] on div "3,90 €" at bounding box center [999, 466] width 31 height 16
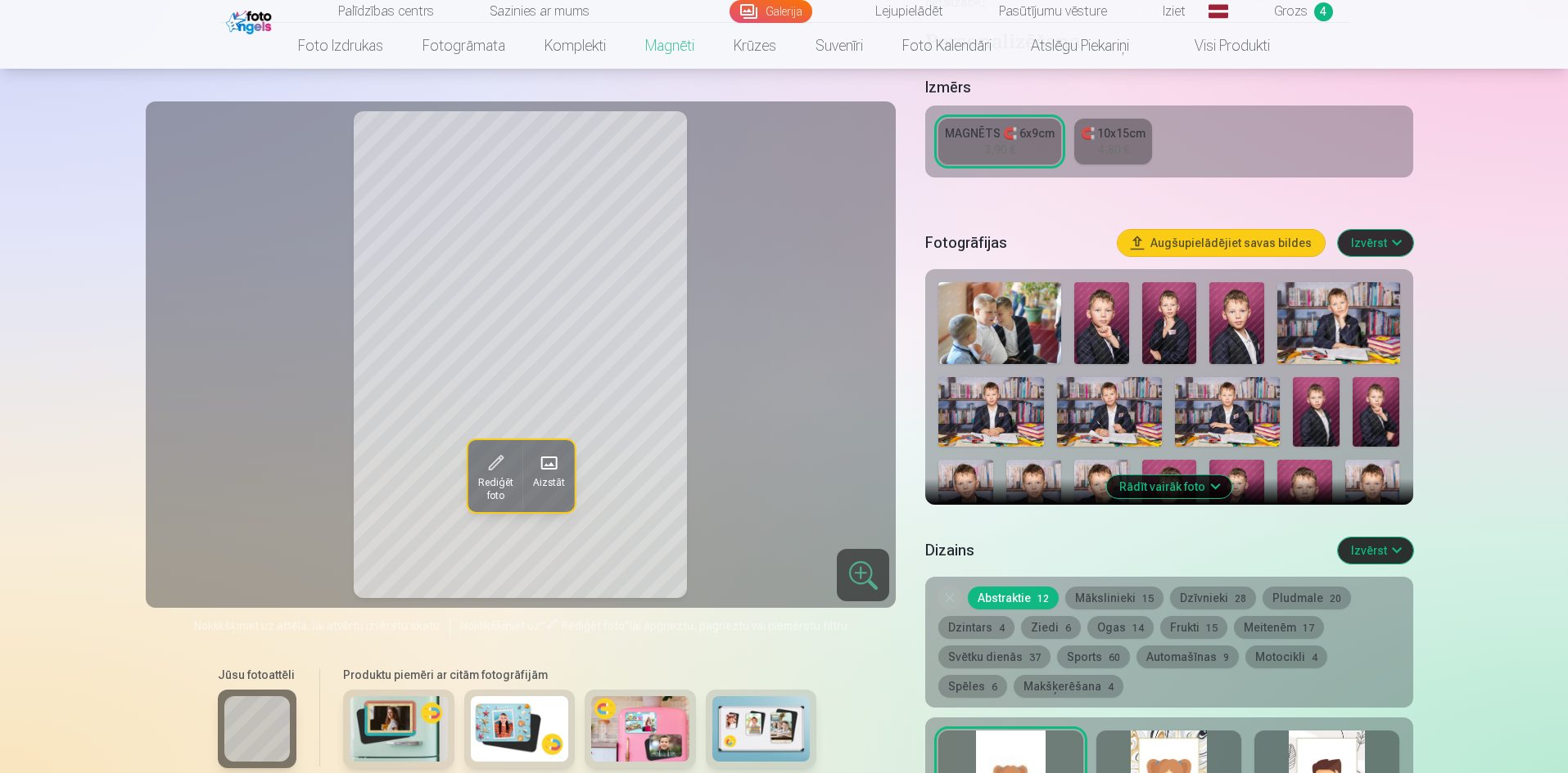
scroll to position [327, 0]
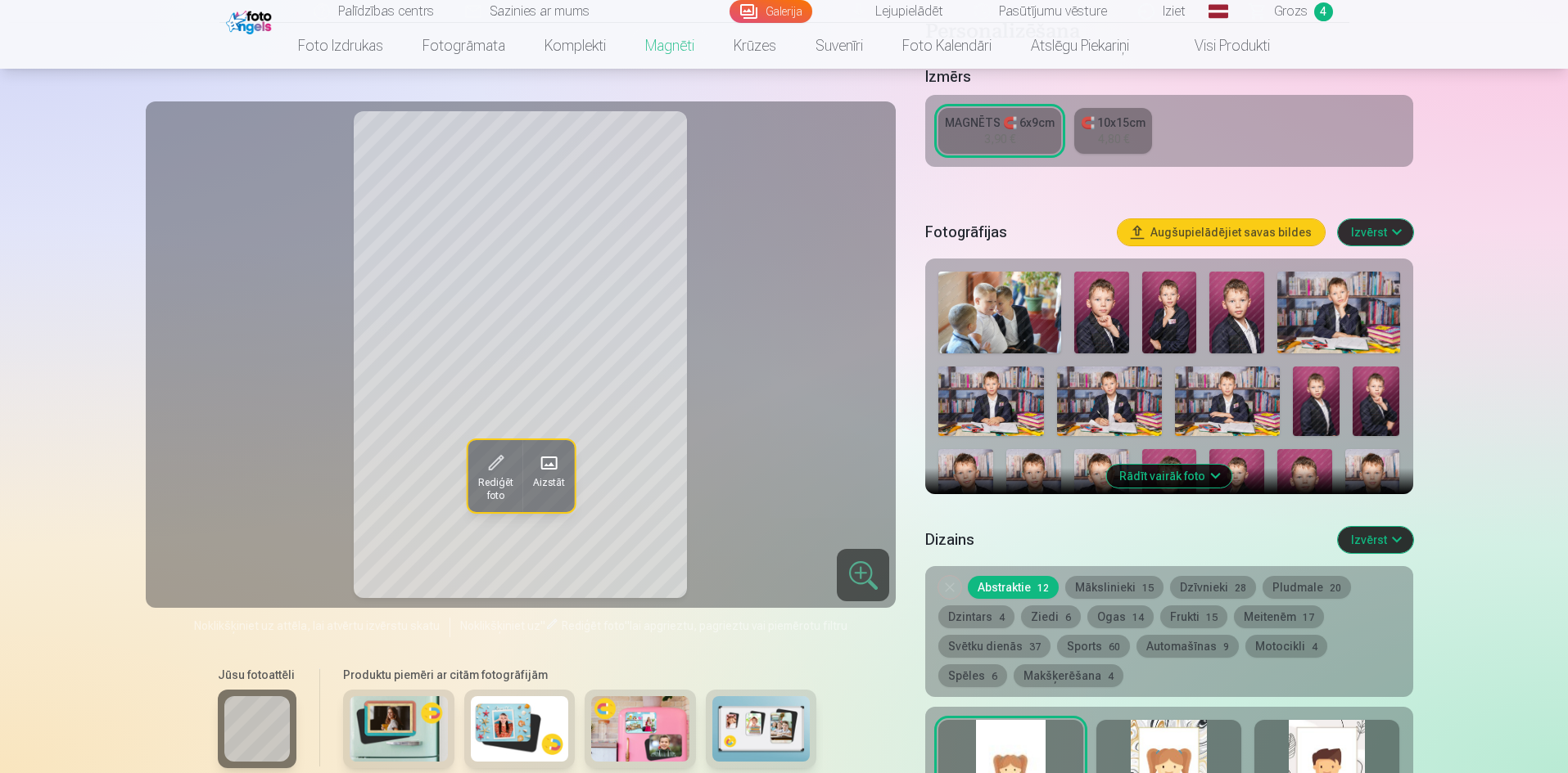
click at [1110, 576] on button "Mākslinieki 15" at bounding box center [1113, 587] width 99 height 23
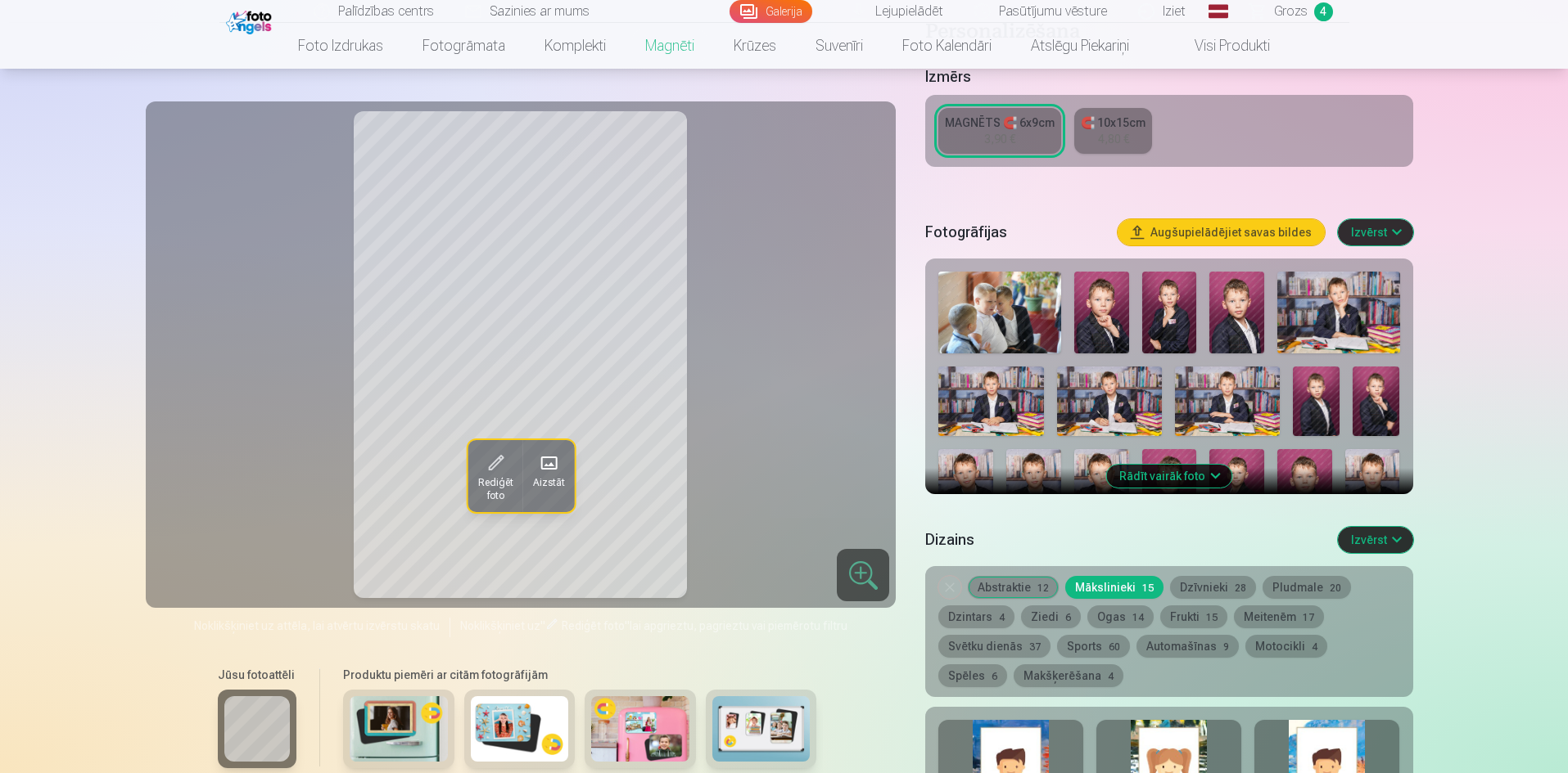
click at [1228, 576] on button "Dzīvnieki 28" at bounding box center [1213, 587] width 86 height 23
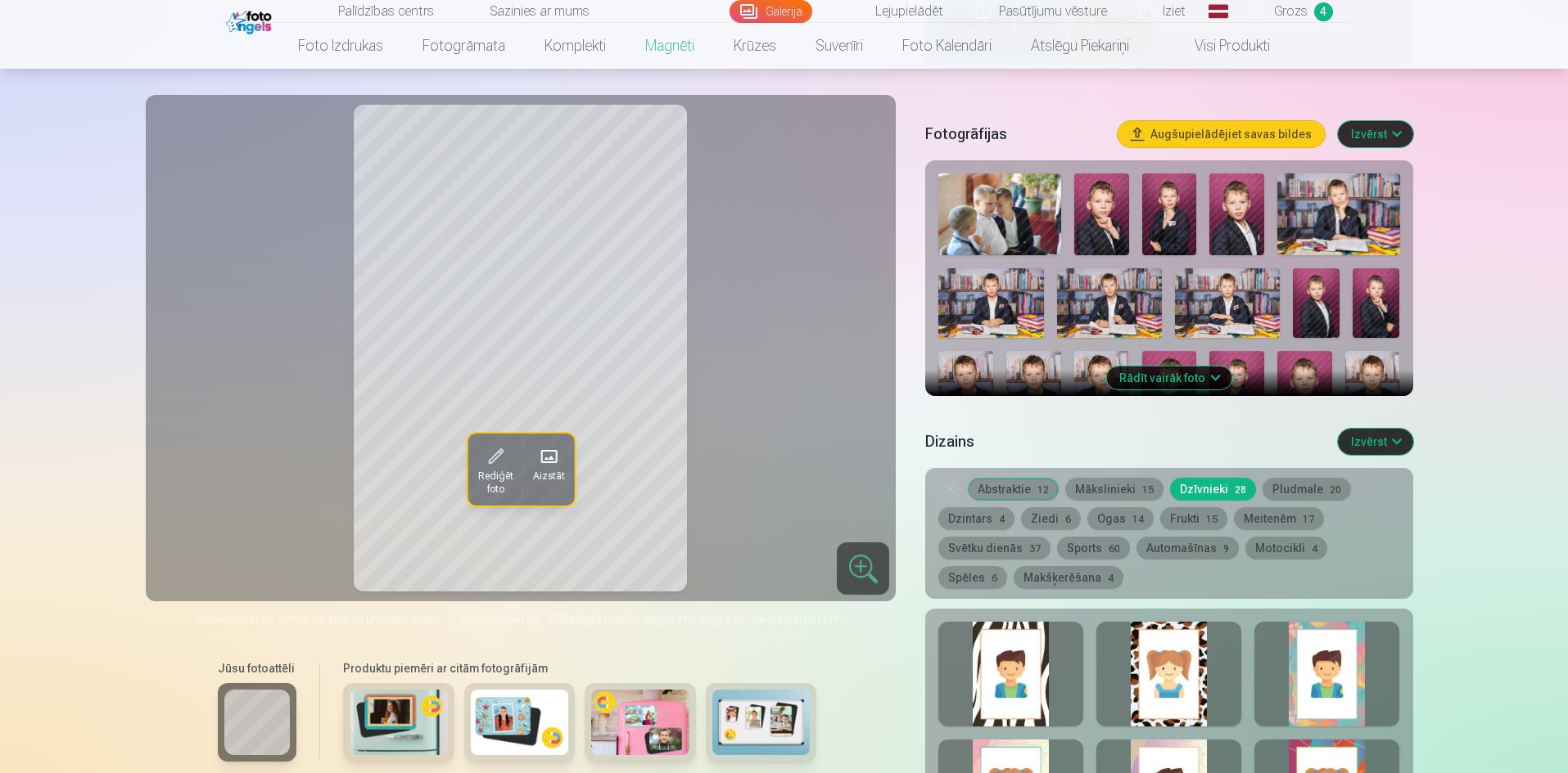
scroll to position [491, 0]
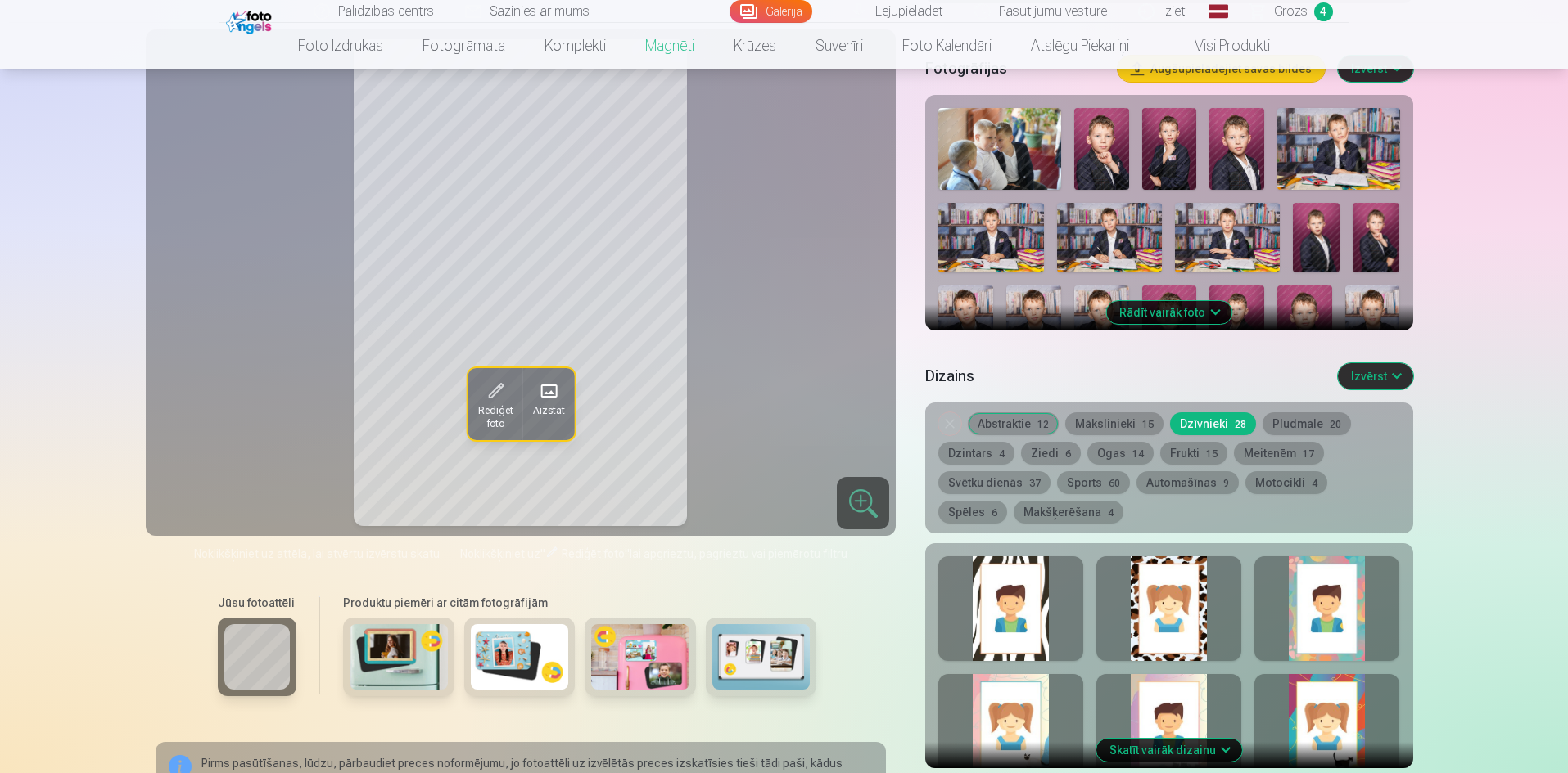
click at [1295, 412] on button "Pludmale 20" at bounding box center [1307, 424] width 88 height 23
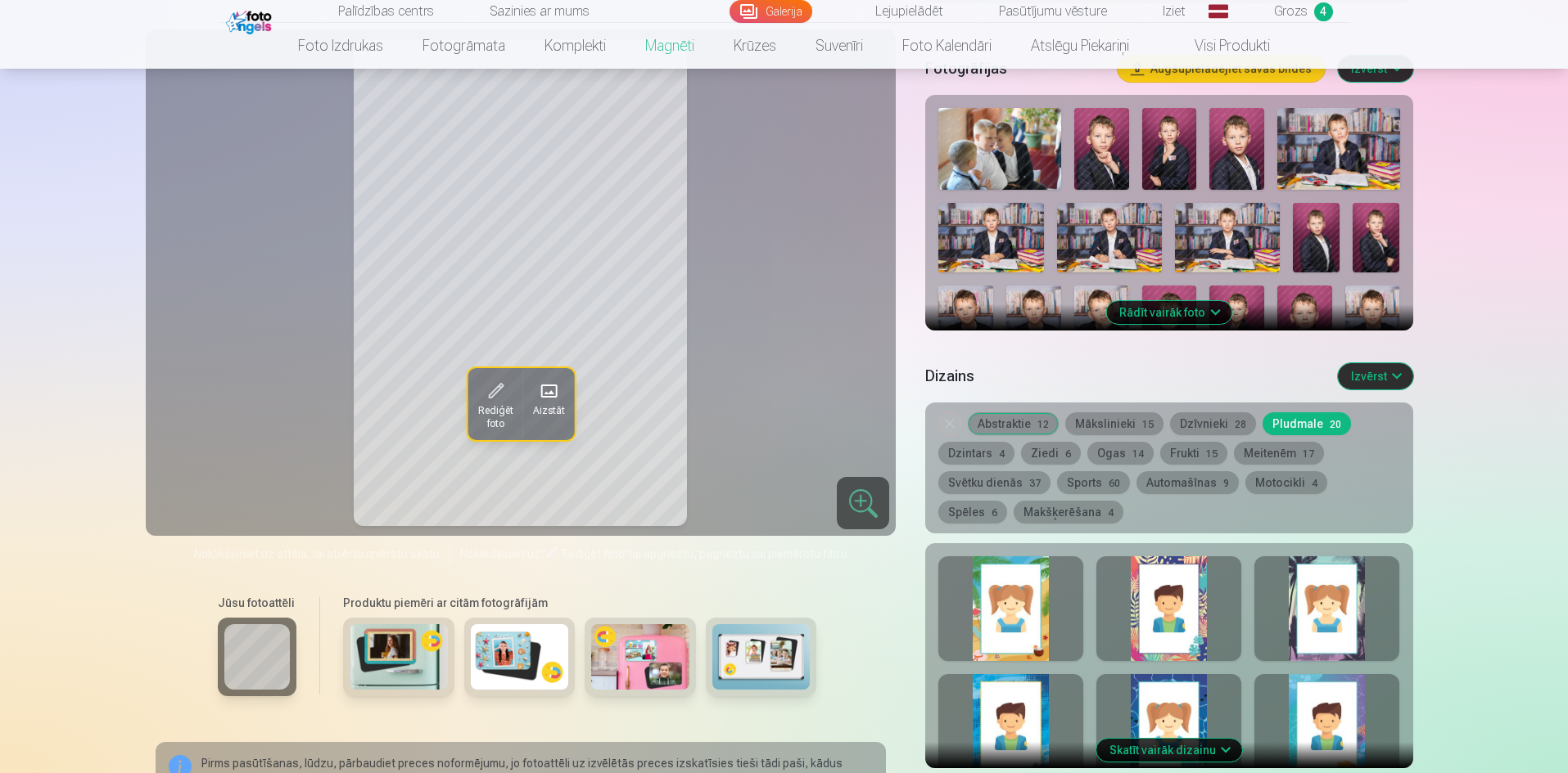
click at [966, 442] on button "Dzintars 4" at bounding box center [976, 453] width 77 height 23
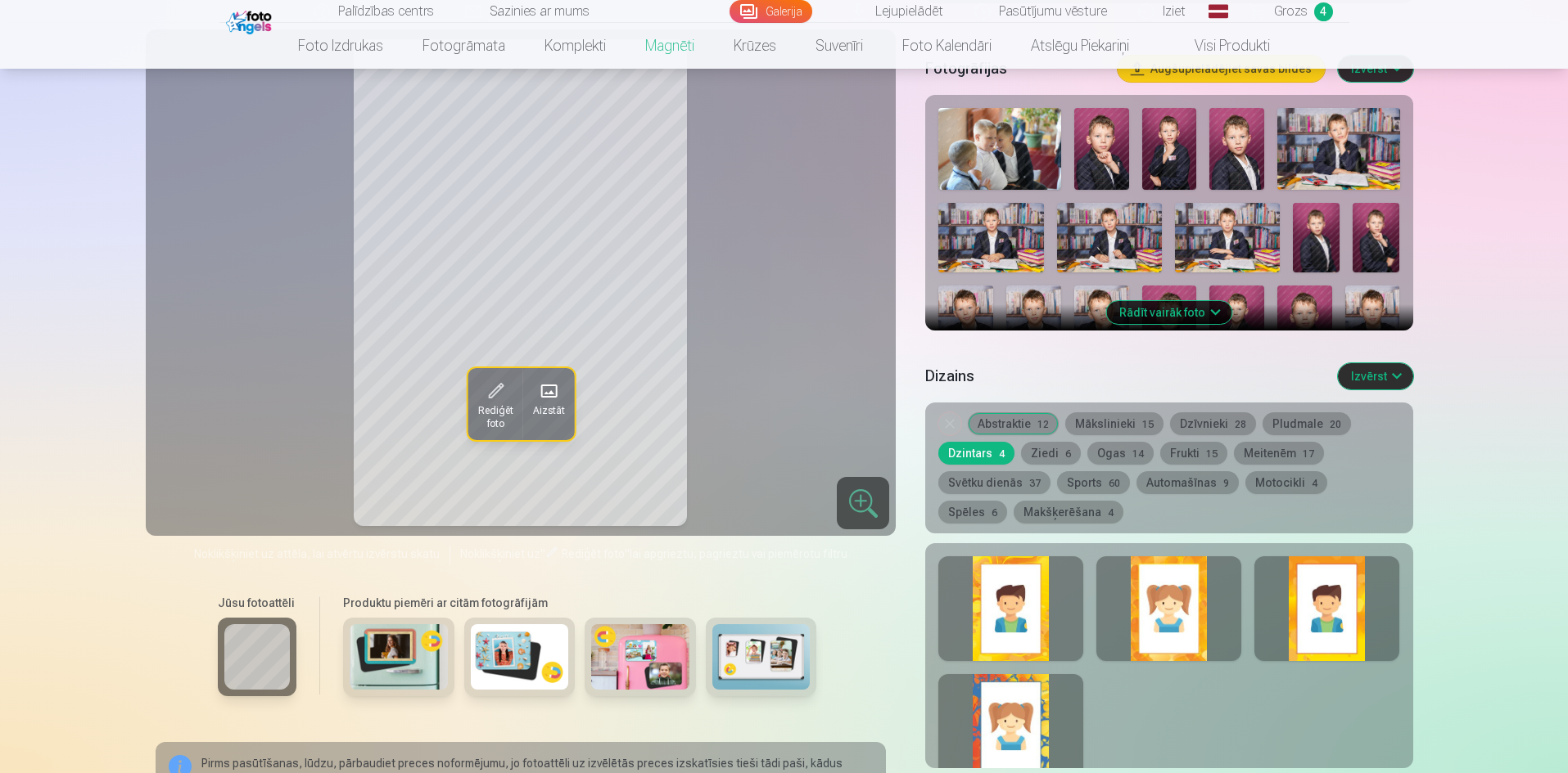
click at [1054, 442] on button "Ziedi 6" at bounding box center [1050, 453] width 59 height 23
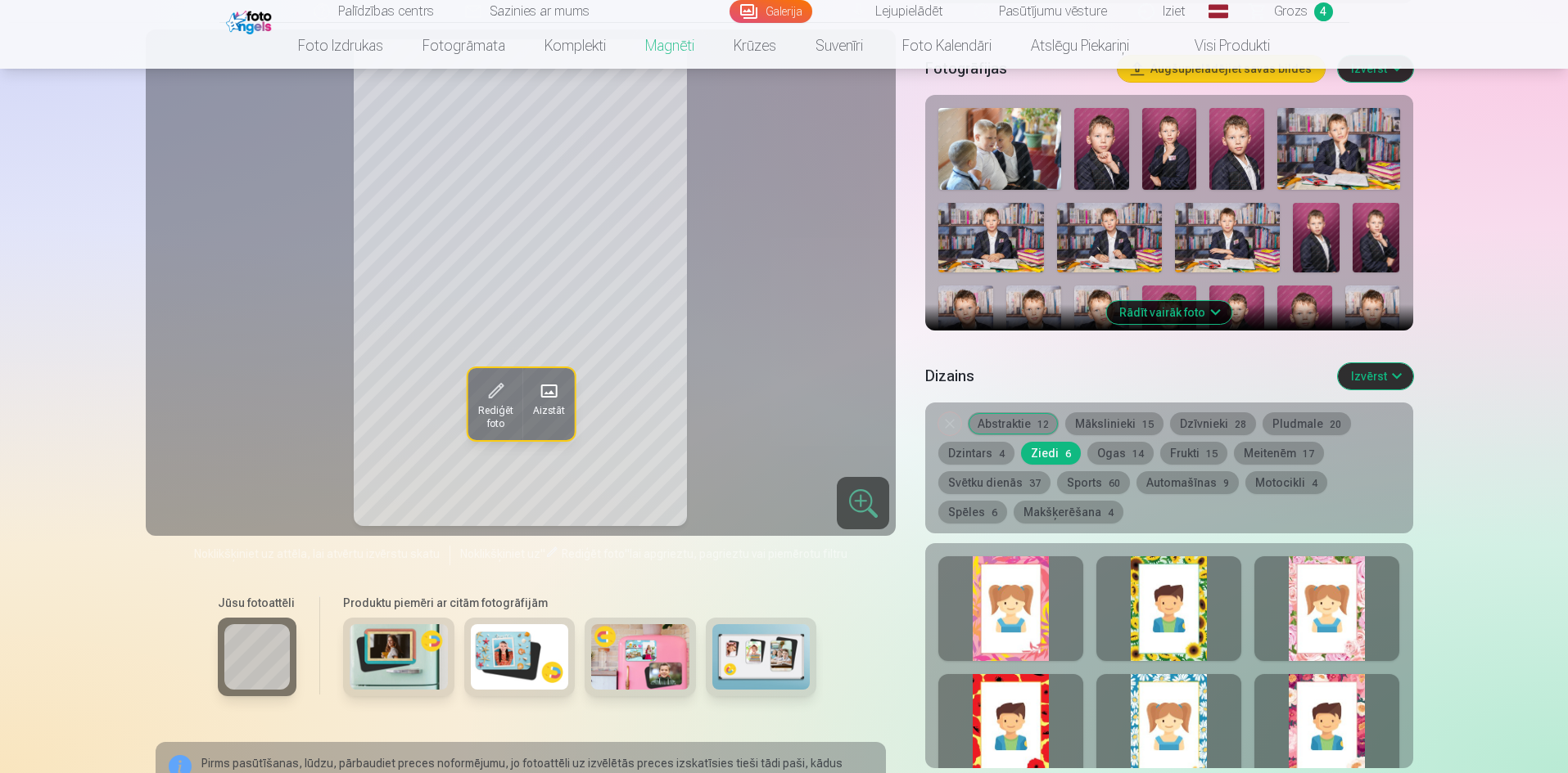
click at [1110, 442] on button "Ogas 14" at bounding box center [1120, 453] width 66 height 23
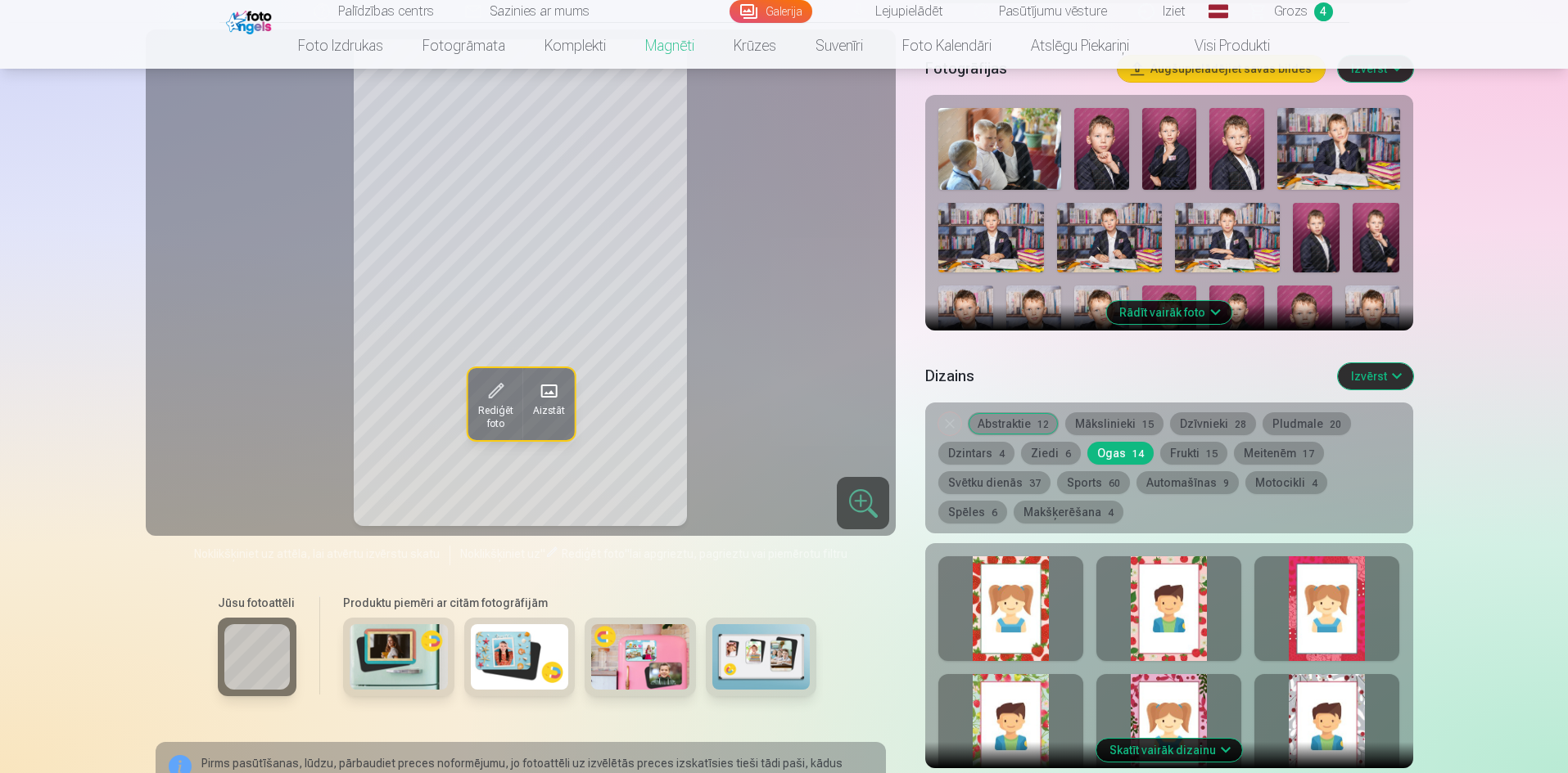
click at [1173, 446] on button "Frukti 15" at bounding box center [1194, 453] width 67 height 23
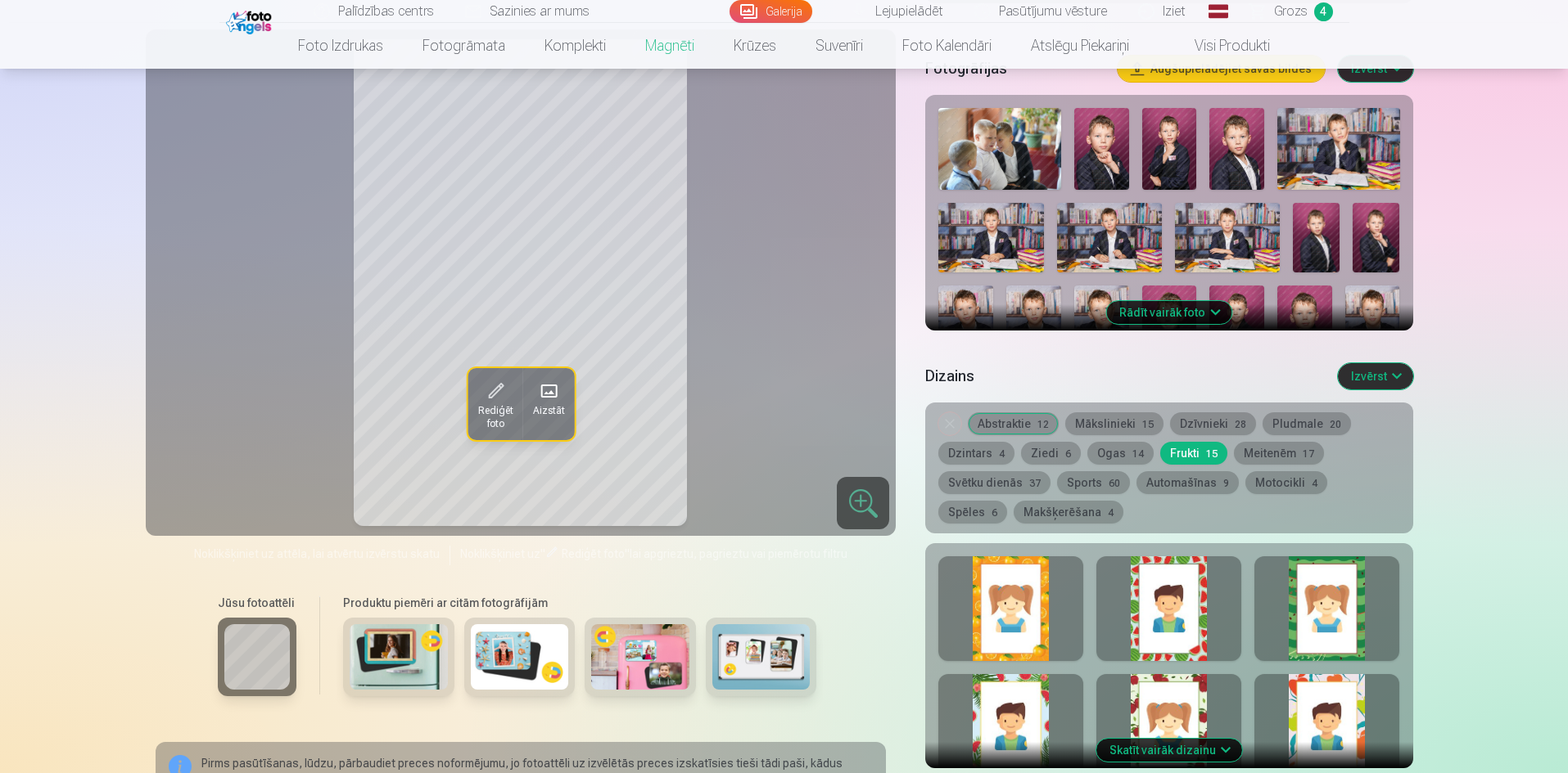
click at [1277, 445] on button "Meitenēm 17" at bounding box center [1279, 453] width 90 height 23
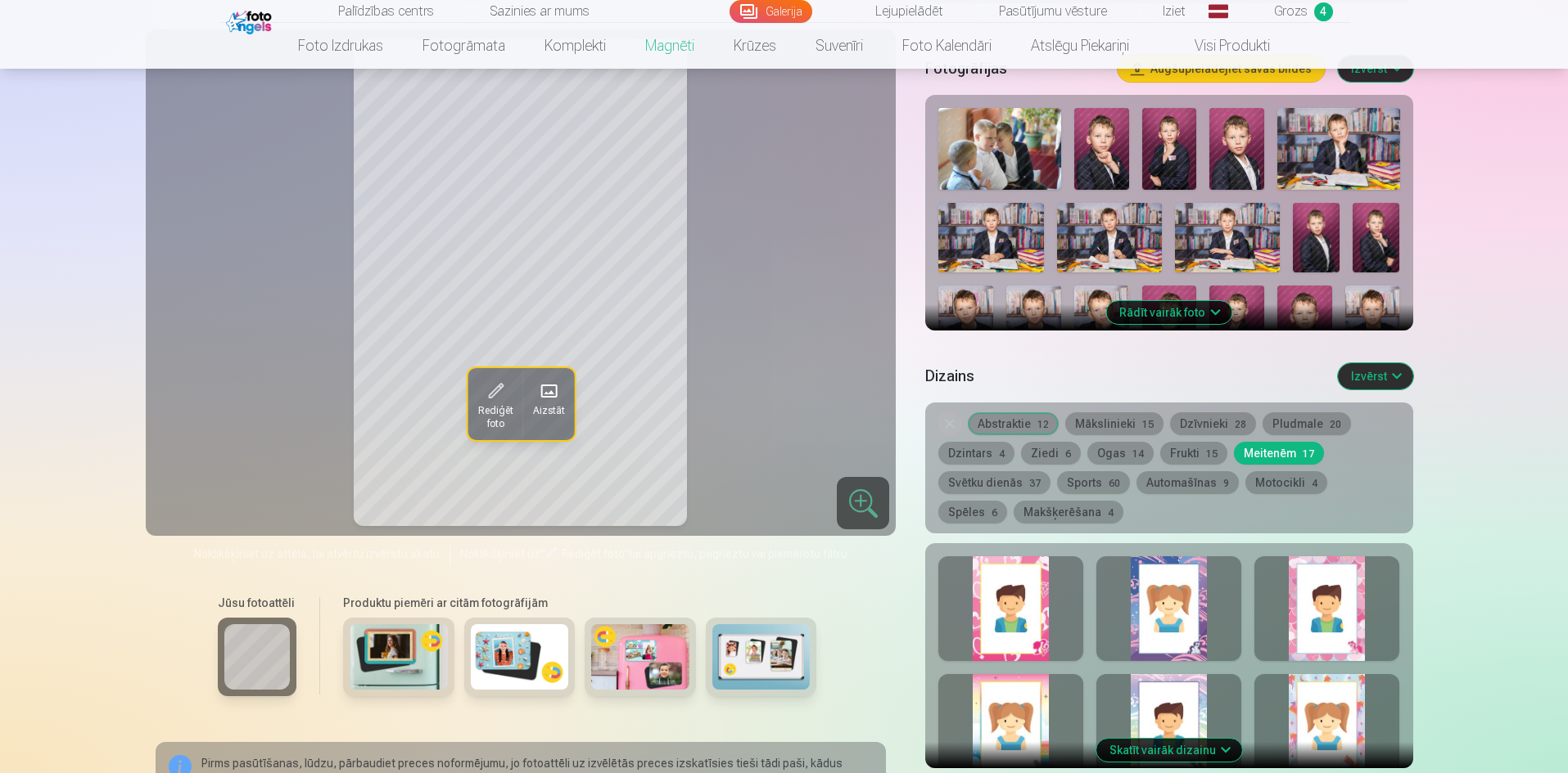
click at [1003, 472] on button "Svētku dienās 37" at bounding box center [994, 483] width 112 height 23
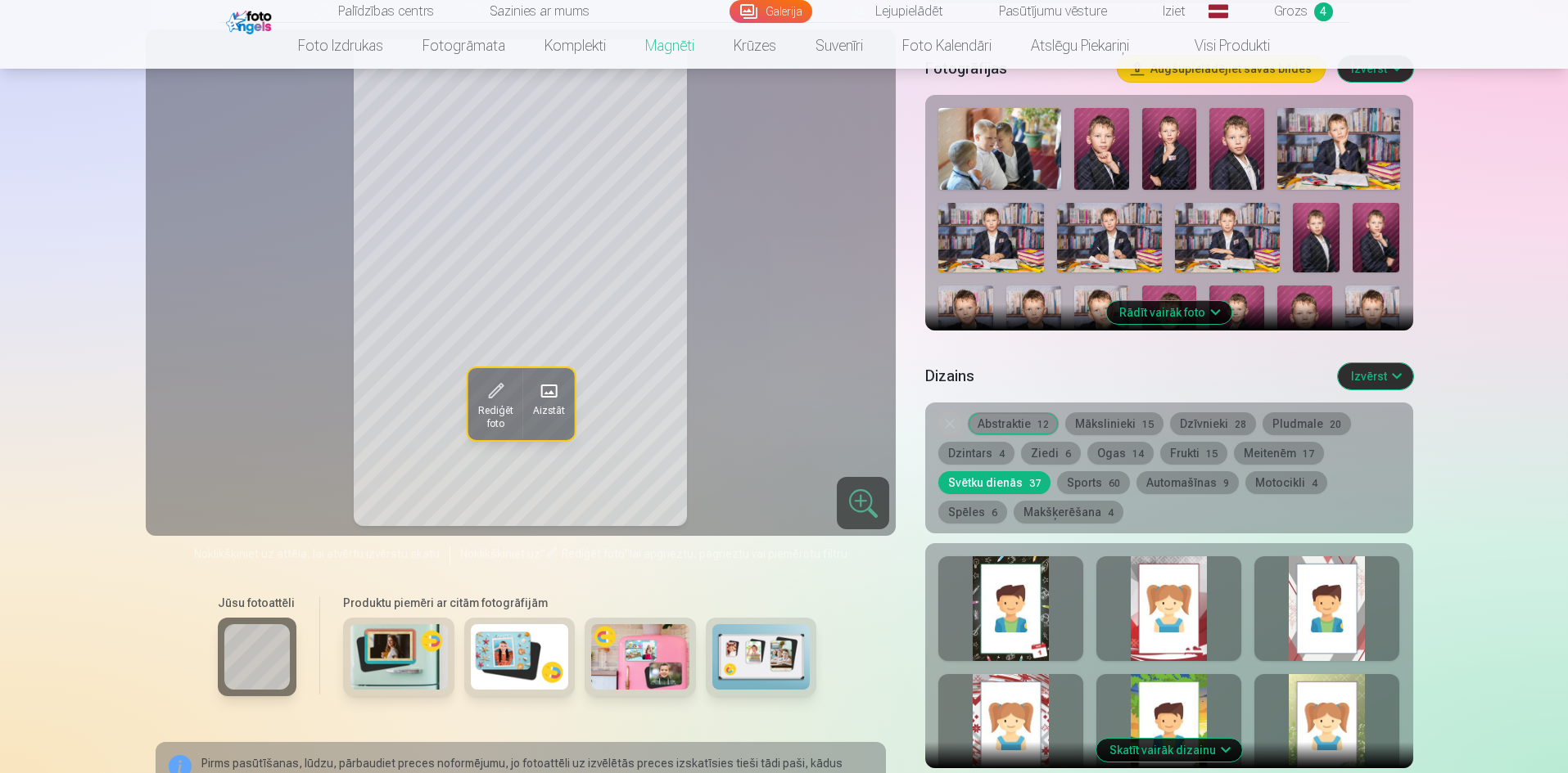
click at [1083, 472] on button "Sports 60" at bounding box center [1093, 483] width 73 height 23
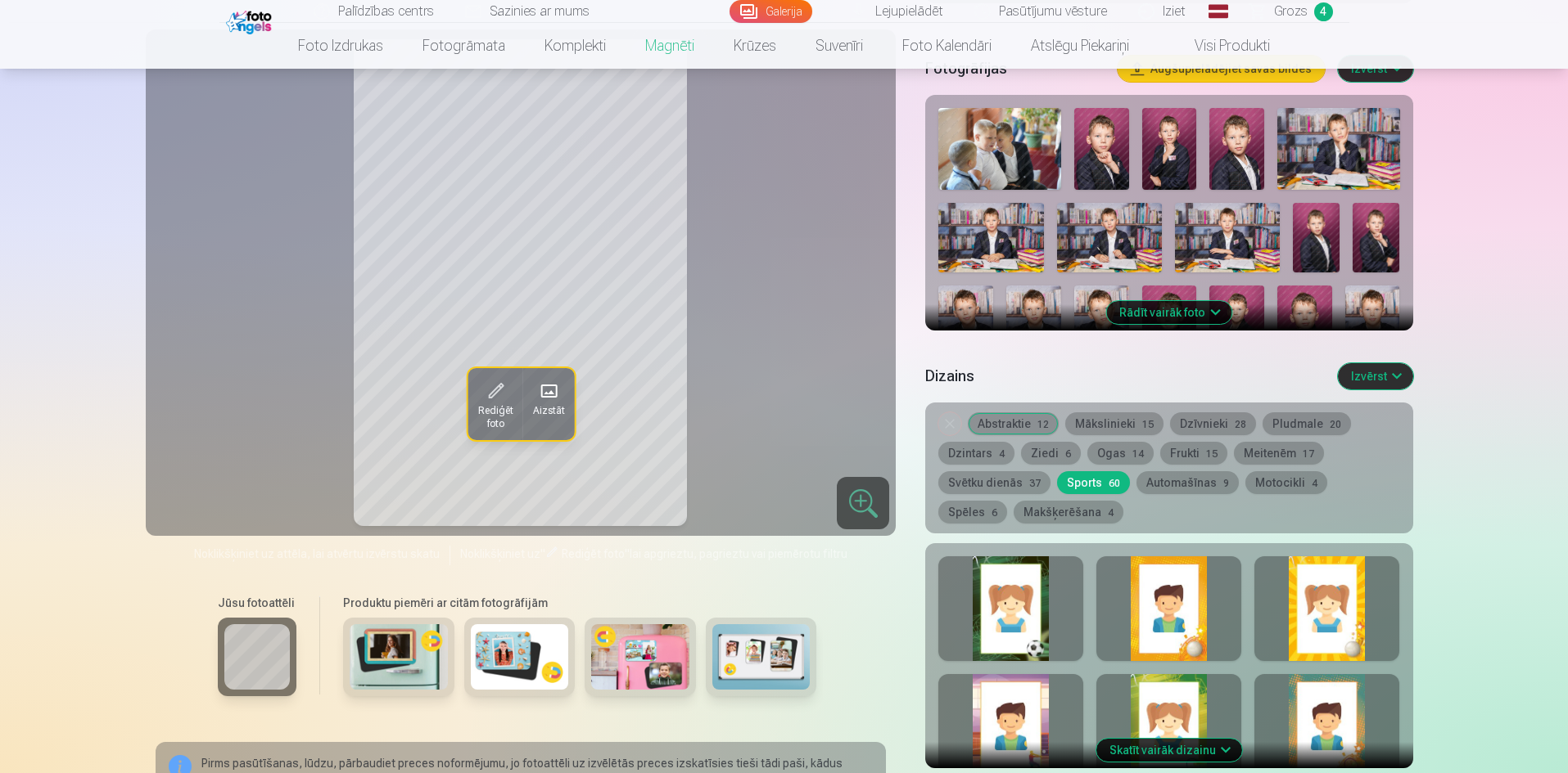
click at [1176, 472] on button "Automašīnas 9" at bounding box center [1187, 483] width 102 height 23
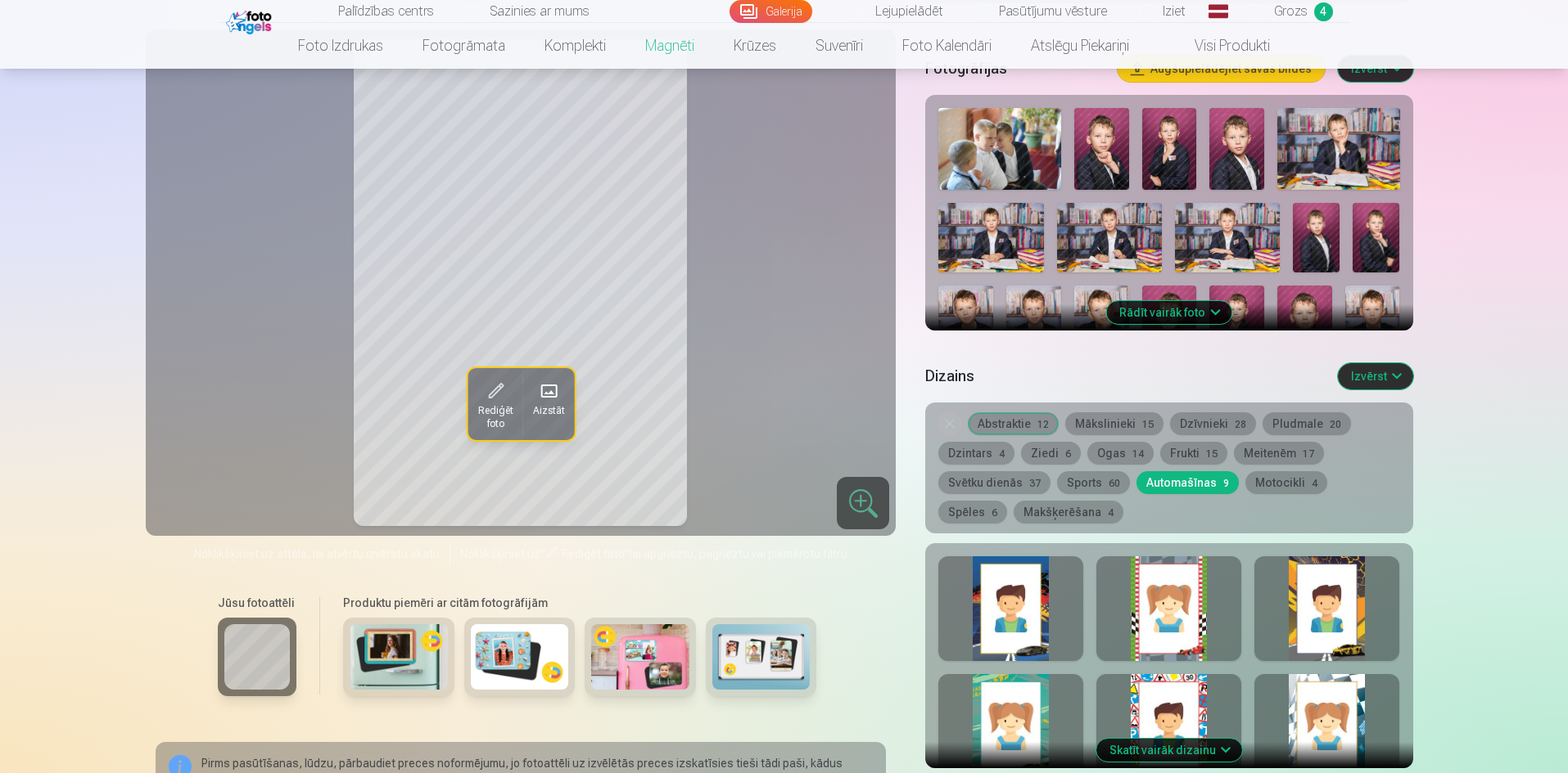
click at [1269, 472] on button "Motocikli 4" at bounding box center [1287, 483] width 82 height 23
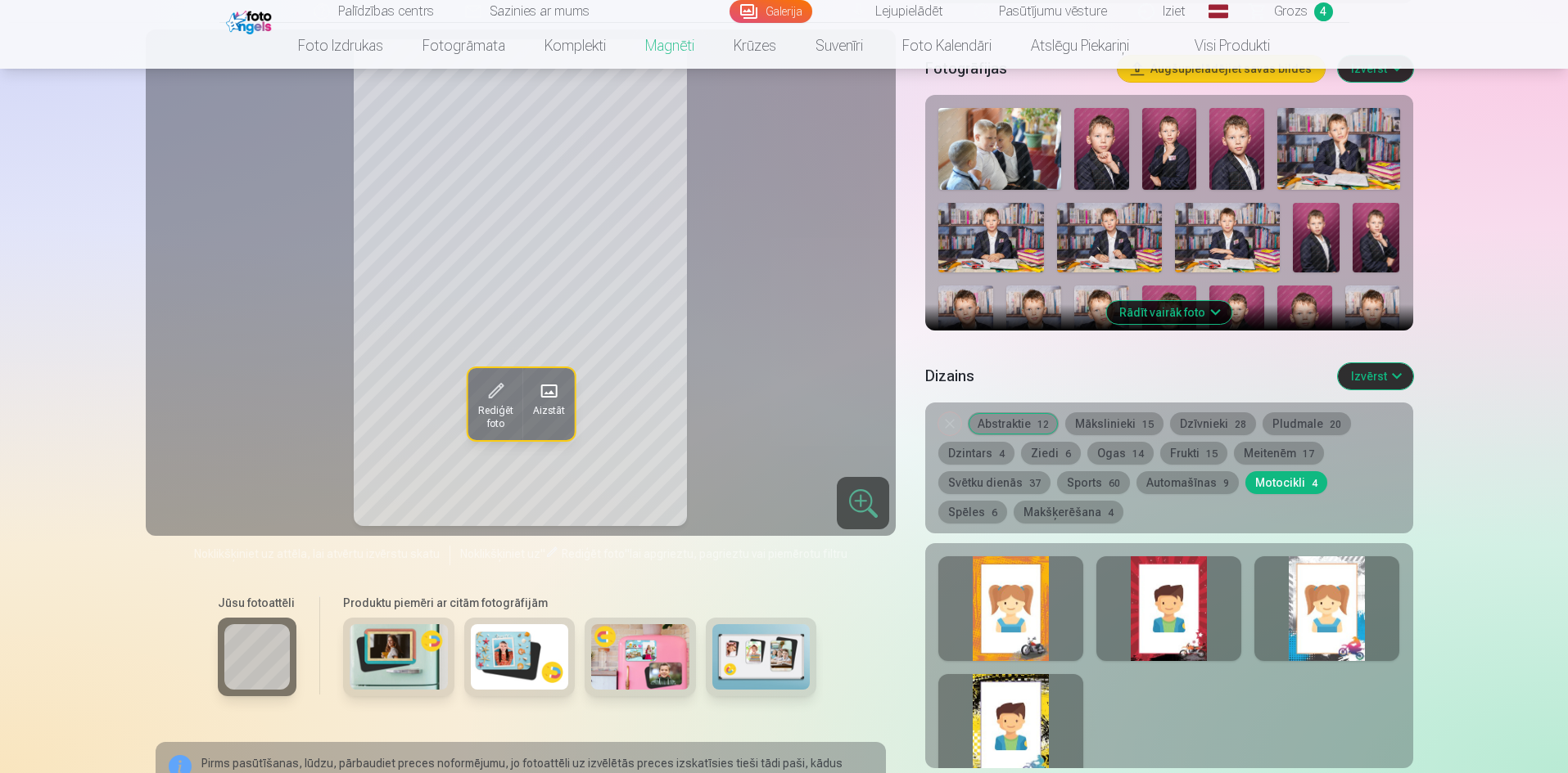
click at [1007, 500] on button "Spēles 6" at bounding box center [973, 512] width 69 height 23
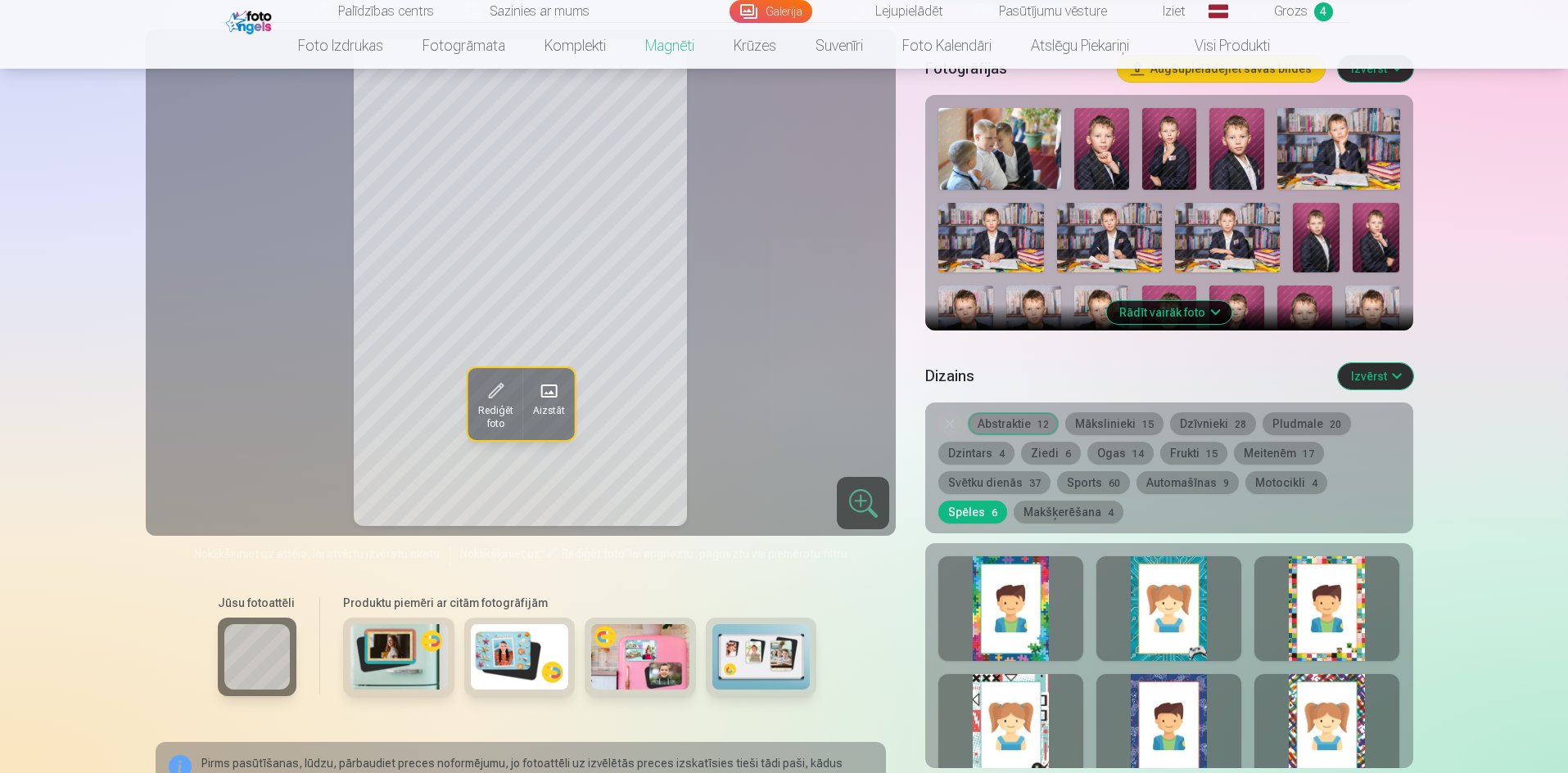
click at [1014, 500] on button "Makšķerēšana 4" at bounding box center [1068, 512] width 110 height 23
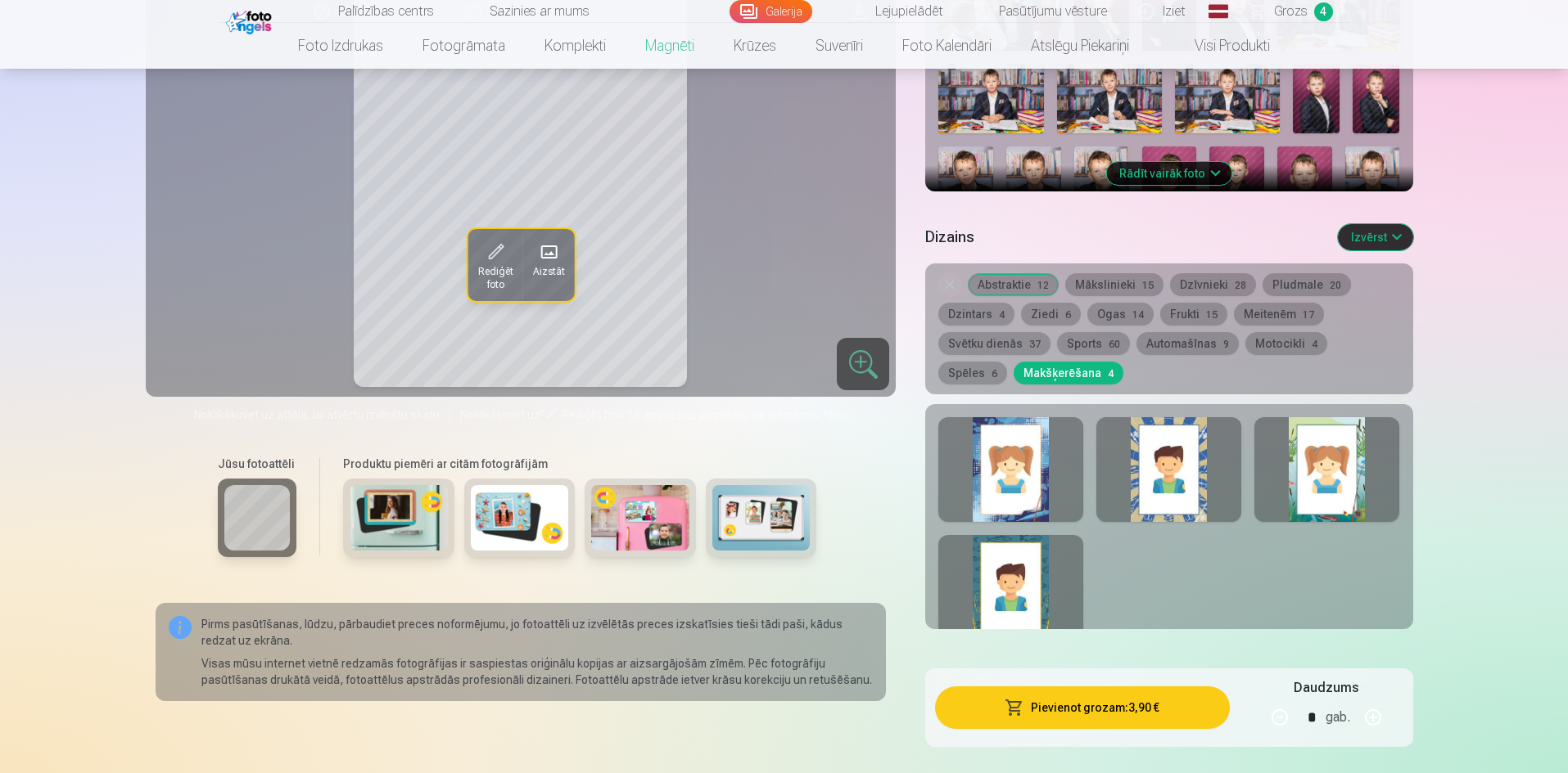
scroll to position [573, 0]
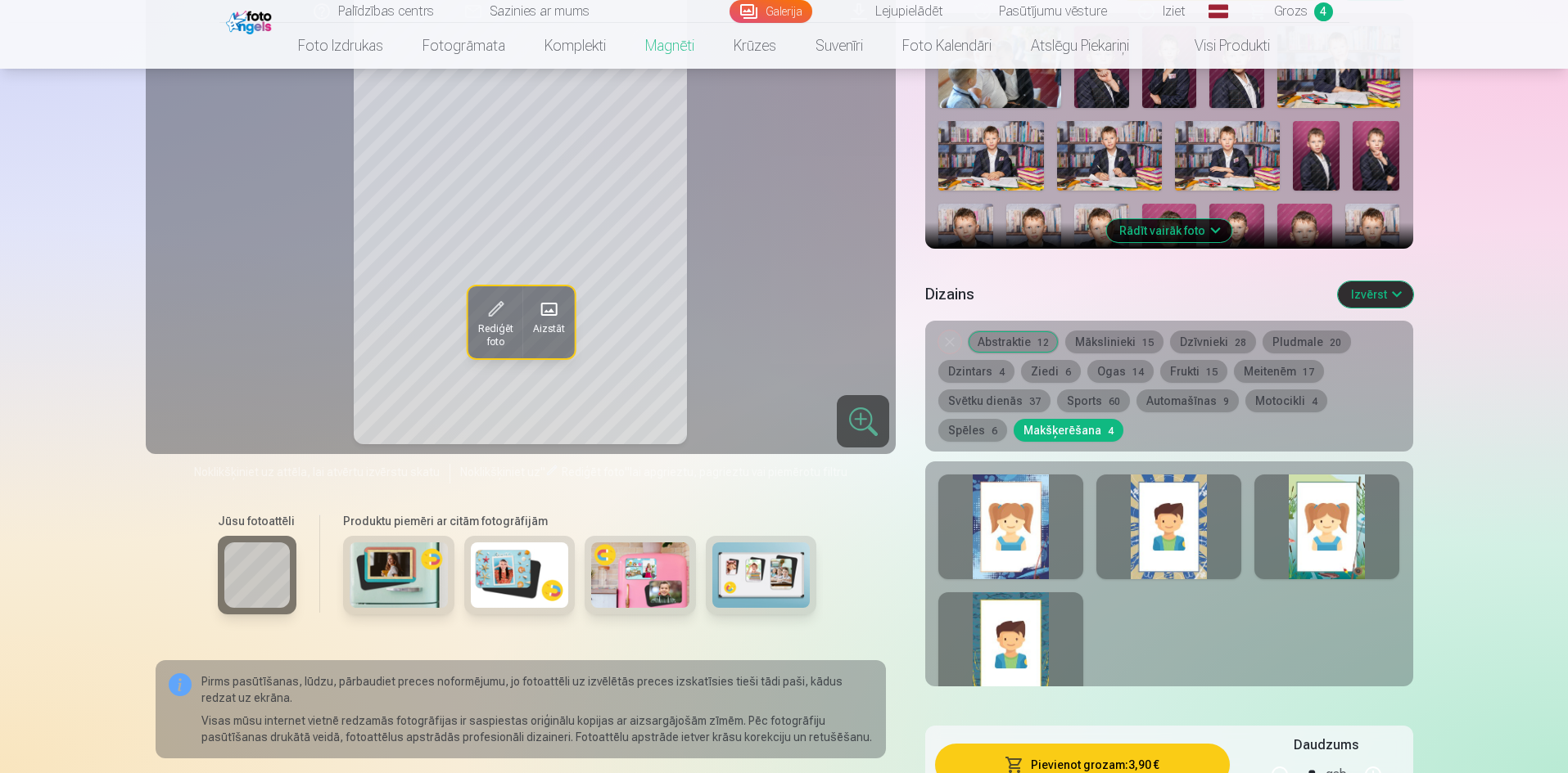
click at [1004, 330] on button "Abstraktie 12" at bounding box center [1013, 342] width 91 height 23
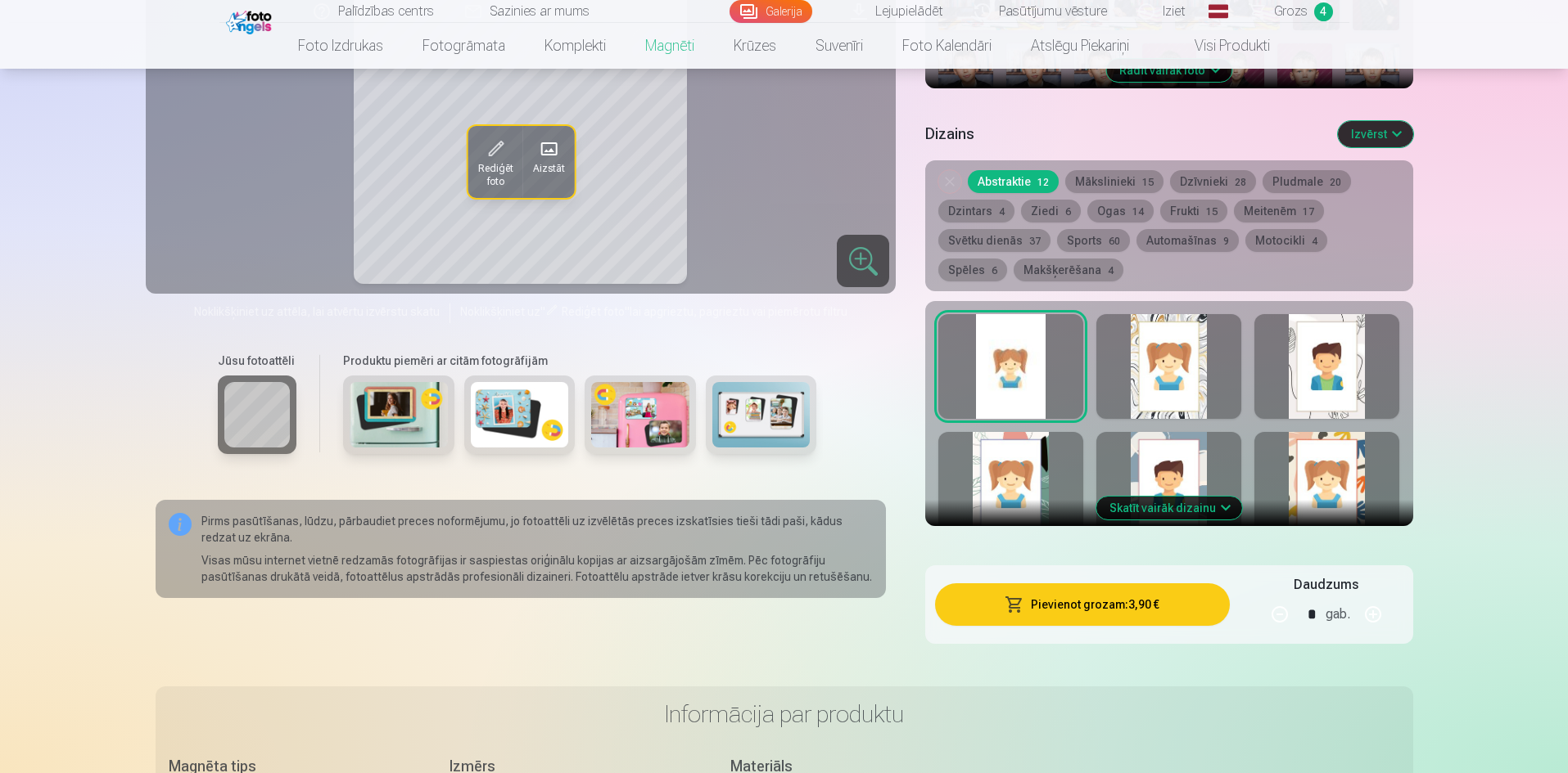
scroll to position [737, 0]
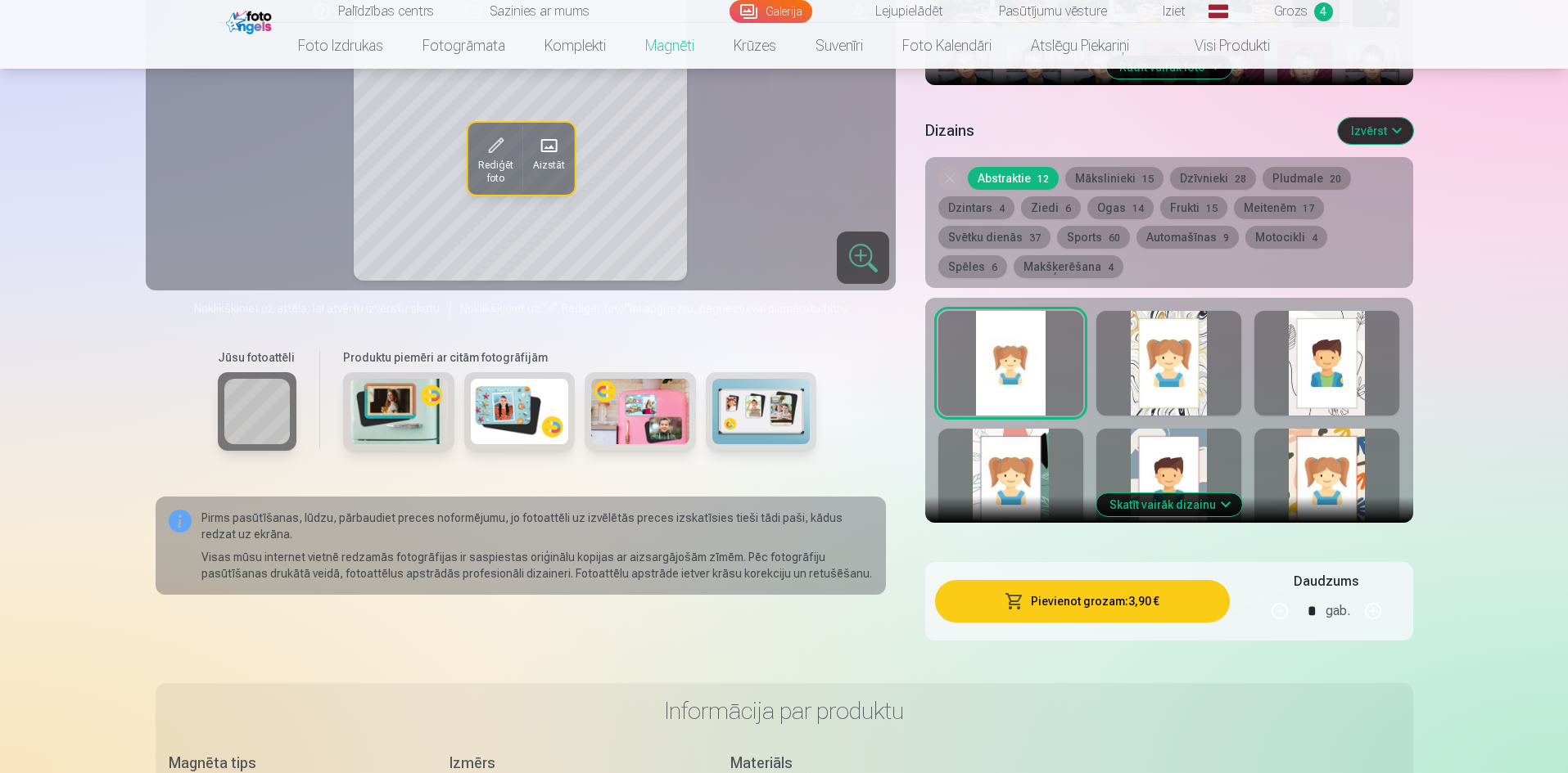
click at [1183, 494] on button "Skatīt vairāk dizainu" at bounding box center [1169, 505] width 146 height 23
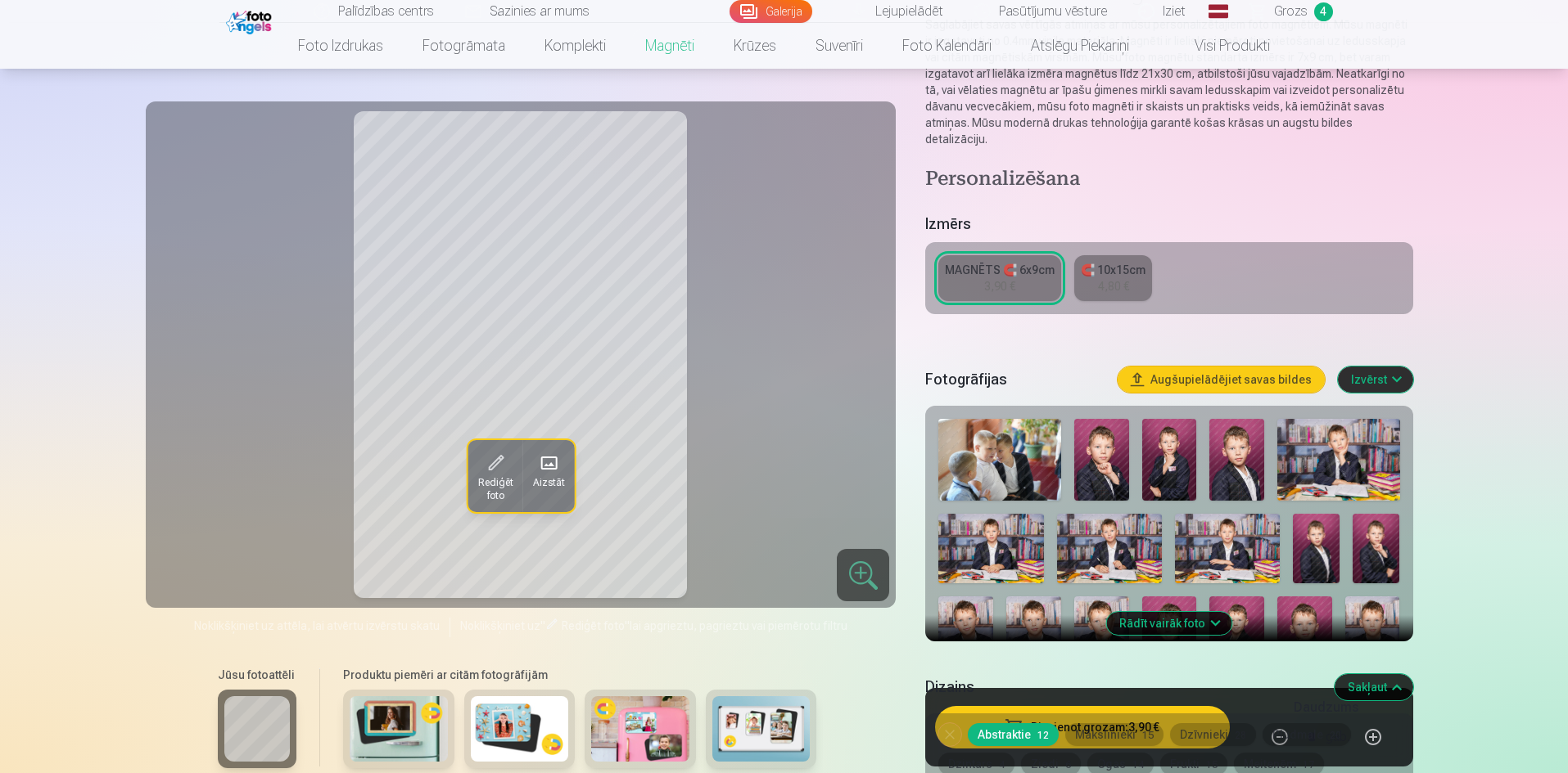
scroll to position [246, 0]
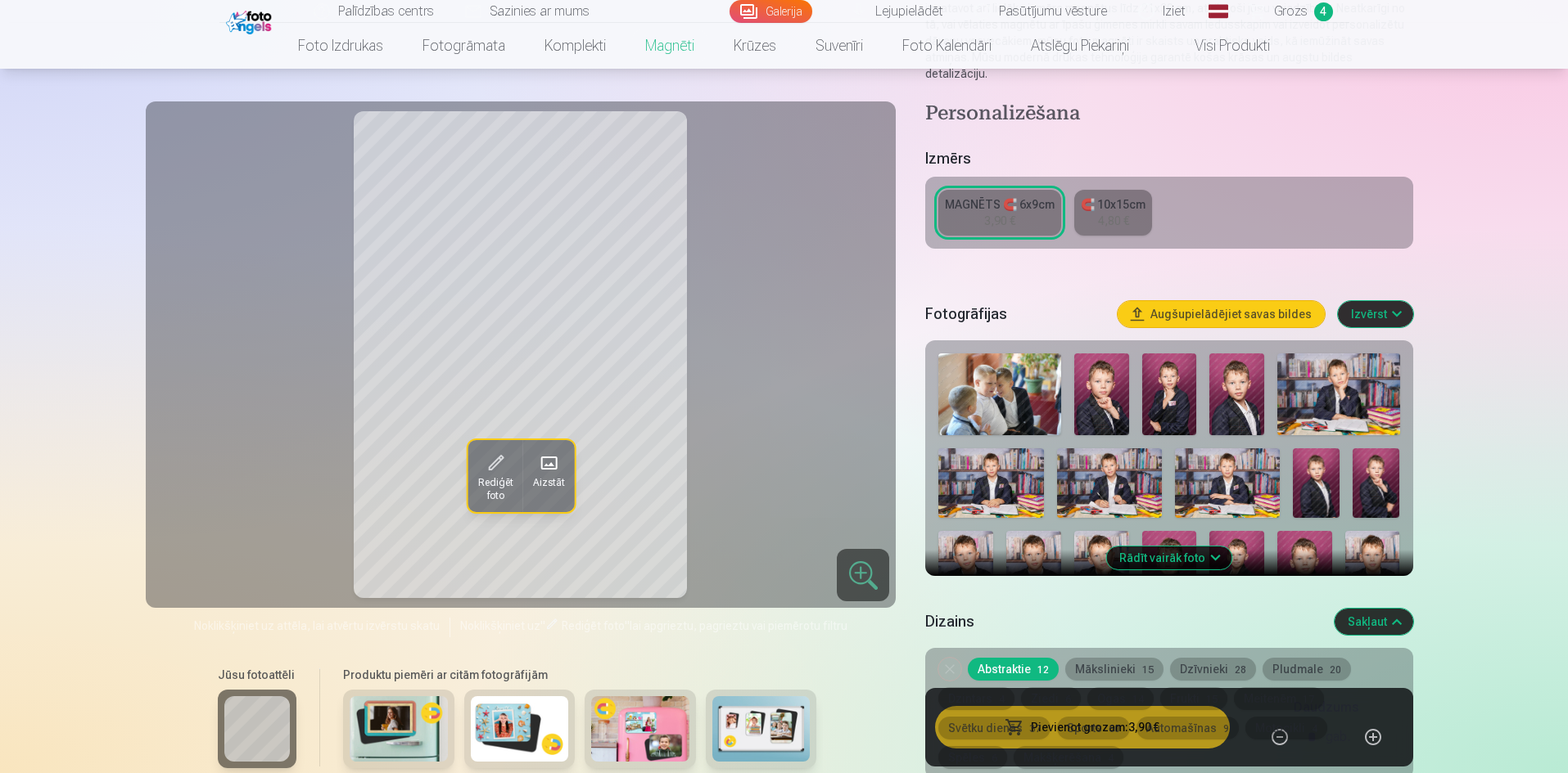
click at [1374, 734] on div "Noņemiet dizainu Abstraktie 12 Mākslinieki 15 Dzīvnieki 28 Pludmale 20 Dzintars…" at bounding box center [1168, 713] width 487 height 131
click at [1370, 737] on div "Noņemiet dizainu Abstraktie 12 Mākslinieki 15 Dzīvnieki 28 Pludmale 20 Dzintars…" at bounding box center [1168, 713] width 487 height 131
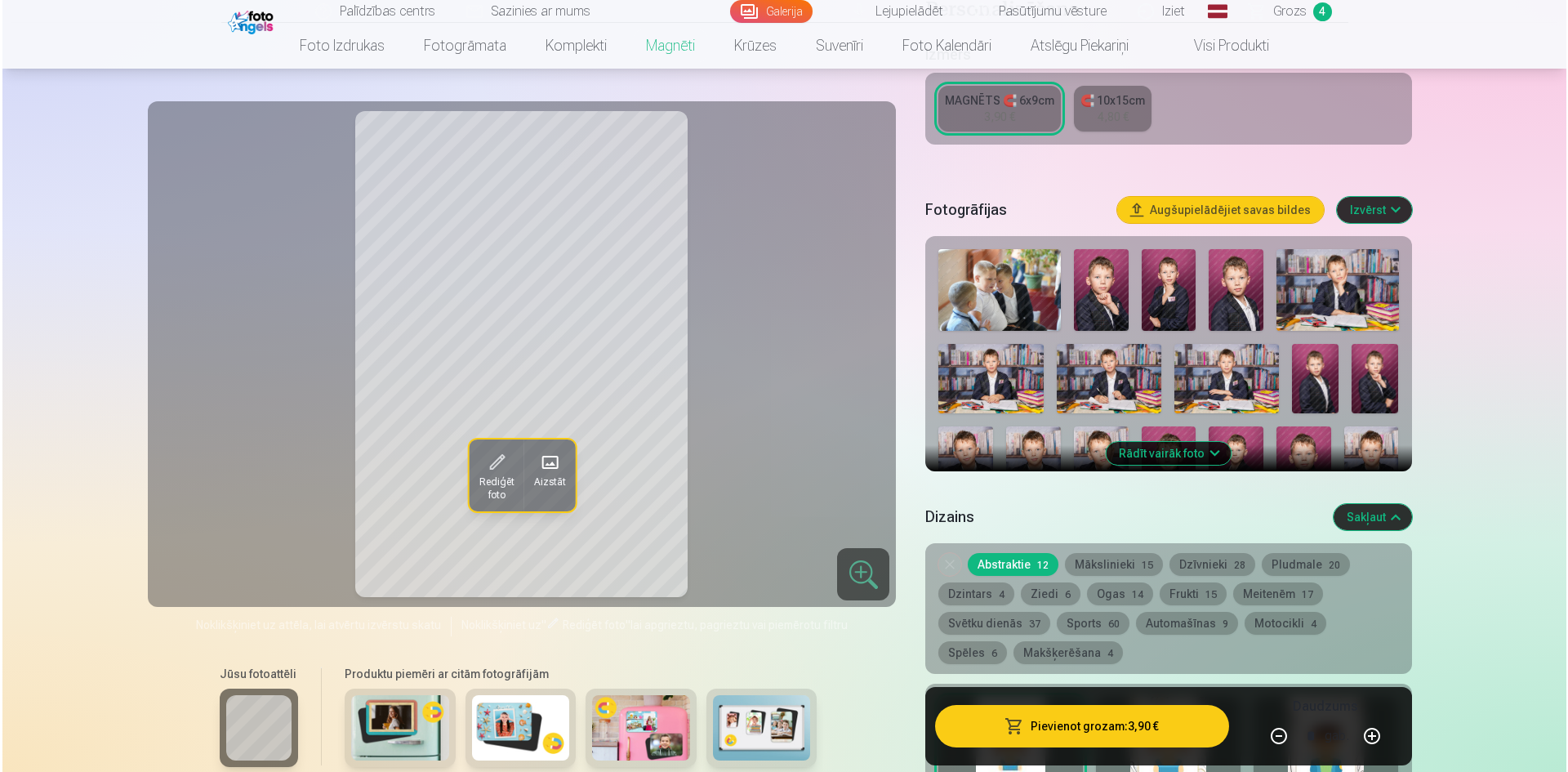
scroll to position [409, 0]
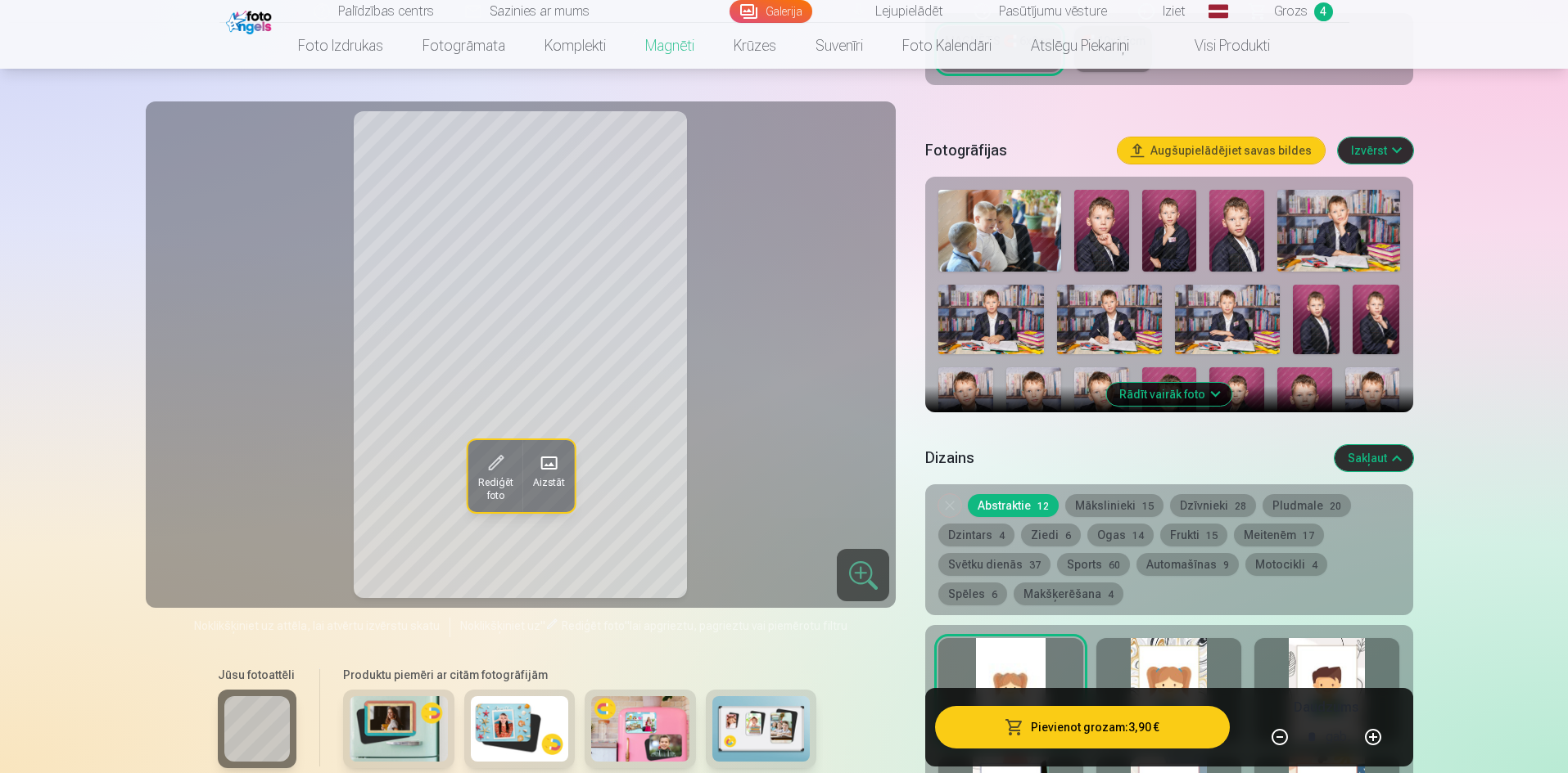
click at [1371, 734] on button "button" at bounding box center [1372, 737] width 39 height 39
type input "*"
click at [1086, 724] on button "Pievienot grozam : 11,70 €" at bounding box center [1082, 727] width 294 height 42
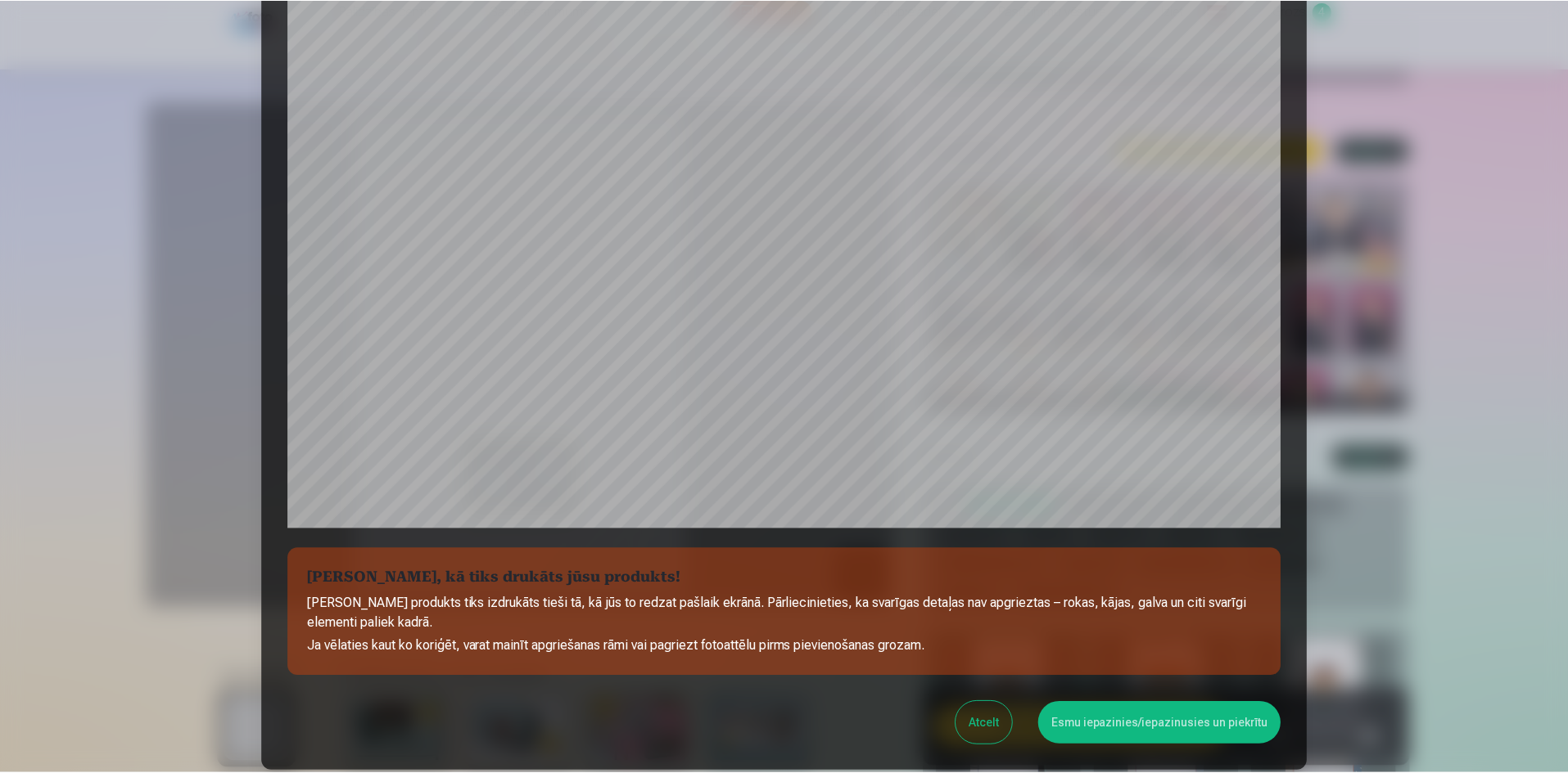
scroll to position [327, 0]
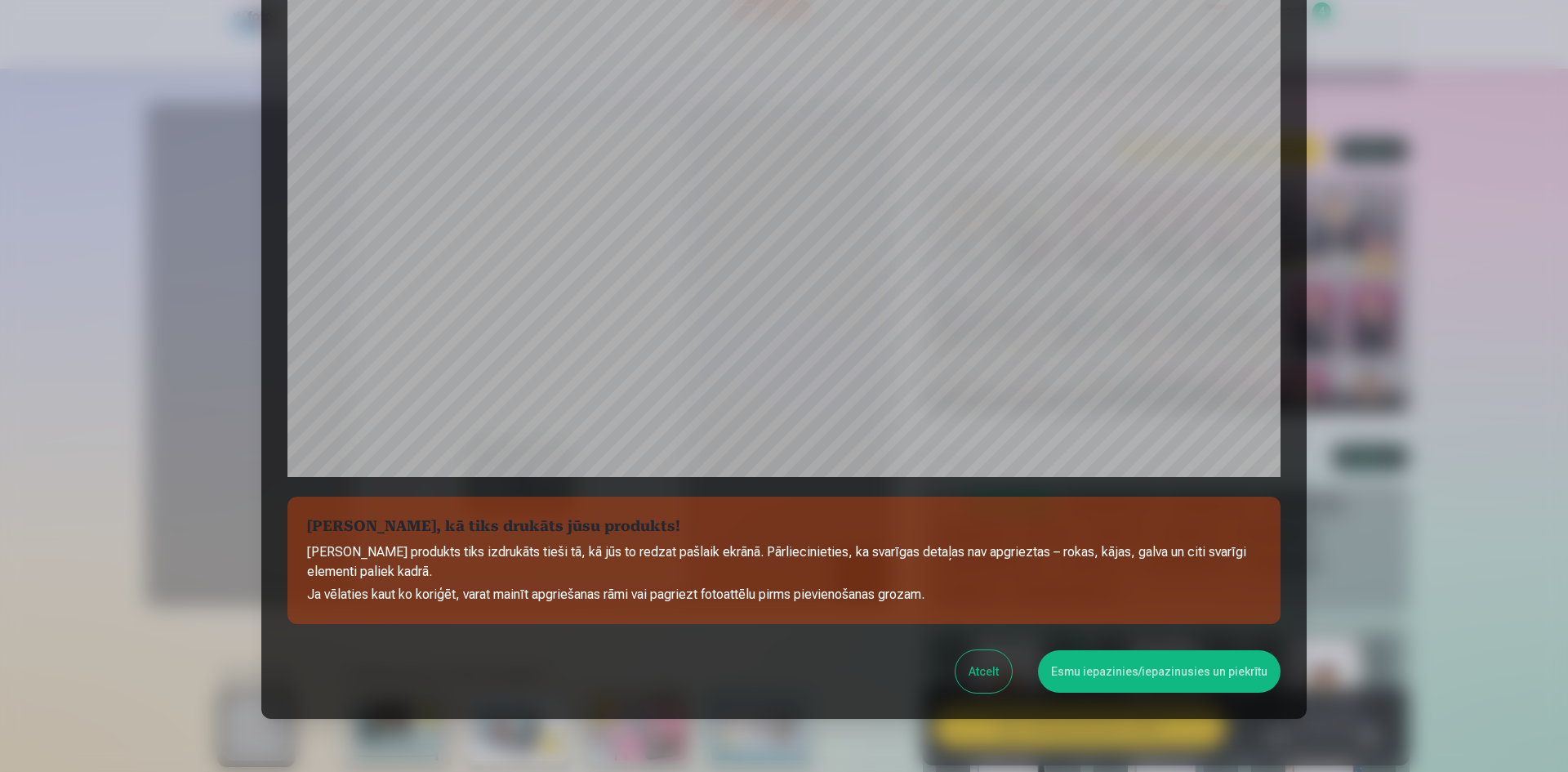
click at [1131, 674] on button "Esmu iepazinies/iepazinusies un piekrītu" at bounding box center [1159, 672] width 243 height 42
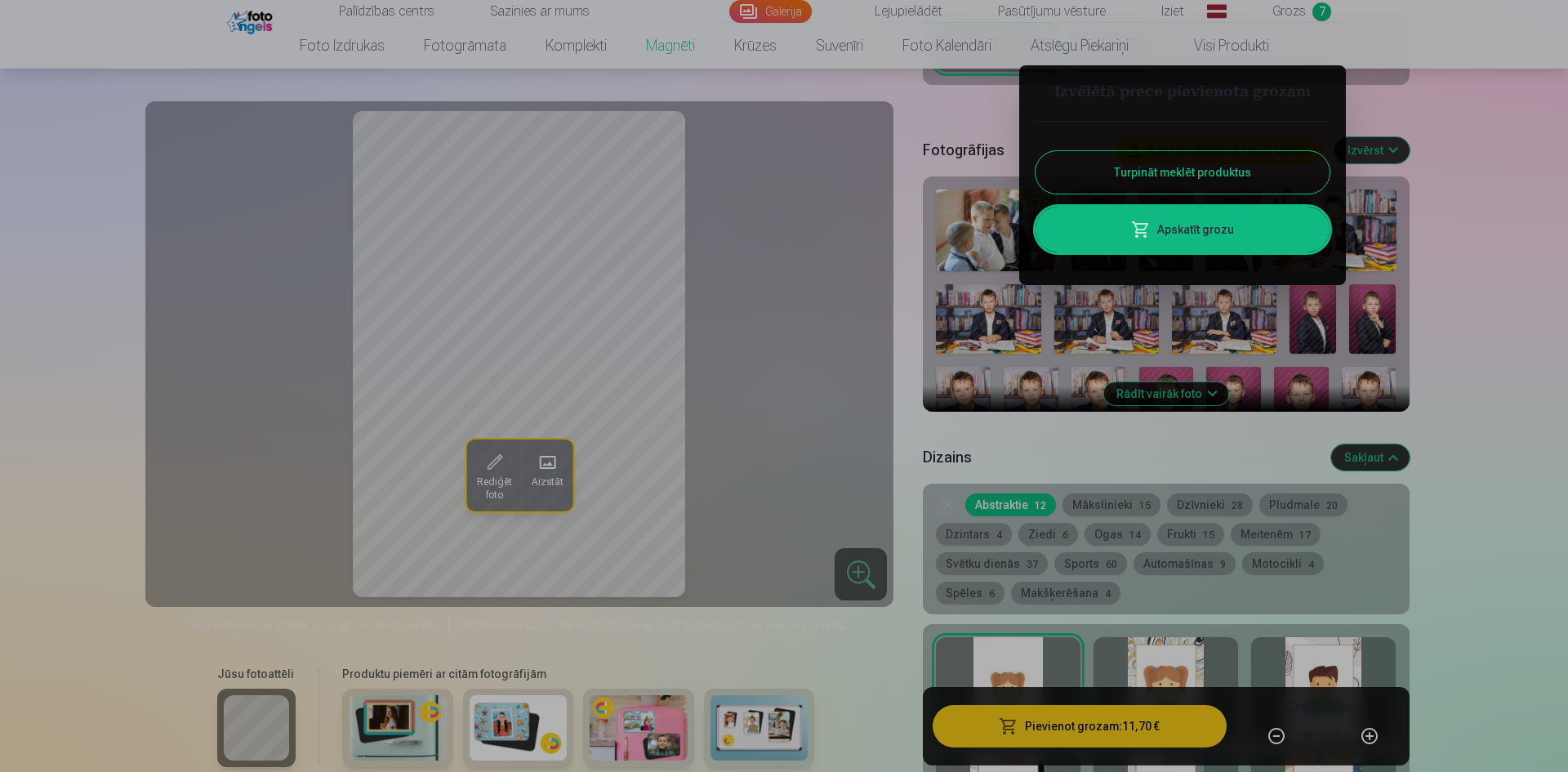
click at [1498, 311] on div at bounding box center [784, 386] width 1568 height 772
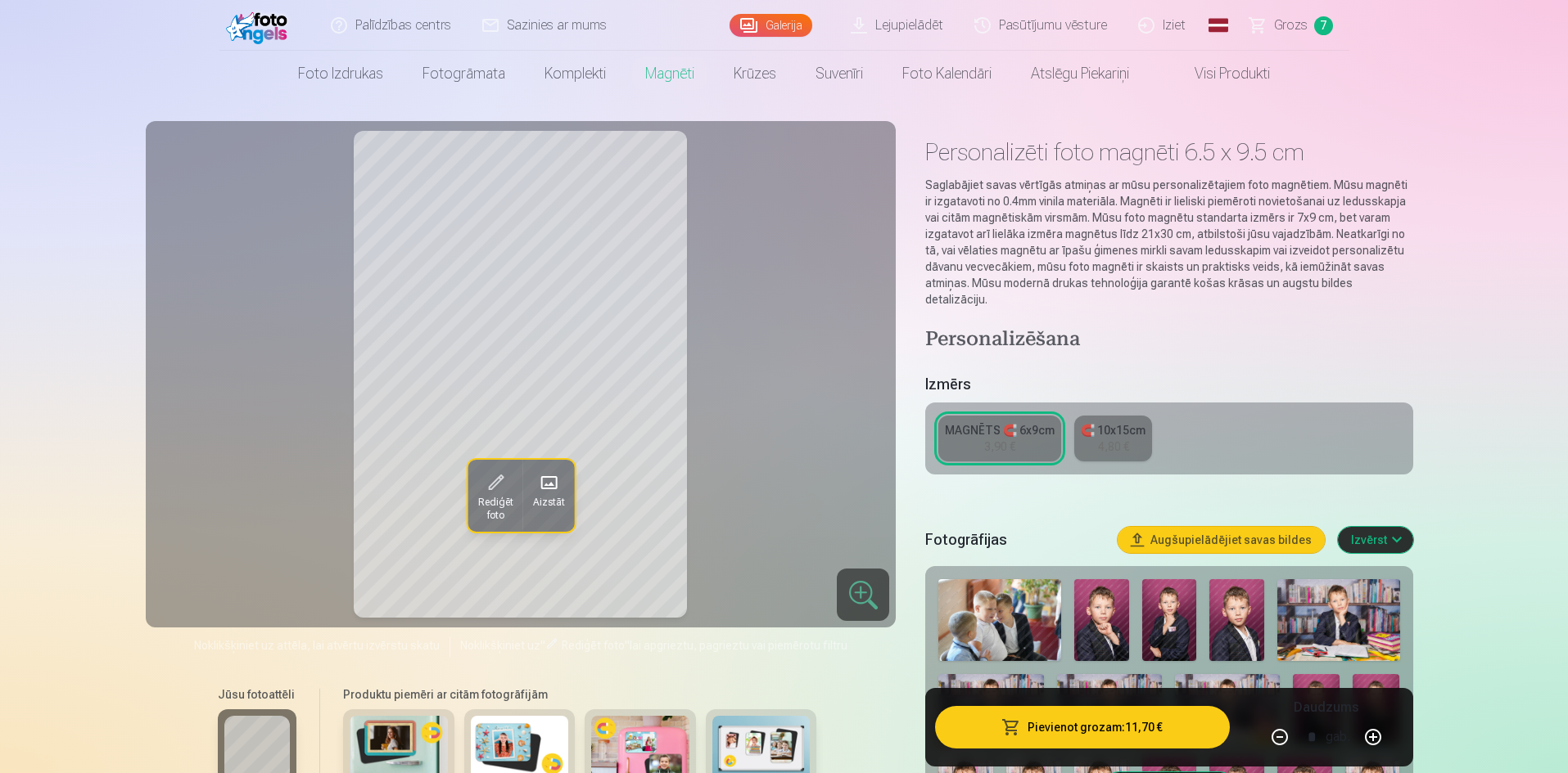
scroll to position [0, 0]
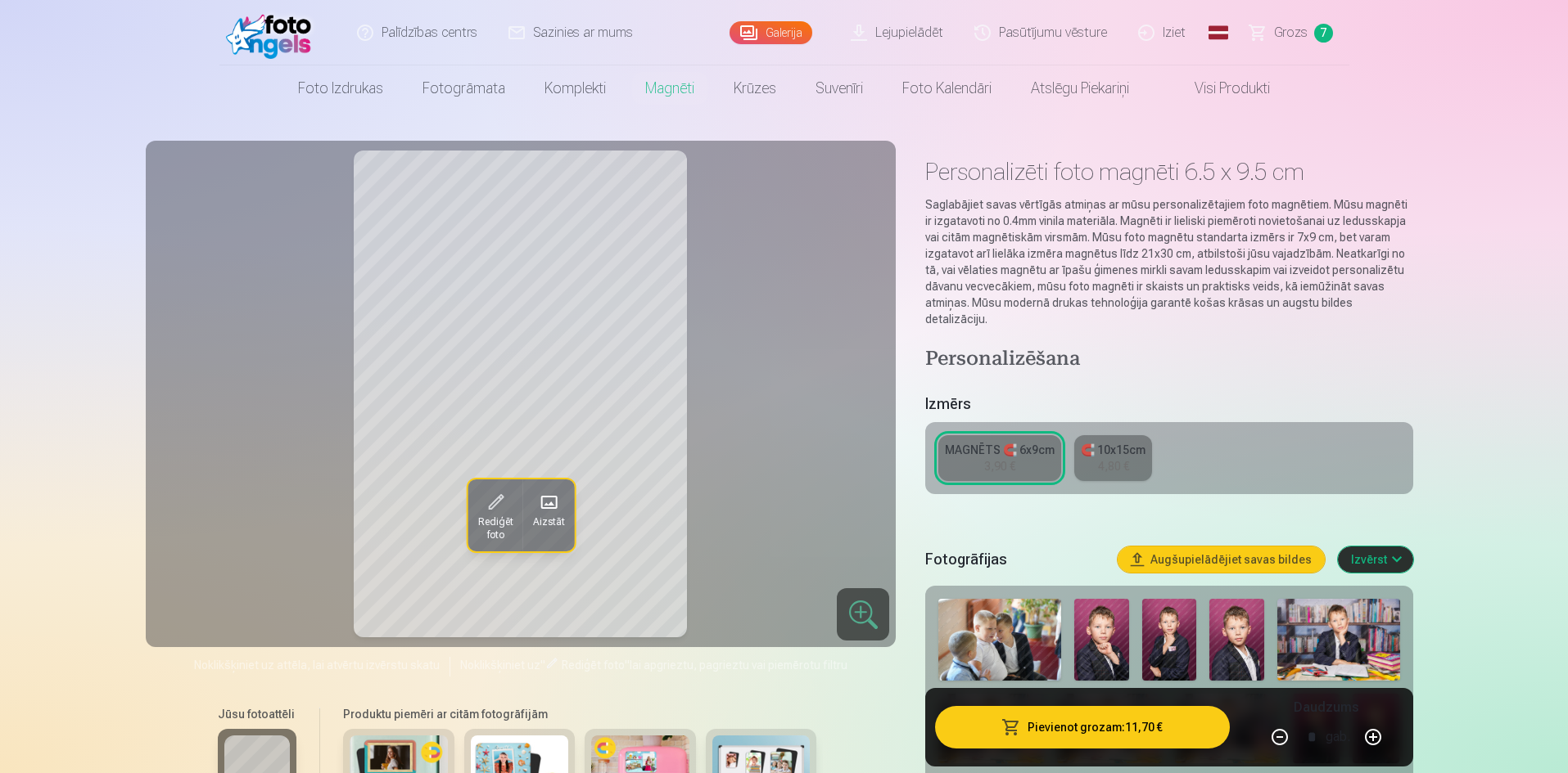
click at [774, 30] on link "Galerija" at bounding box center [771, 33] width 82 height 23
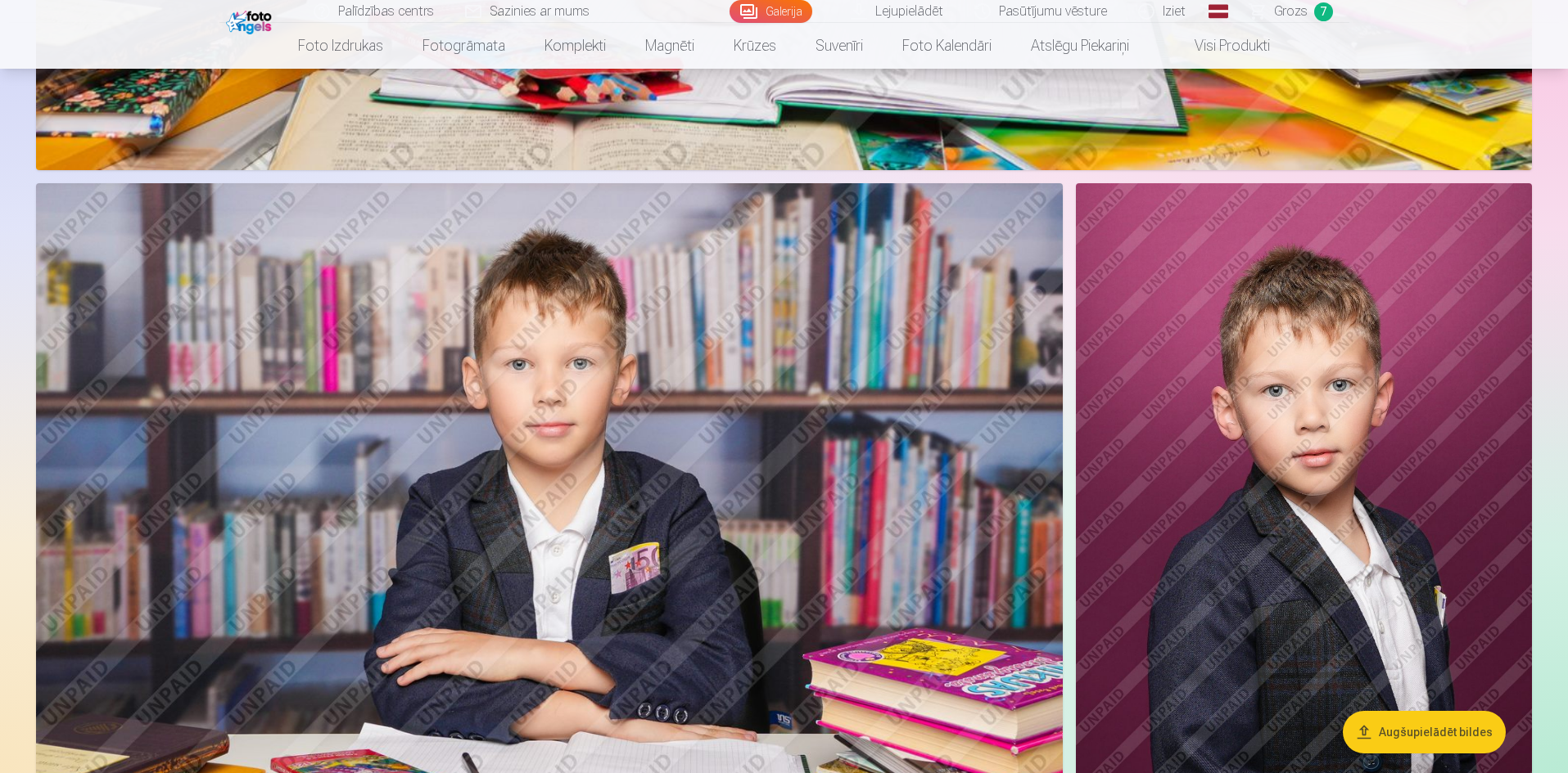
scroll to position [5972, 0]
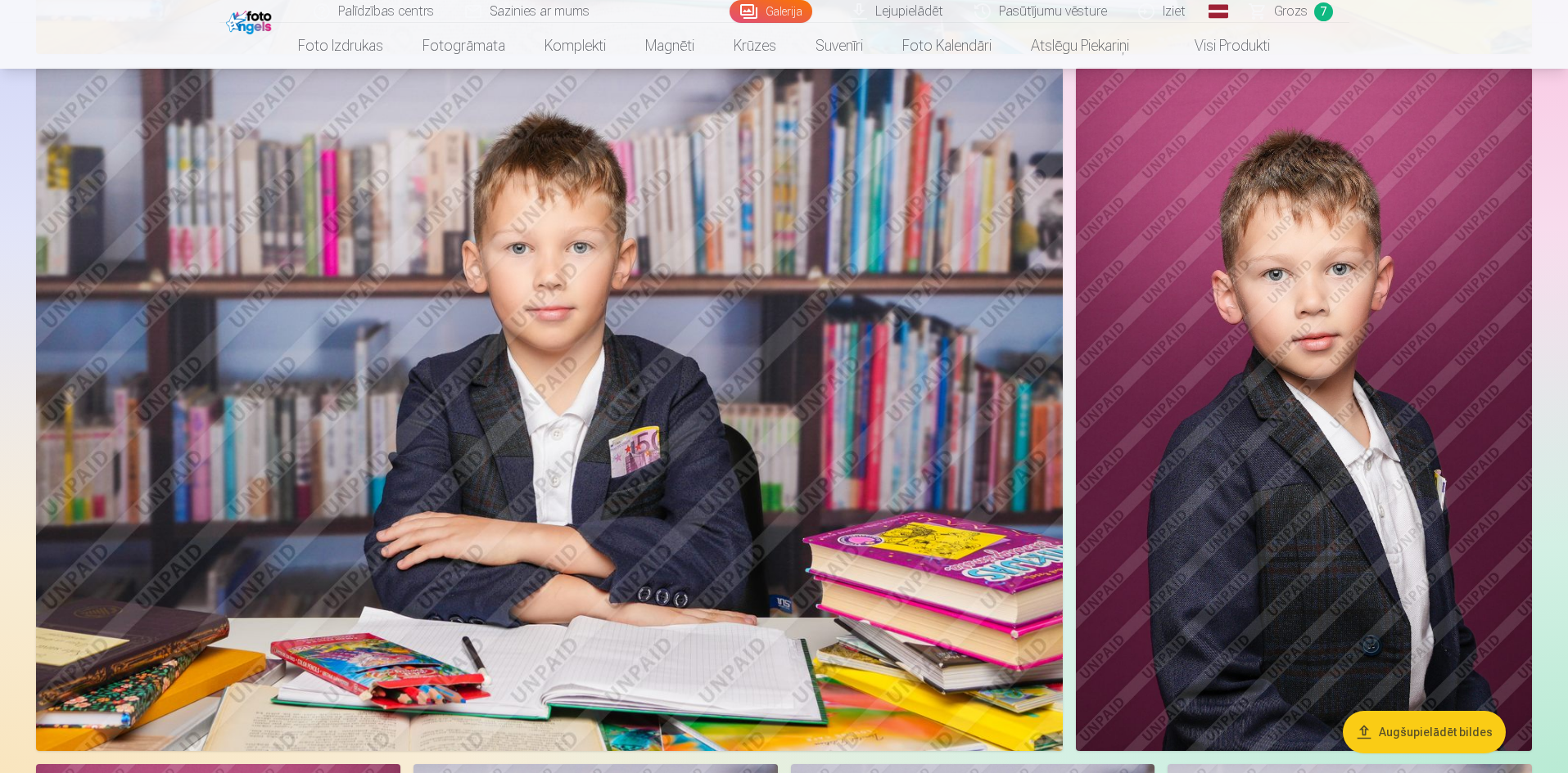
click at [1318, 313] on img at bounding box center [1304, 409] width 456 height 684
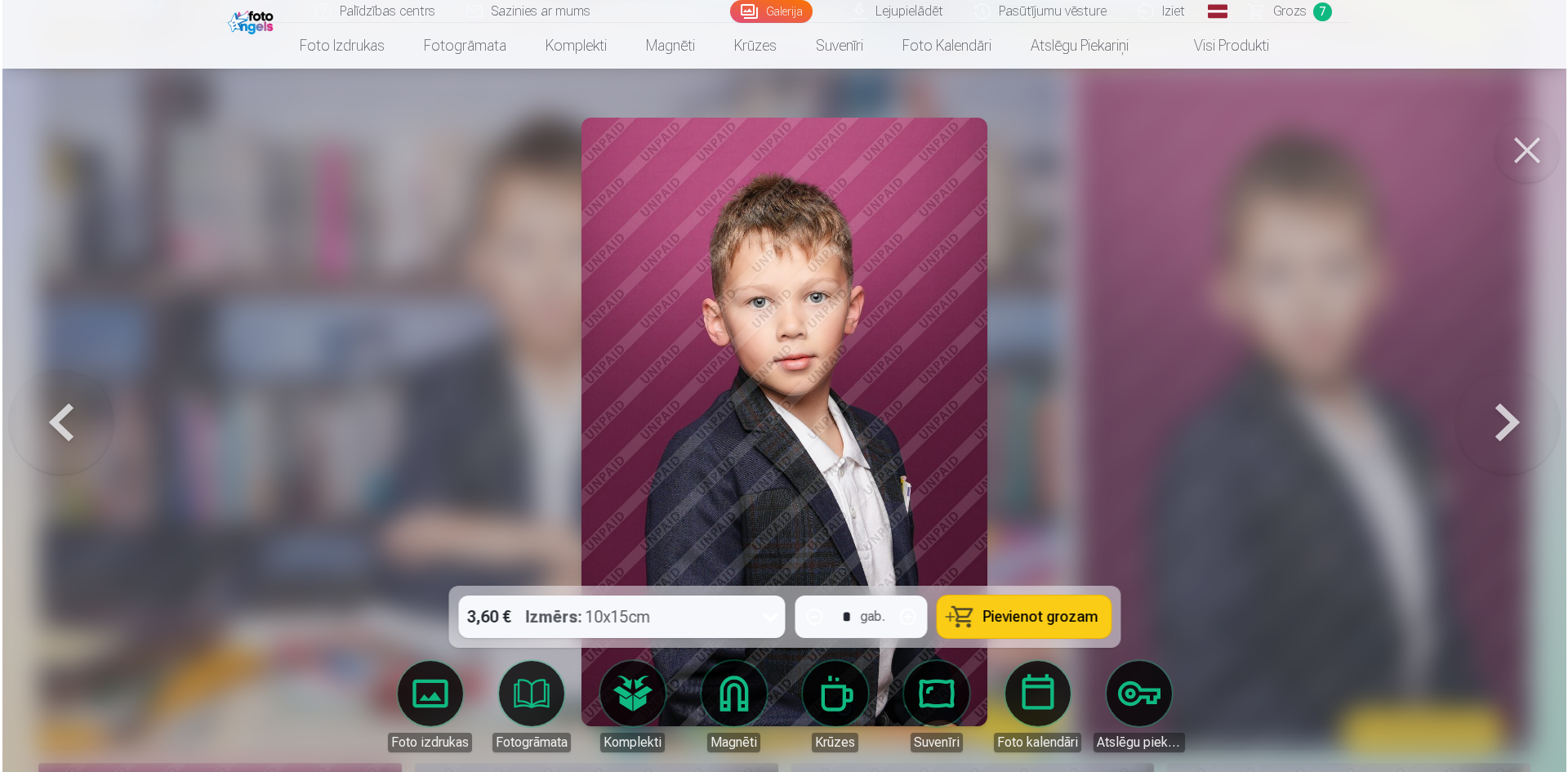
scroll to position [5977, 0]
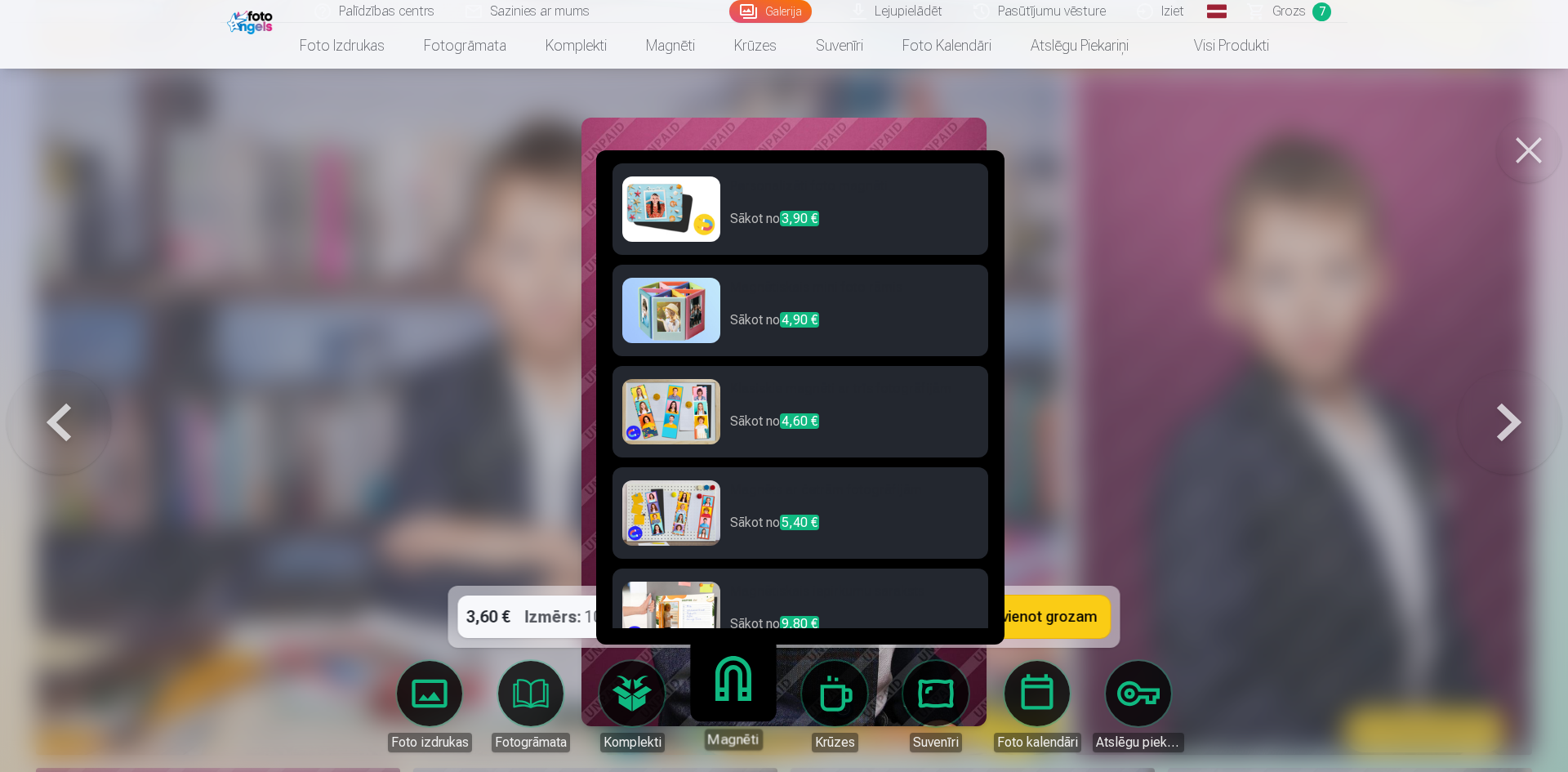
click at [902, 215] on p "Sākot no 3,90 €" at bounding box center [854, 225] width 248 height 32
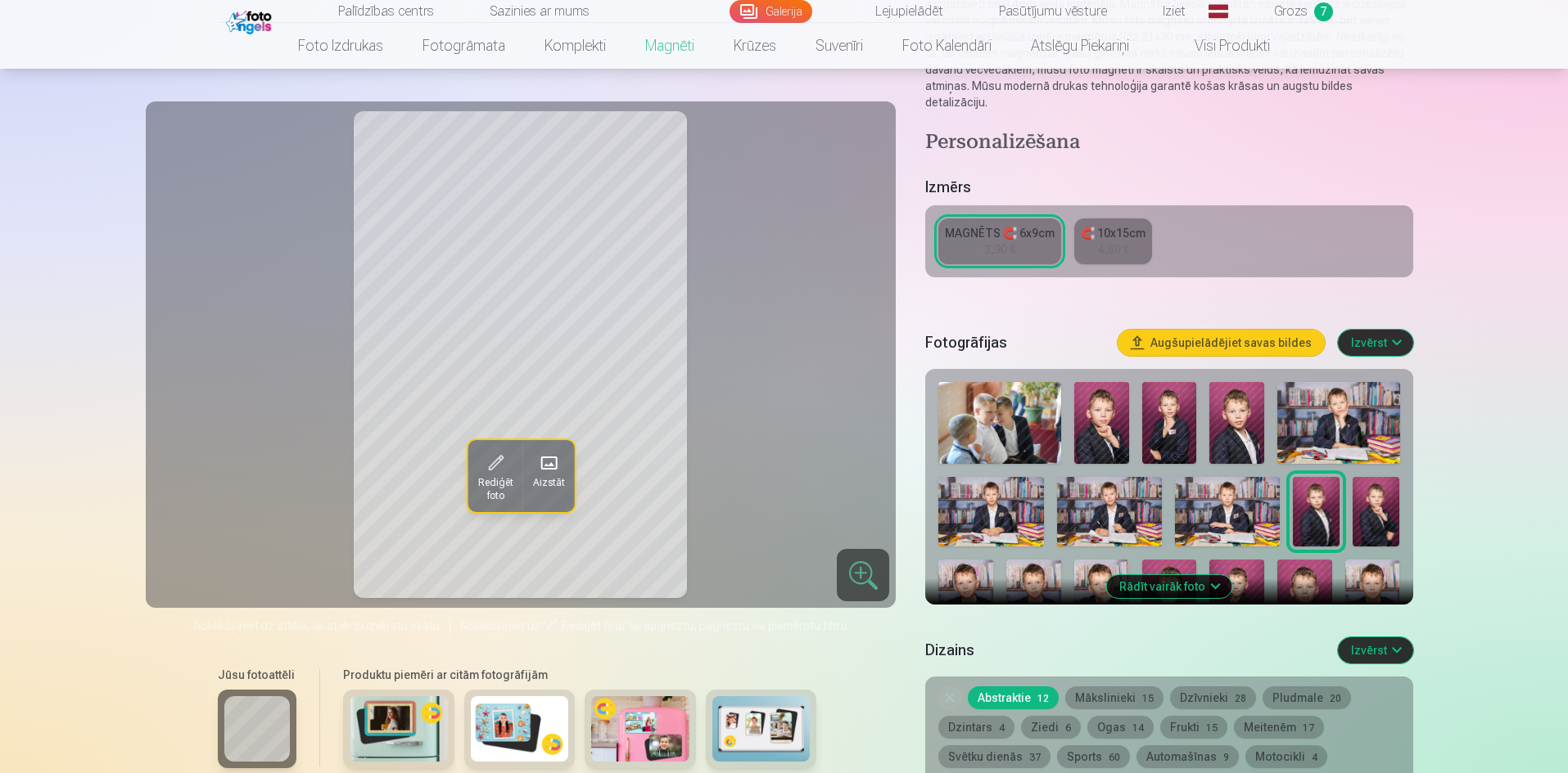
scroll to position [246, 0]
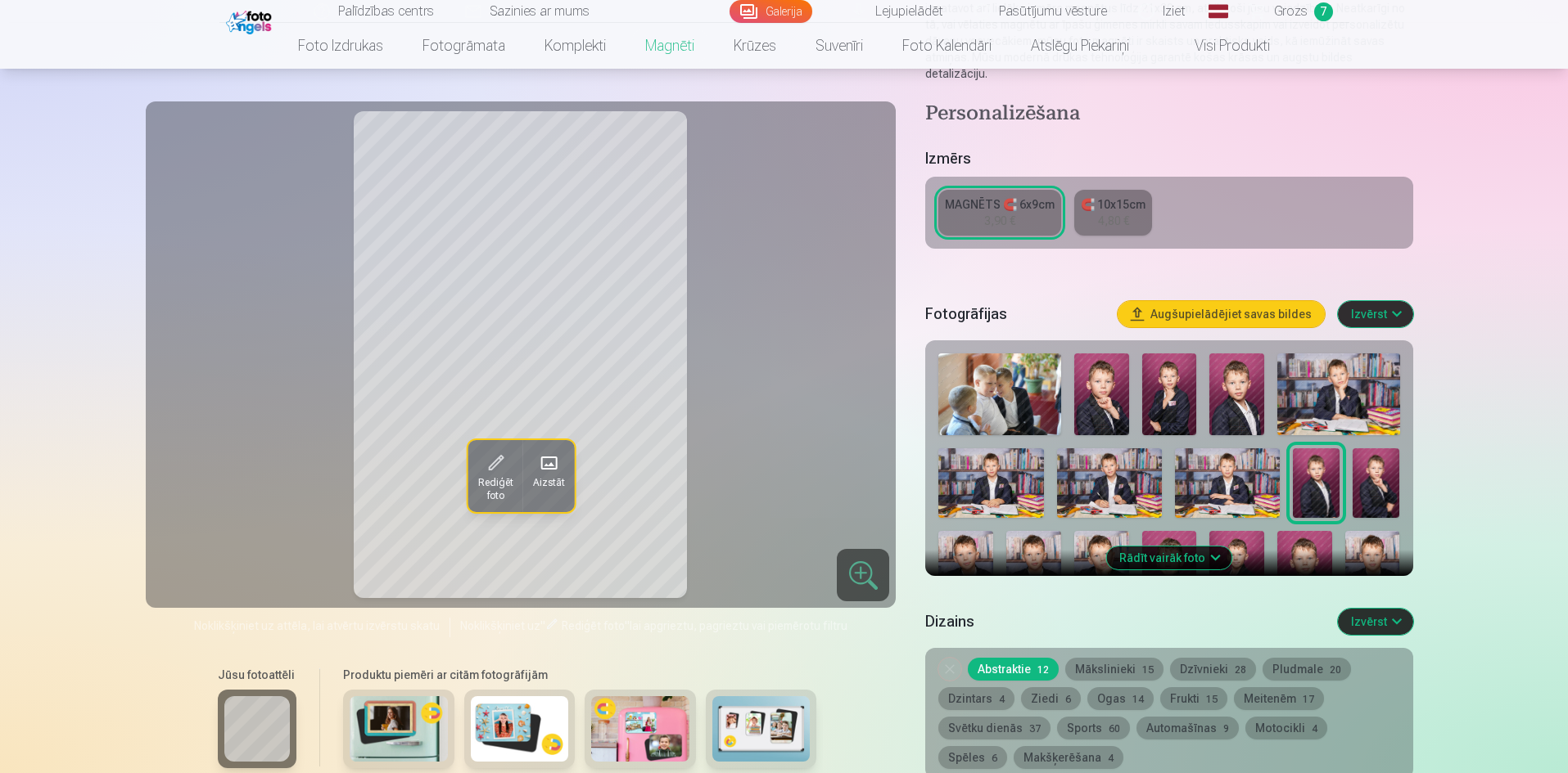
click at [1101, 717] on button "Sports 60" at bounding box center [1093, 728] width 73 height 23
click at [1085, 717] on button "Sports 60" at bounding box center [1093, 728] width 73 height 23
click at [1400, 608] on button "Izvērst" at bounding box center [1375, 621] width 76 height 26
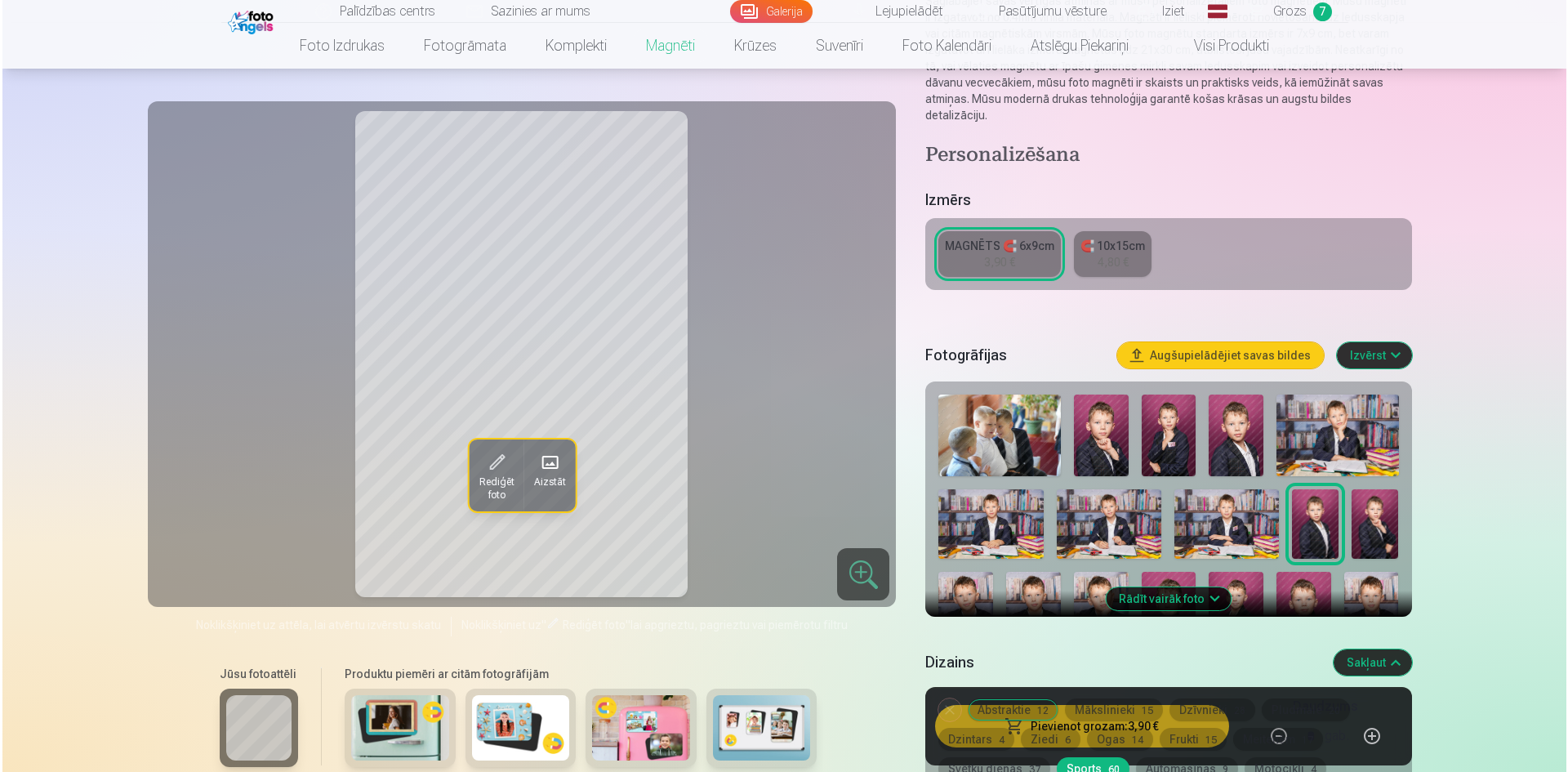
scroll to position [0, 0]
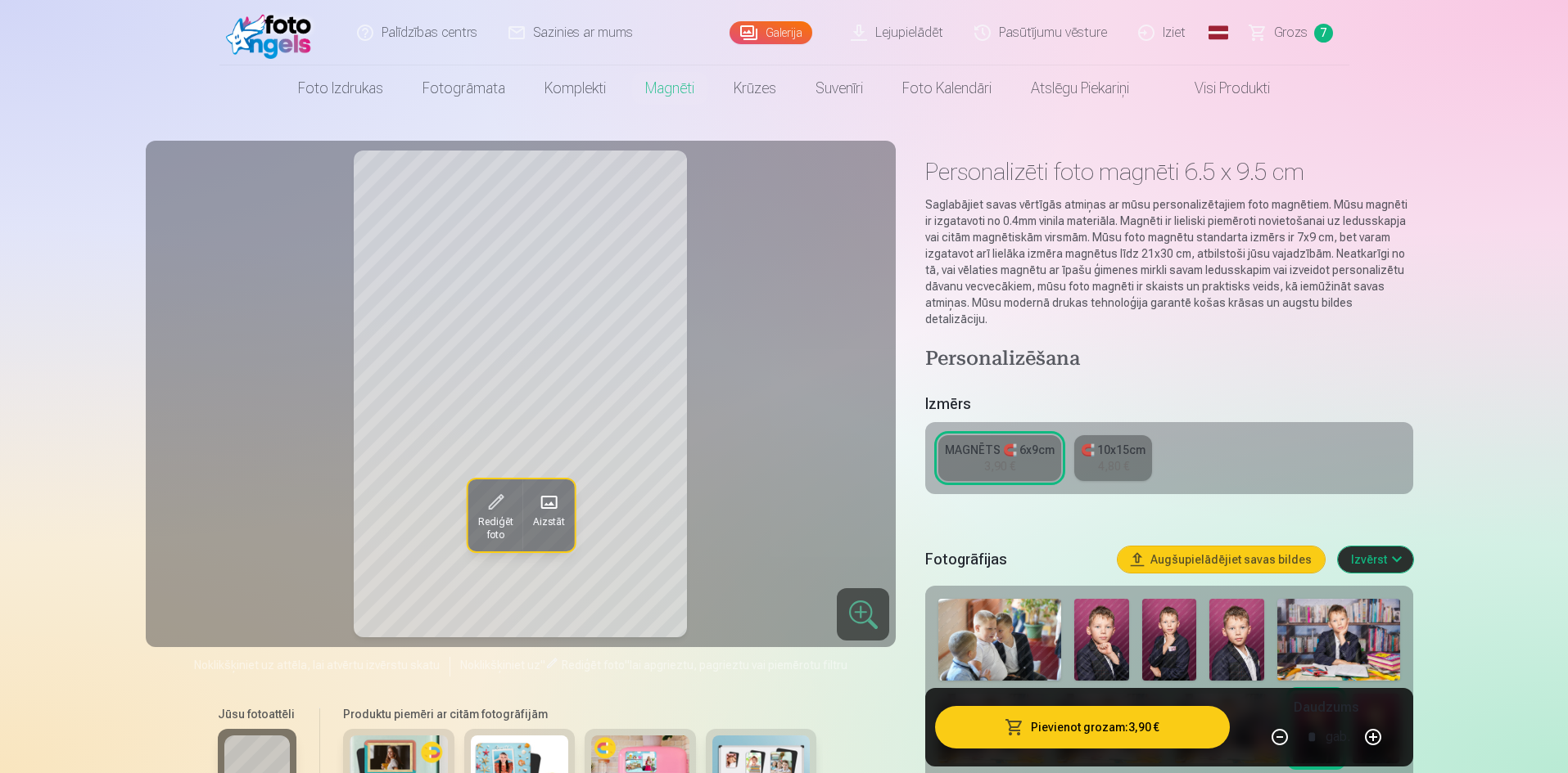
click at [1055, 720] on button "Pievienot grozam : 3,90 €" at bounding box center [1082, 727] width 294 height 42
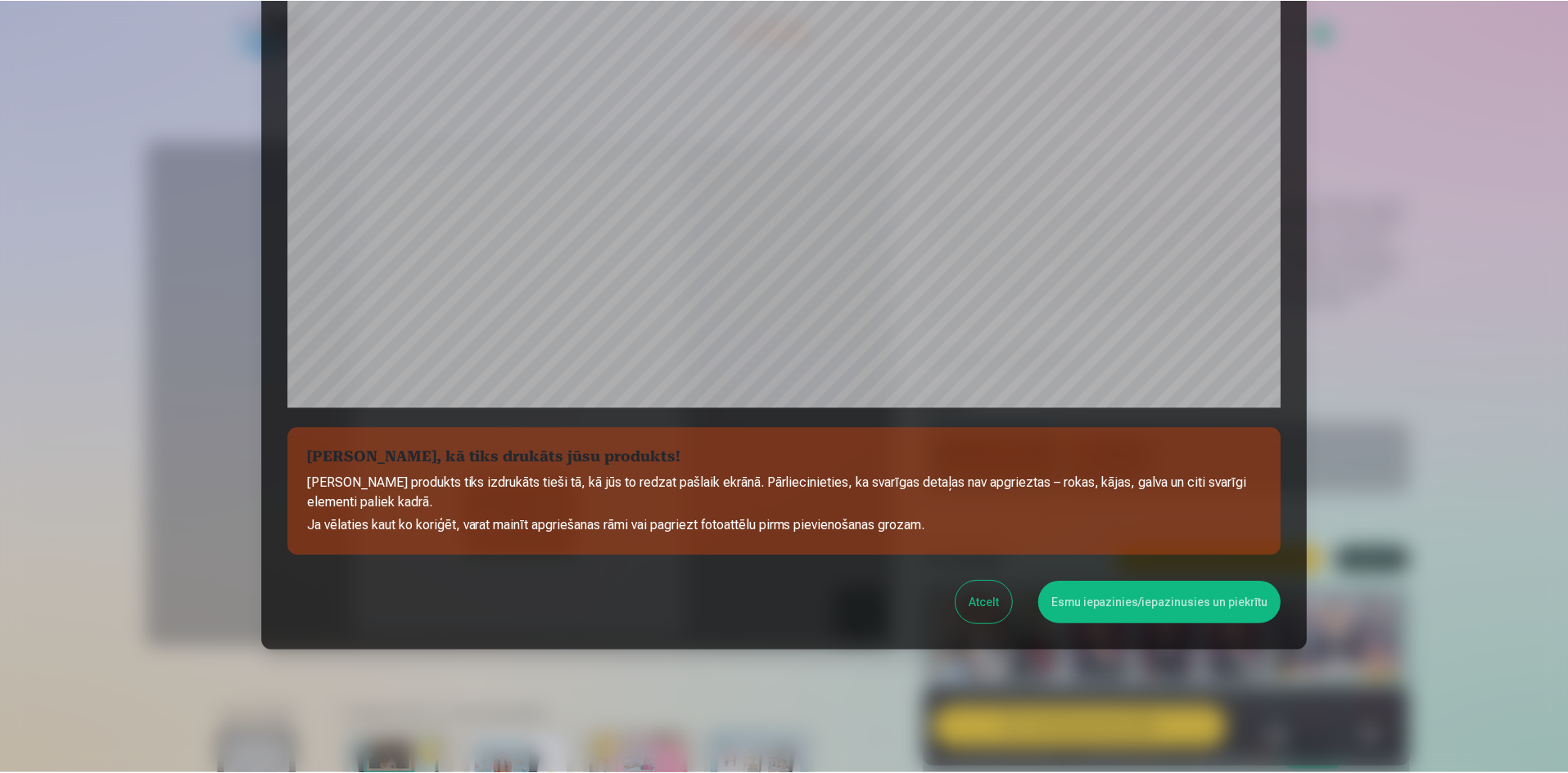
scroll to position [405, 0]
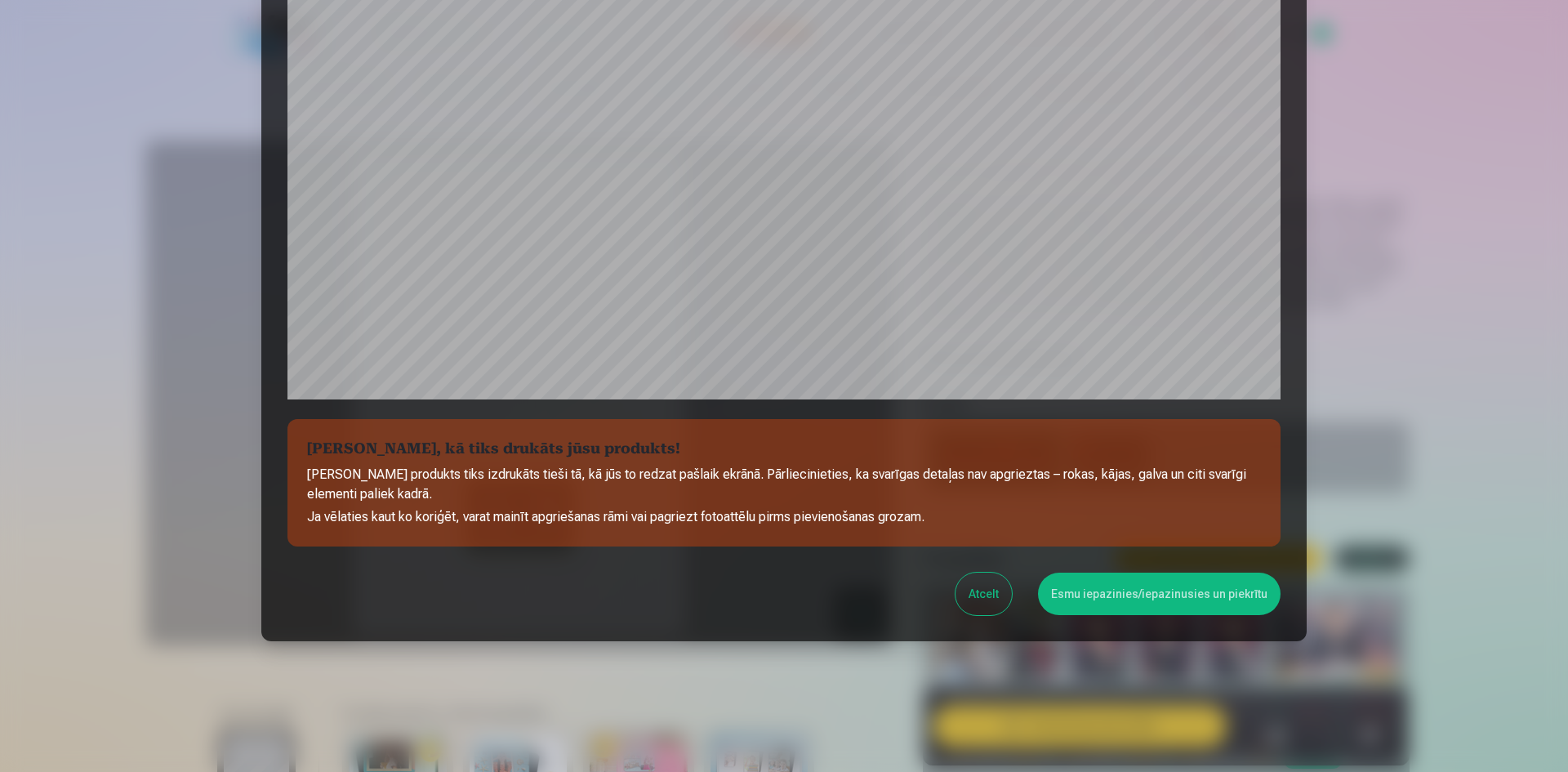
click at [1150, 581] on button "Esmu iepazinies/iepazinusies un piekrītu" at bounding box center [1159, 593] width 243 height 42
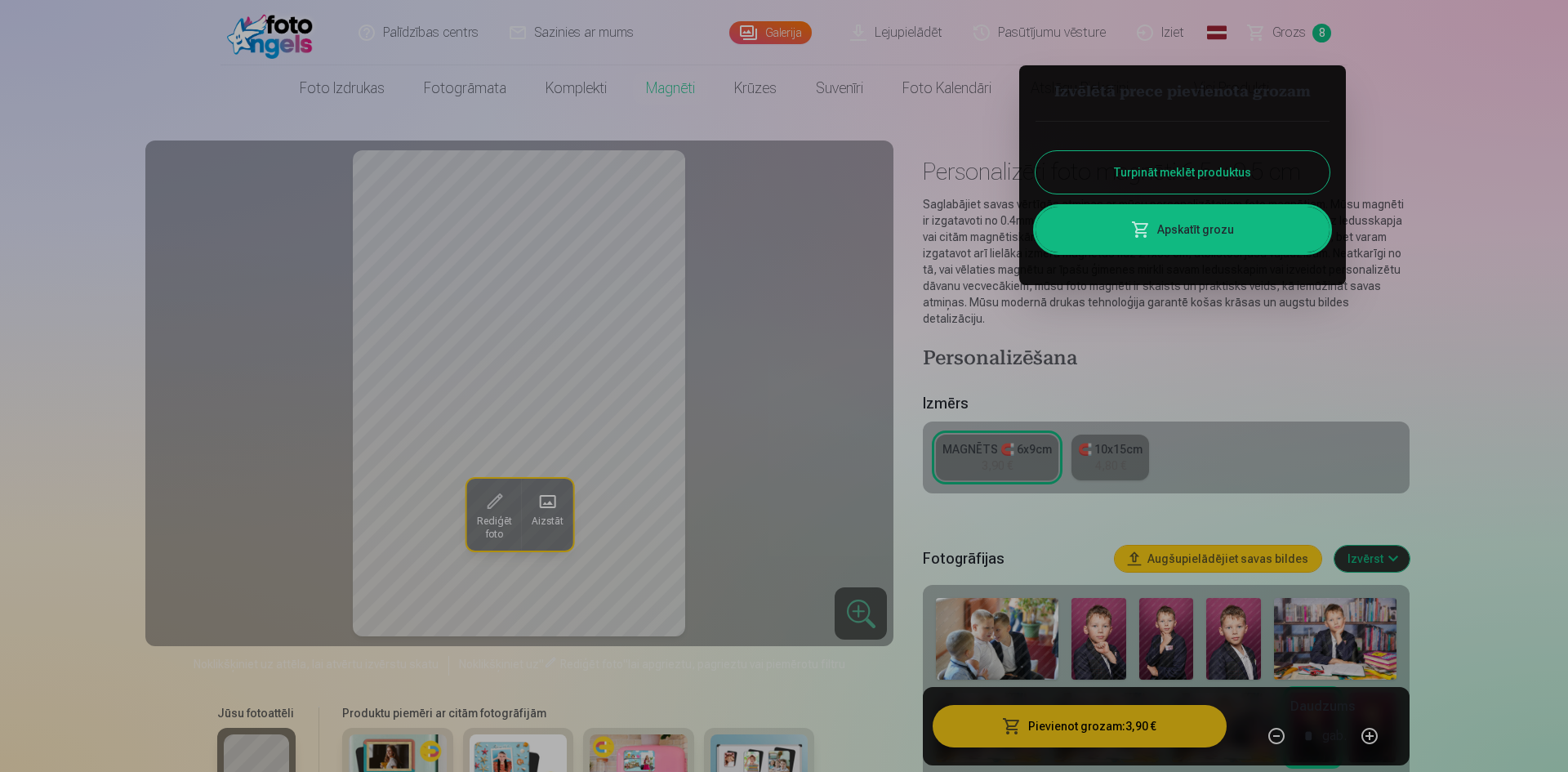
click at [498, 511] on div at bounding box center [784, 386] width 1568 height 772
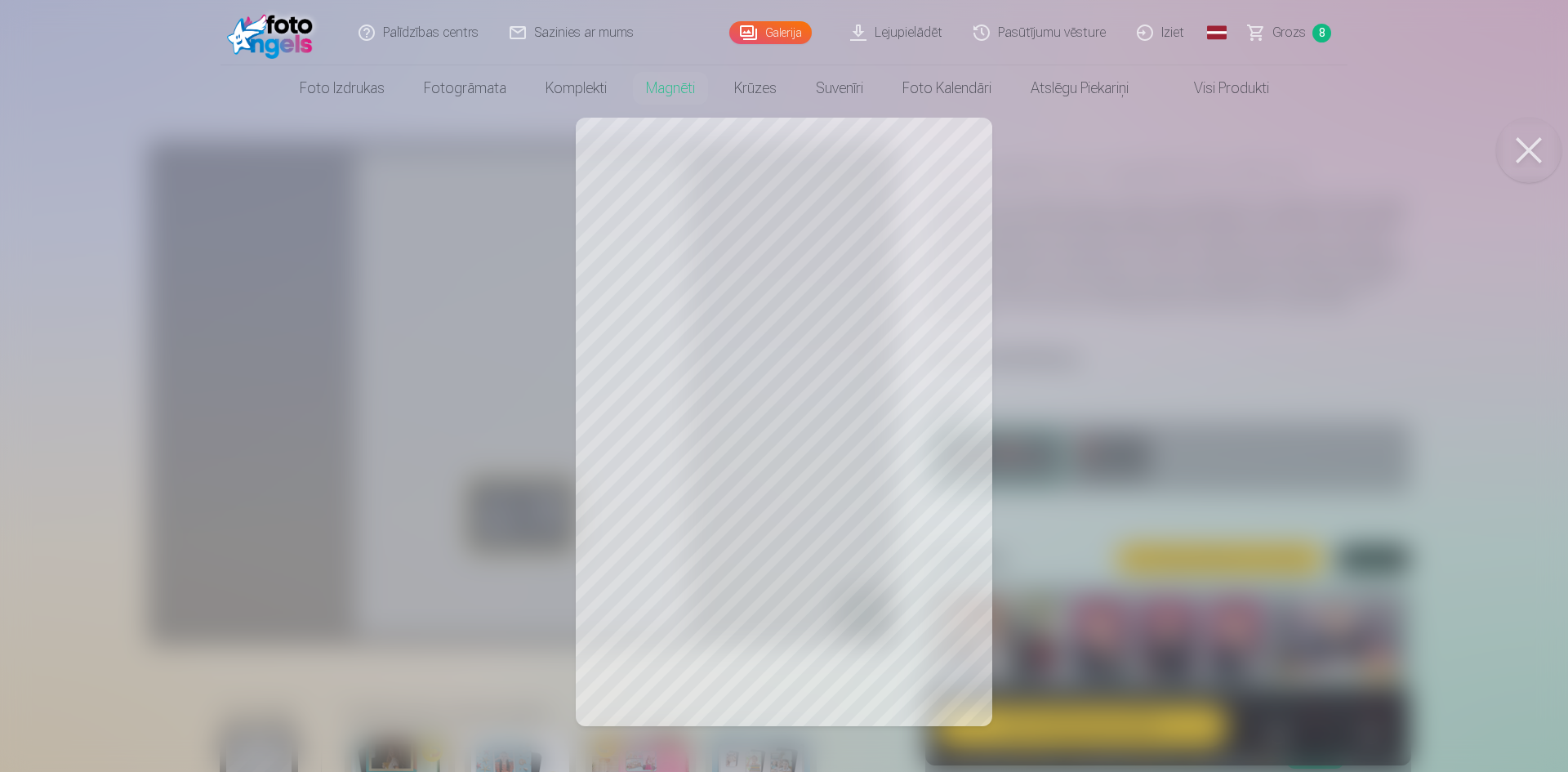
drag, startPoint x: 764, startPoint y: 465, endPoint x: 831, endPoint y: 254, distance: 221.4
click at [813, 242] on div at bounding box center [784, 386] width 1568 height 772
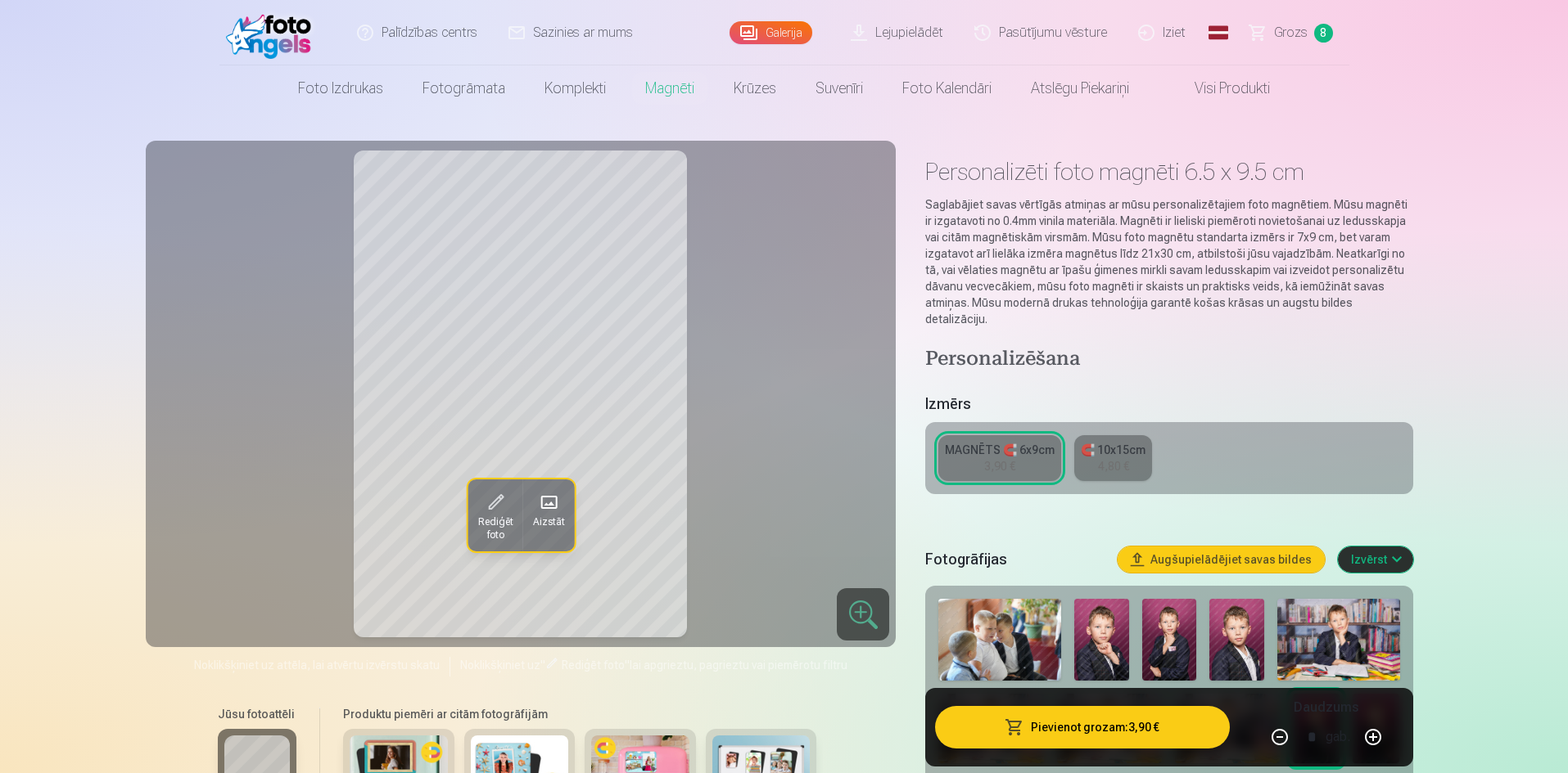
click at [1290, 27] on span "Grozs" at bounding box center [1290, 33] width 34 height 20
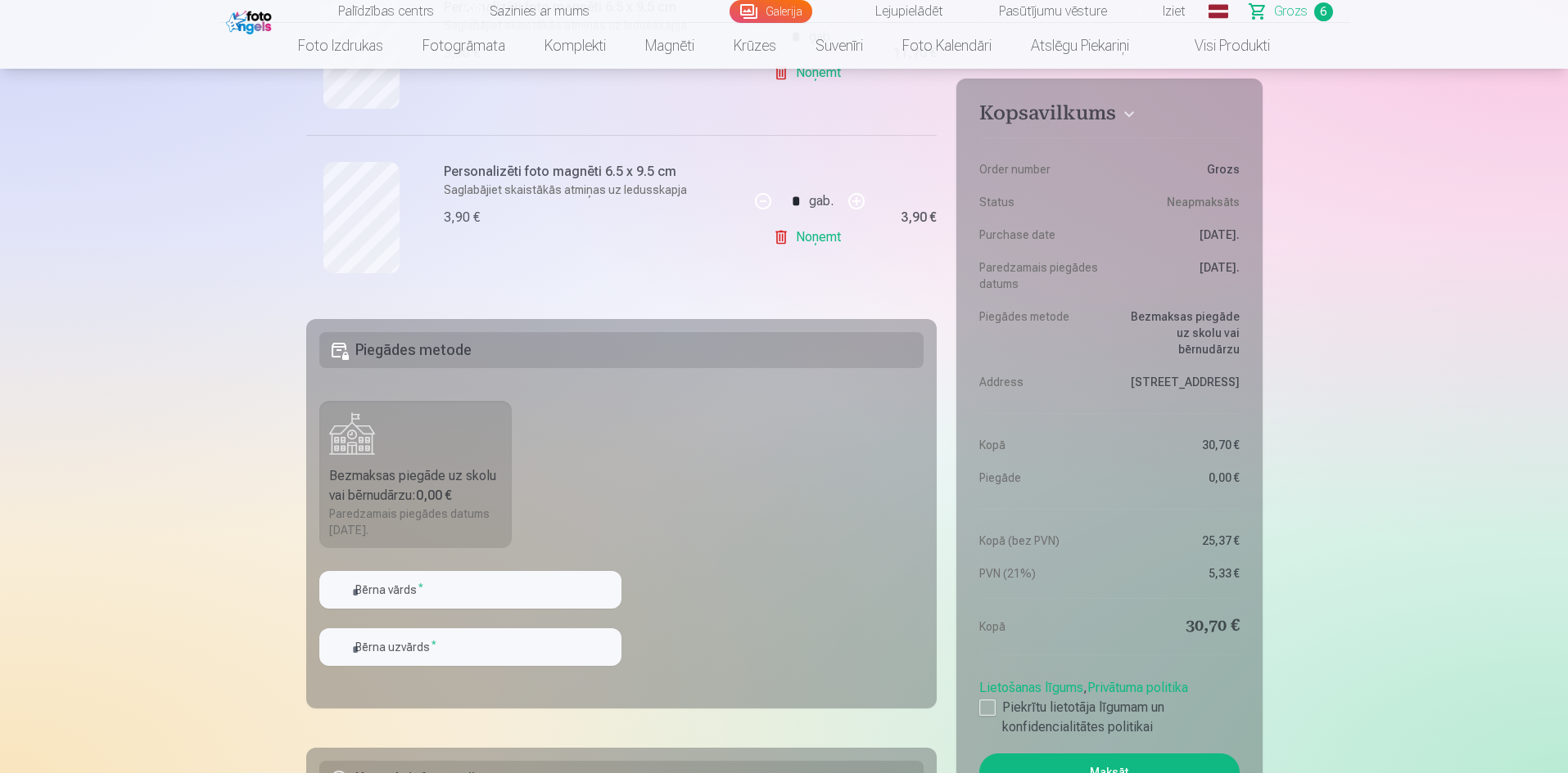
scroll to position [1145, 0]
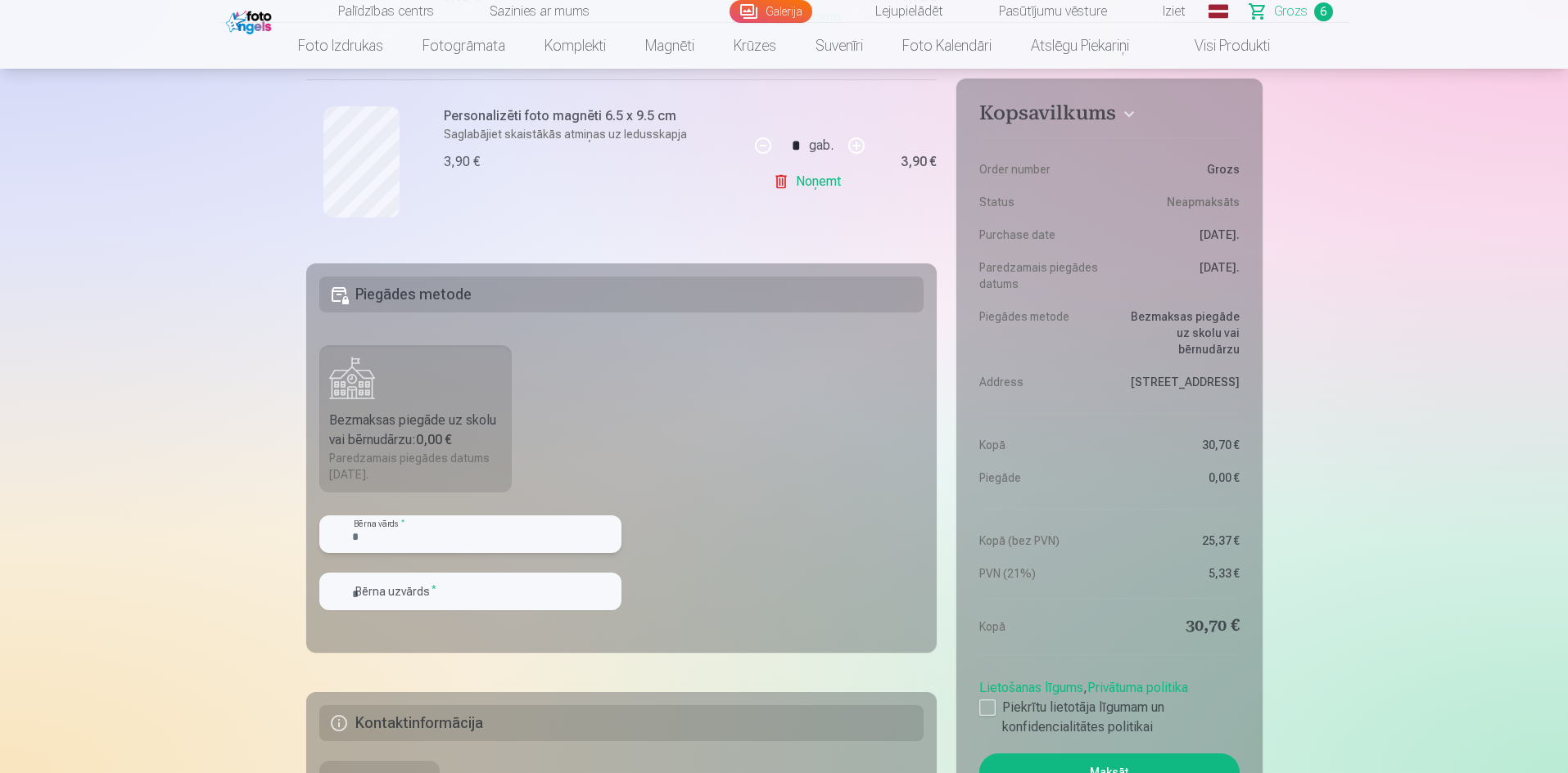
click at [387, 546] on input "text" at bounding box center [470, 534] width 302 height 37
type input "*"
type input "******"
click at [586, 598] on input "text" at bounding box center [470, 591] width 302 height 37
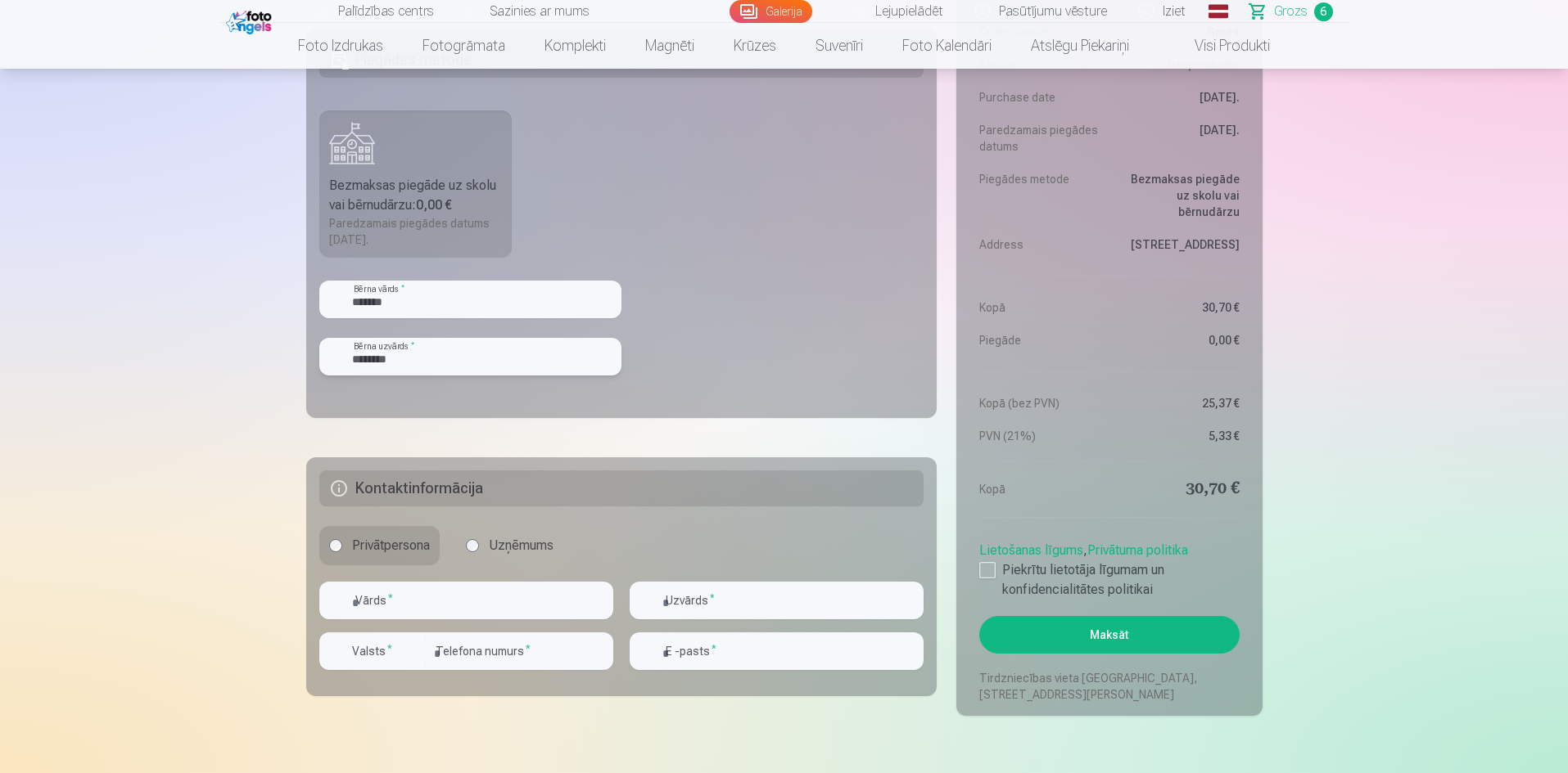
scroll to position [1391, 0]
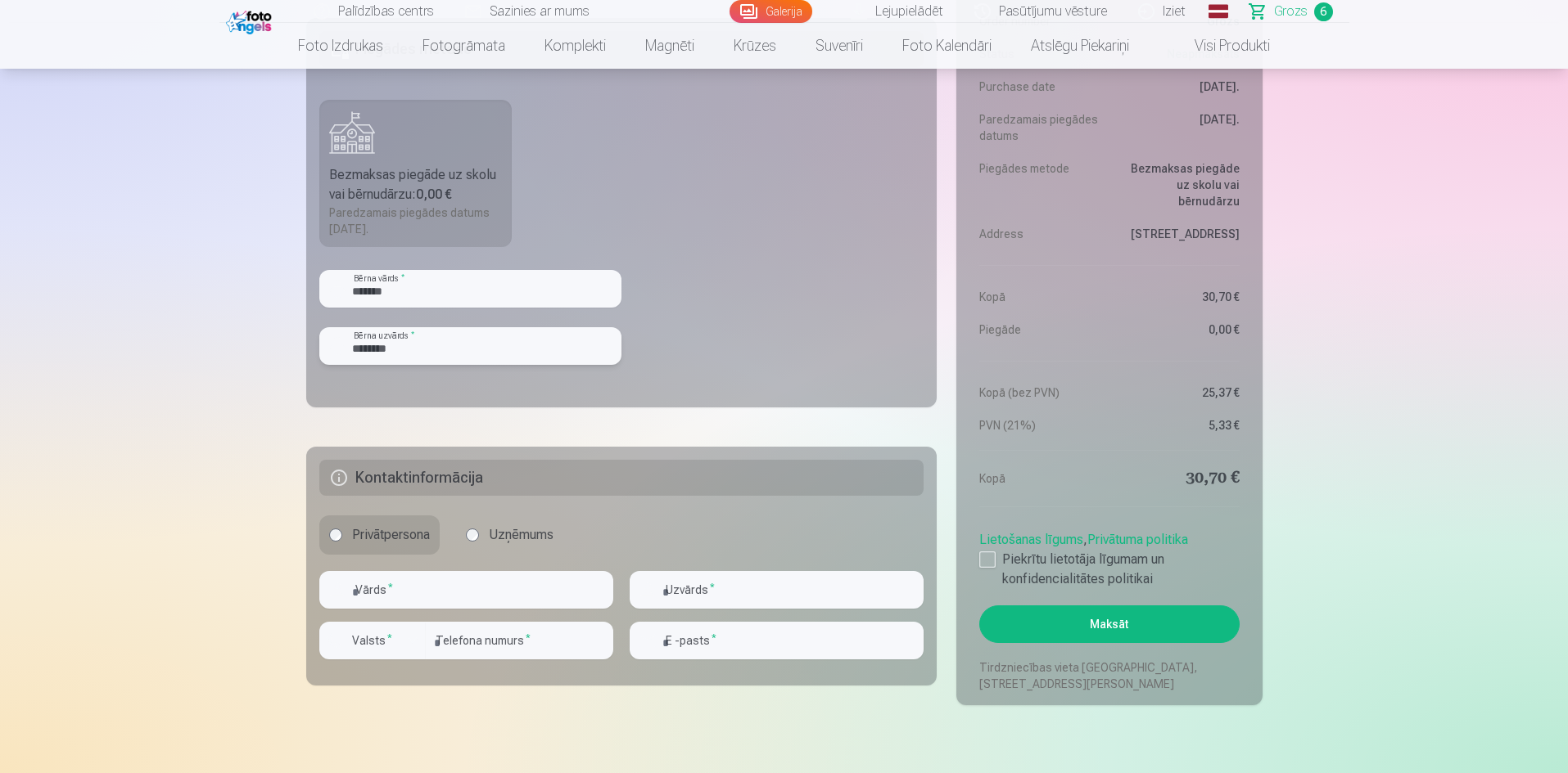
type input "********"
click at [421, 593] on input "text" at bounding box center [465, 589] width 294 height 37
type input "*********"
type input "********"
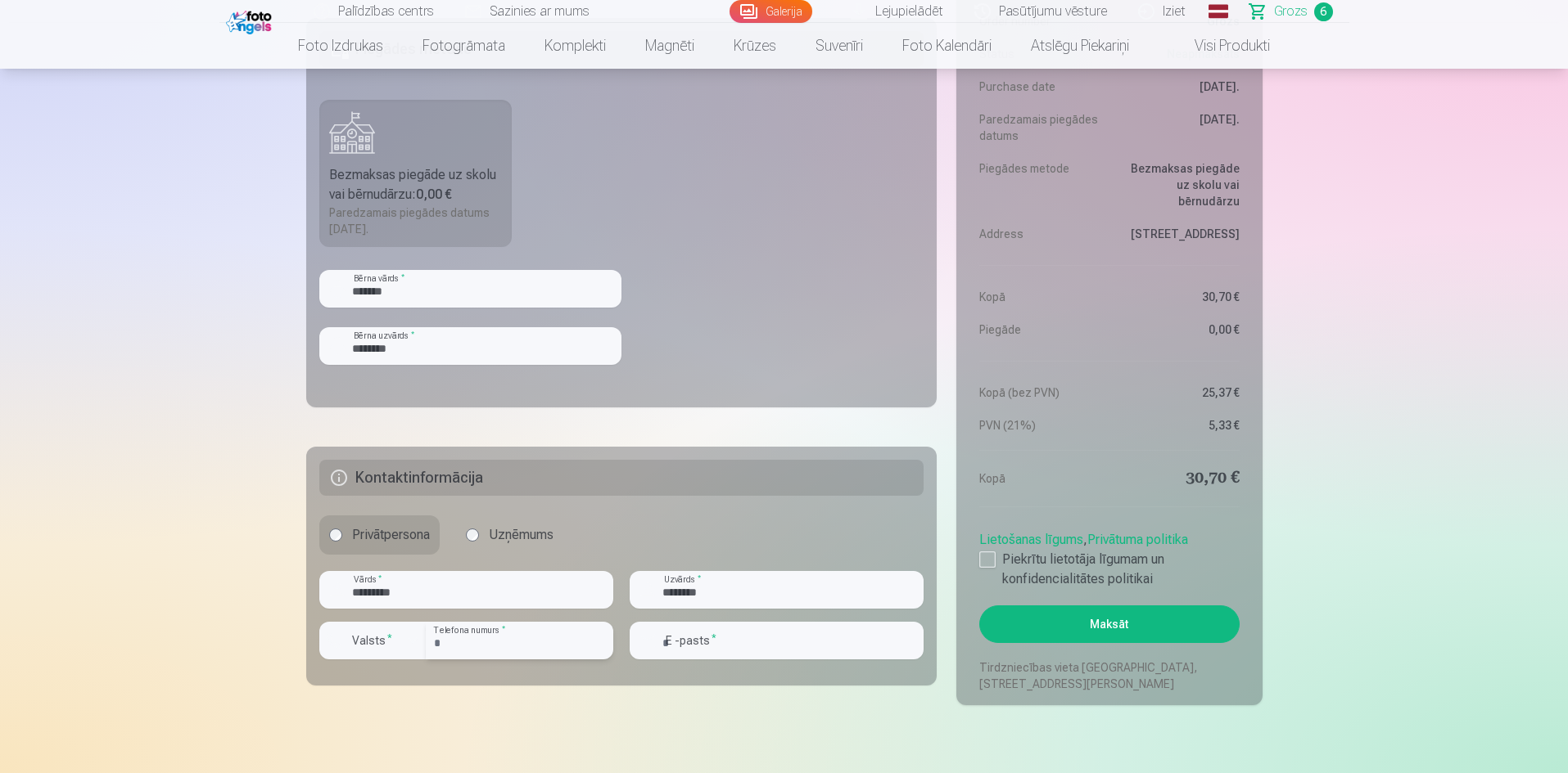
type input "**********"
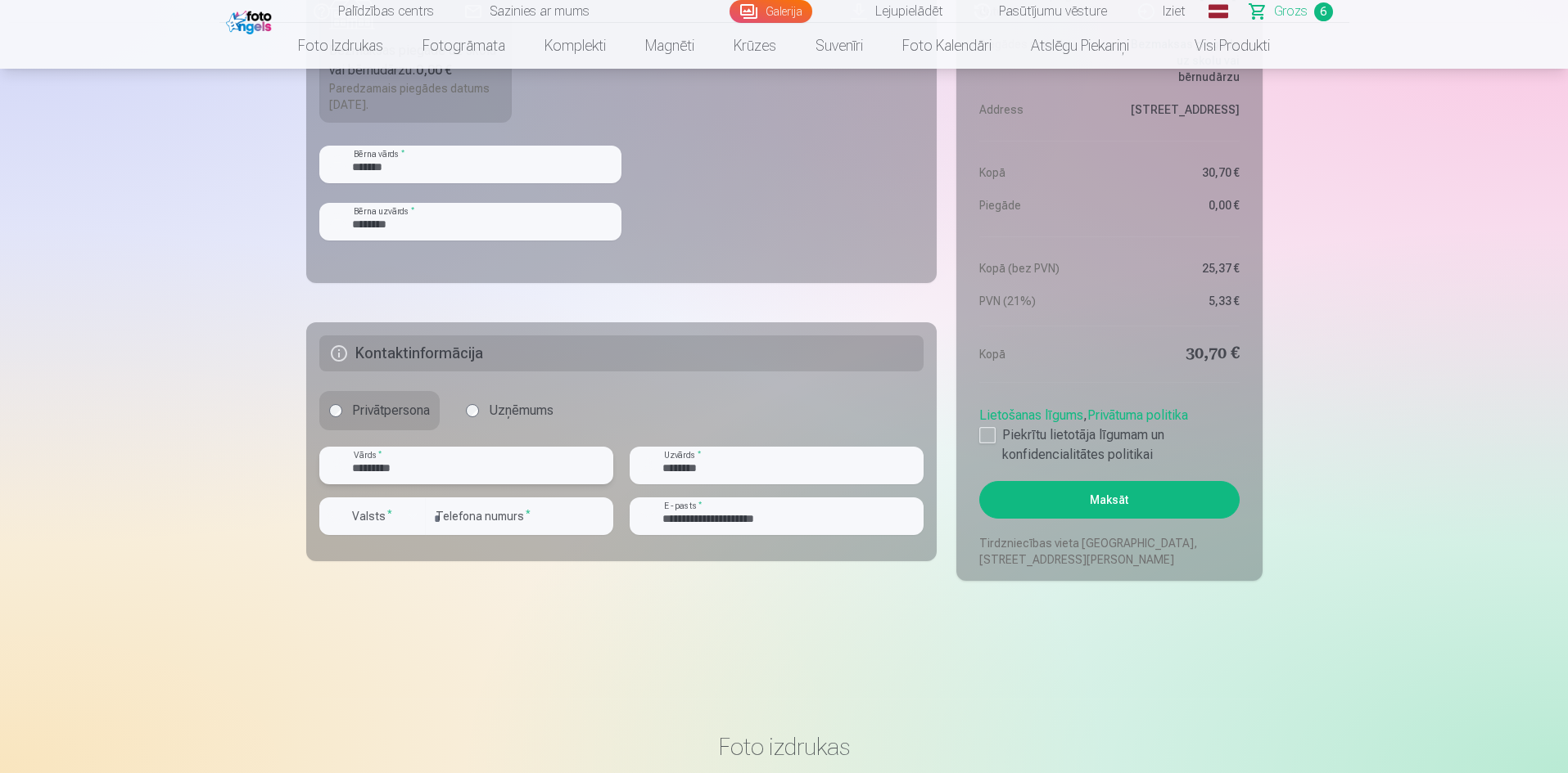
scroll to position [1555, 0]
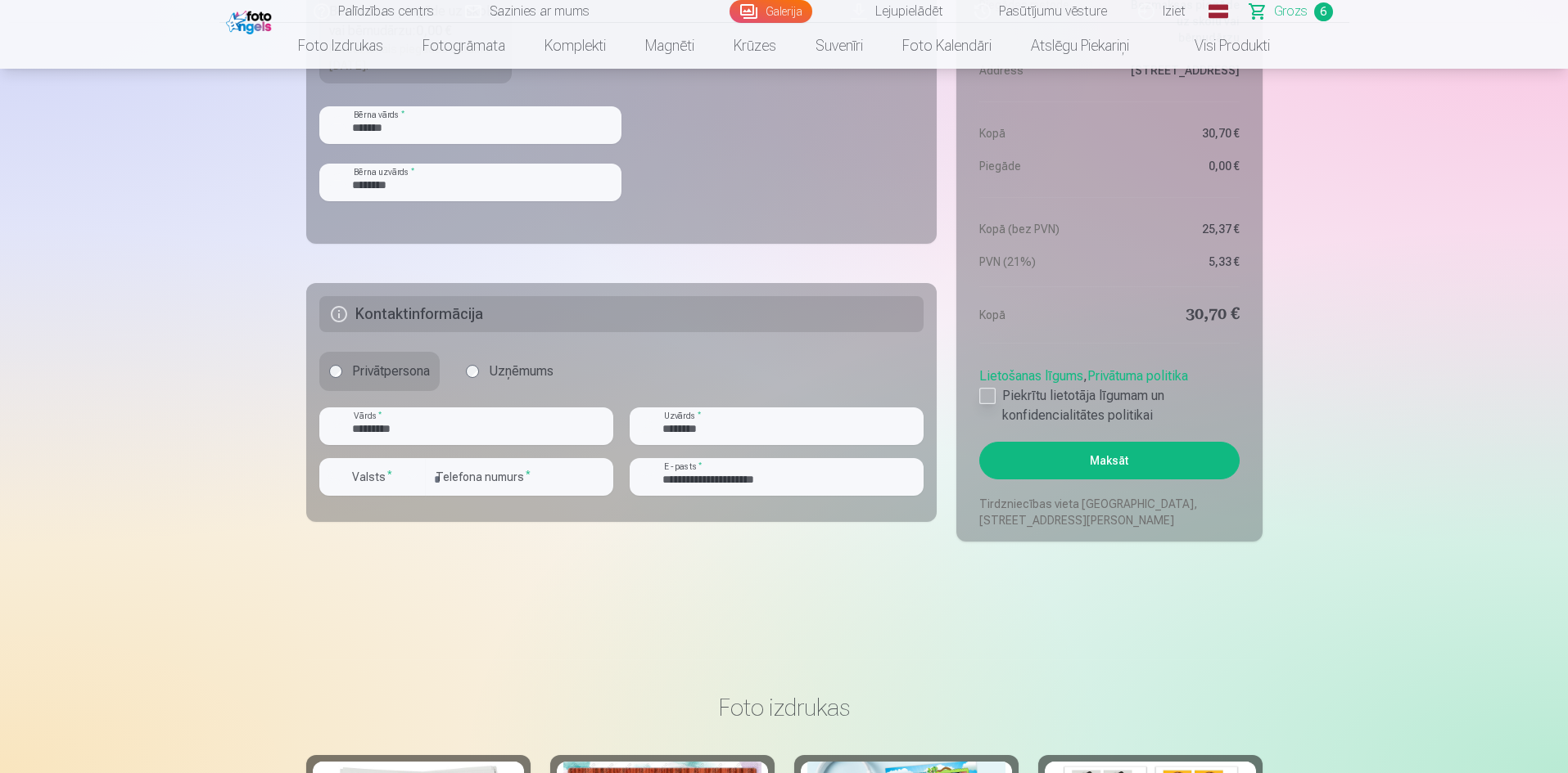
click at [996, 394] on label "Piekrītu lietotāja līgumam un konfidencialitātes politikai" at bounding box center [1109, 406] width 259 height 39
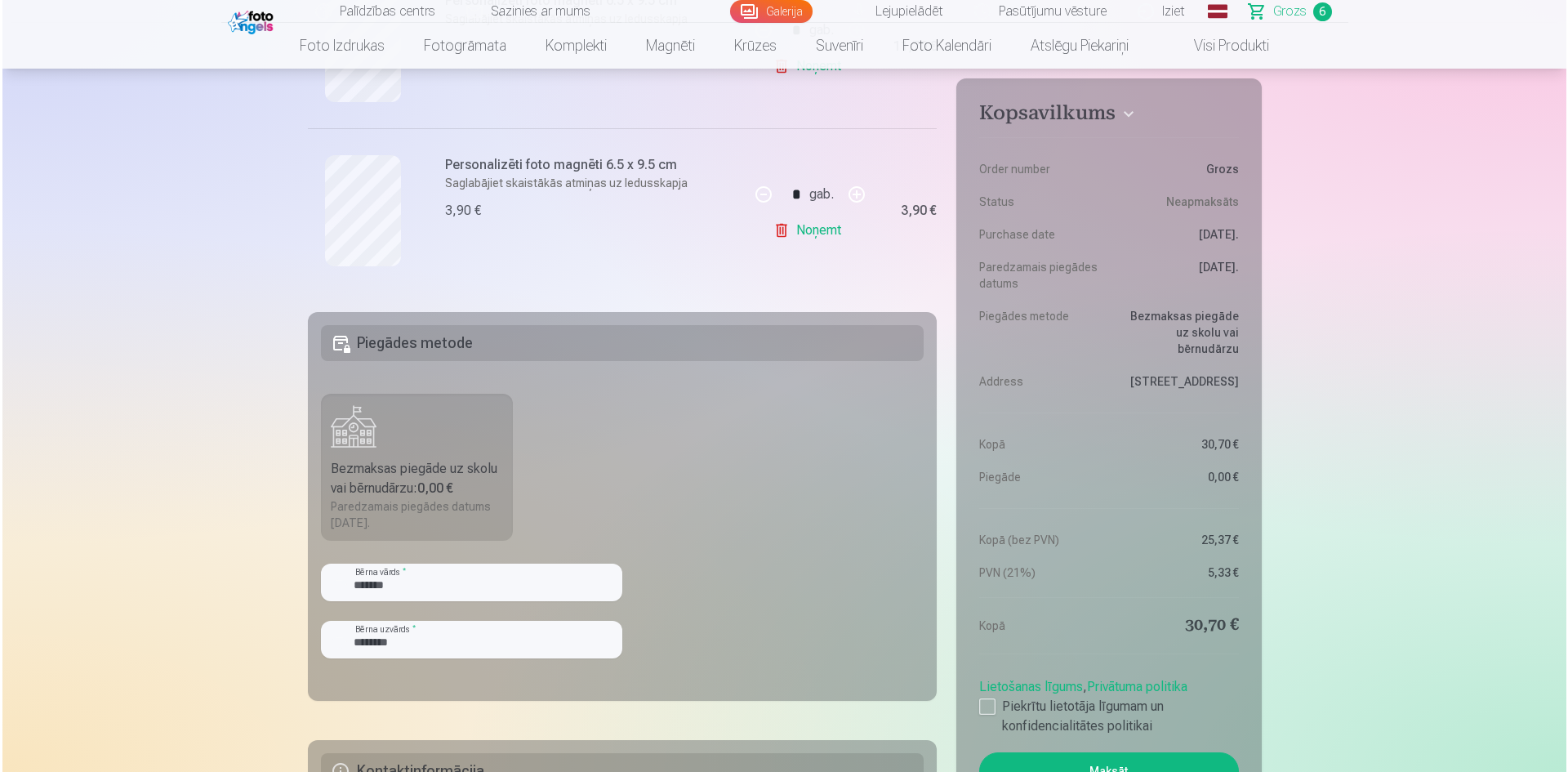
scroll to position [1389, 0]
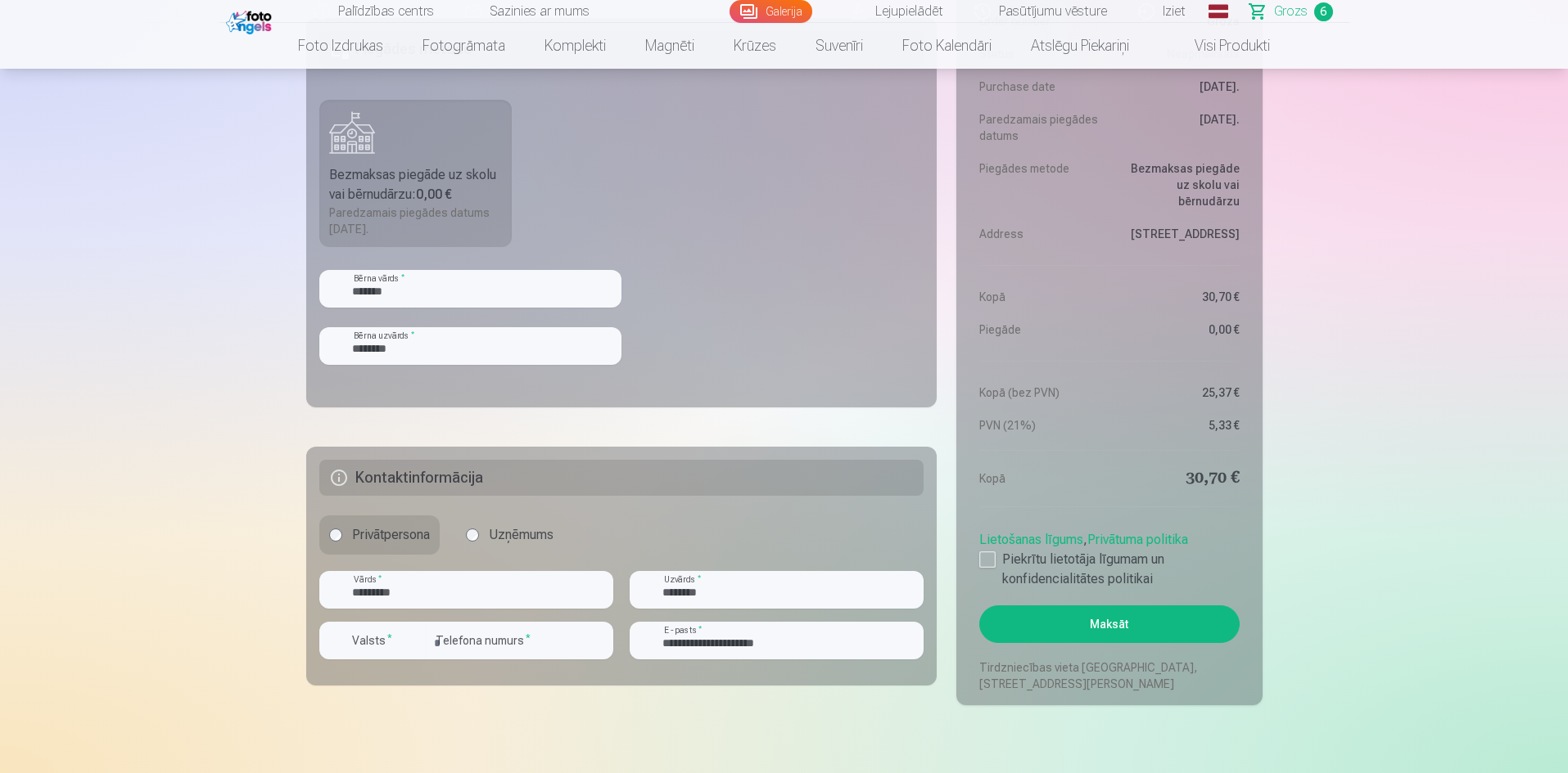
click at [1099, 620] on button "Maksāt" at bounding box center [1109, 624] width 259 height 37
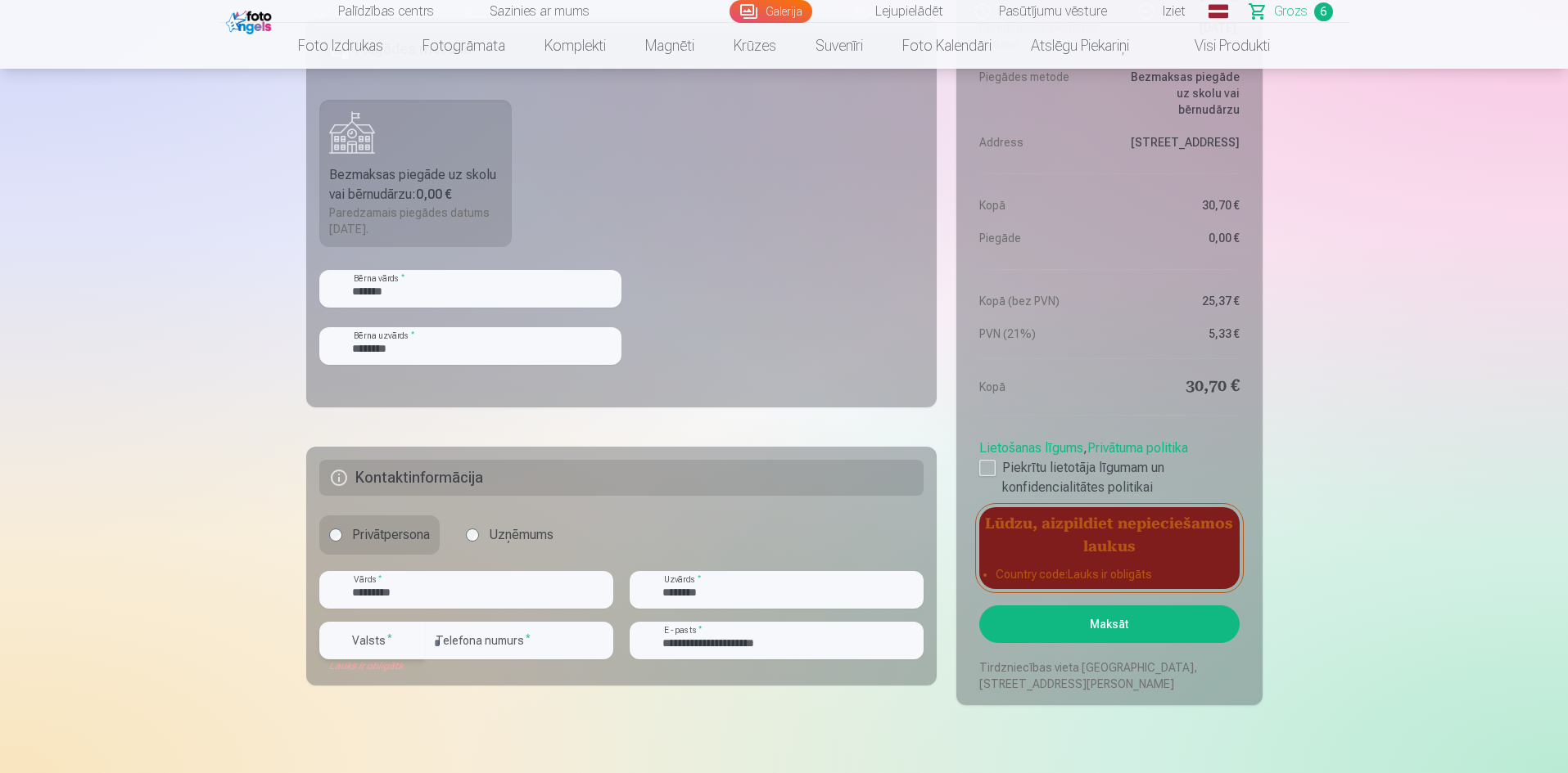
click at [415, 642] on div "button" at bounding box center [413, 640] width 20 height 20
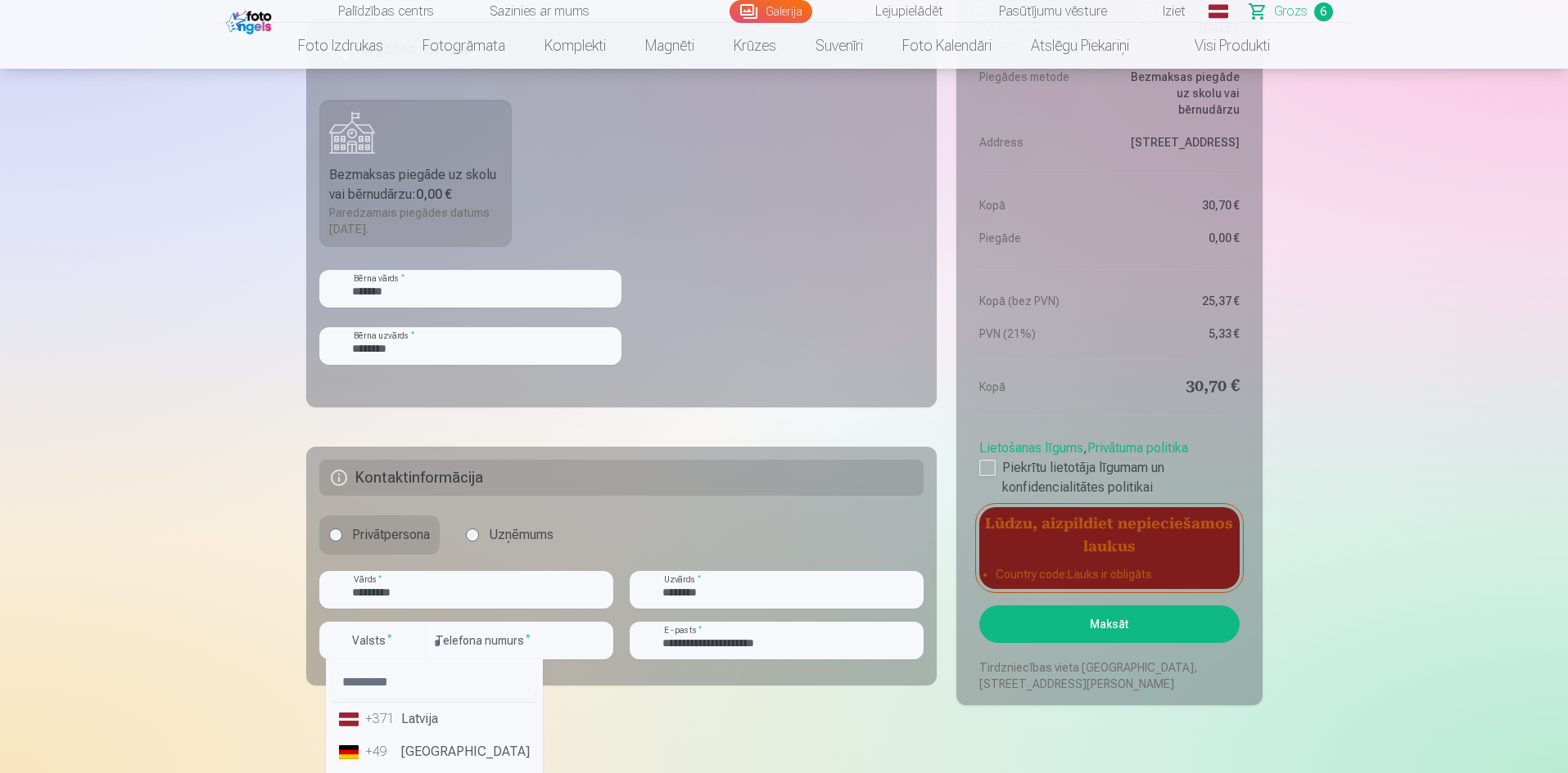
click at [432, 719] on li "+371 Latvija" at bounding box center [434, 719] width 204 height 33
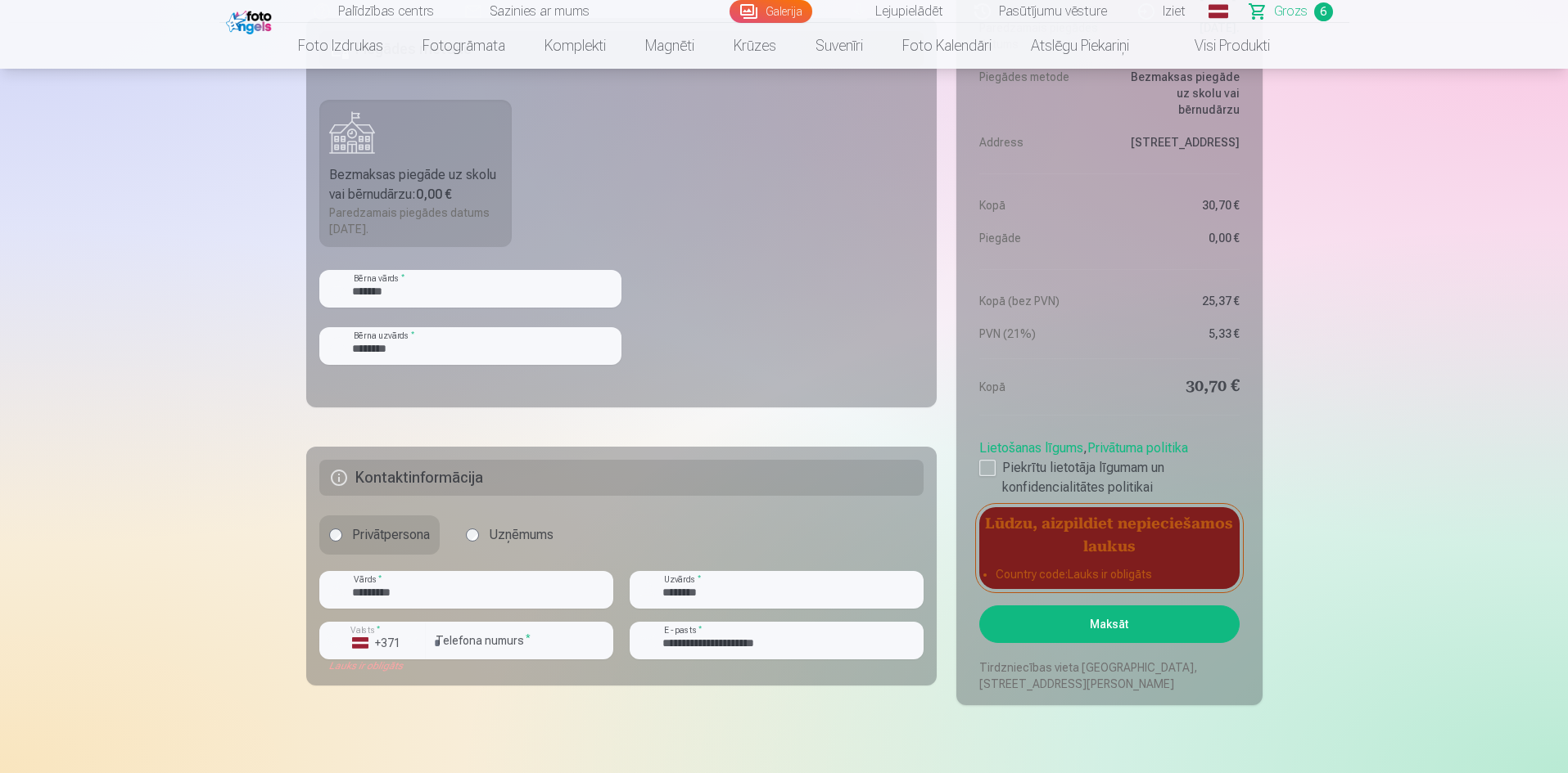
click at [1104, 622] on button "Maksāt" at bounding box center [1109, 624] width 259 height 37
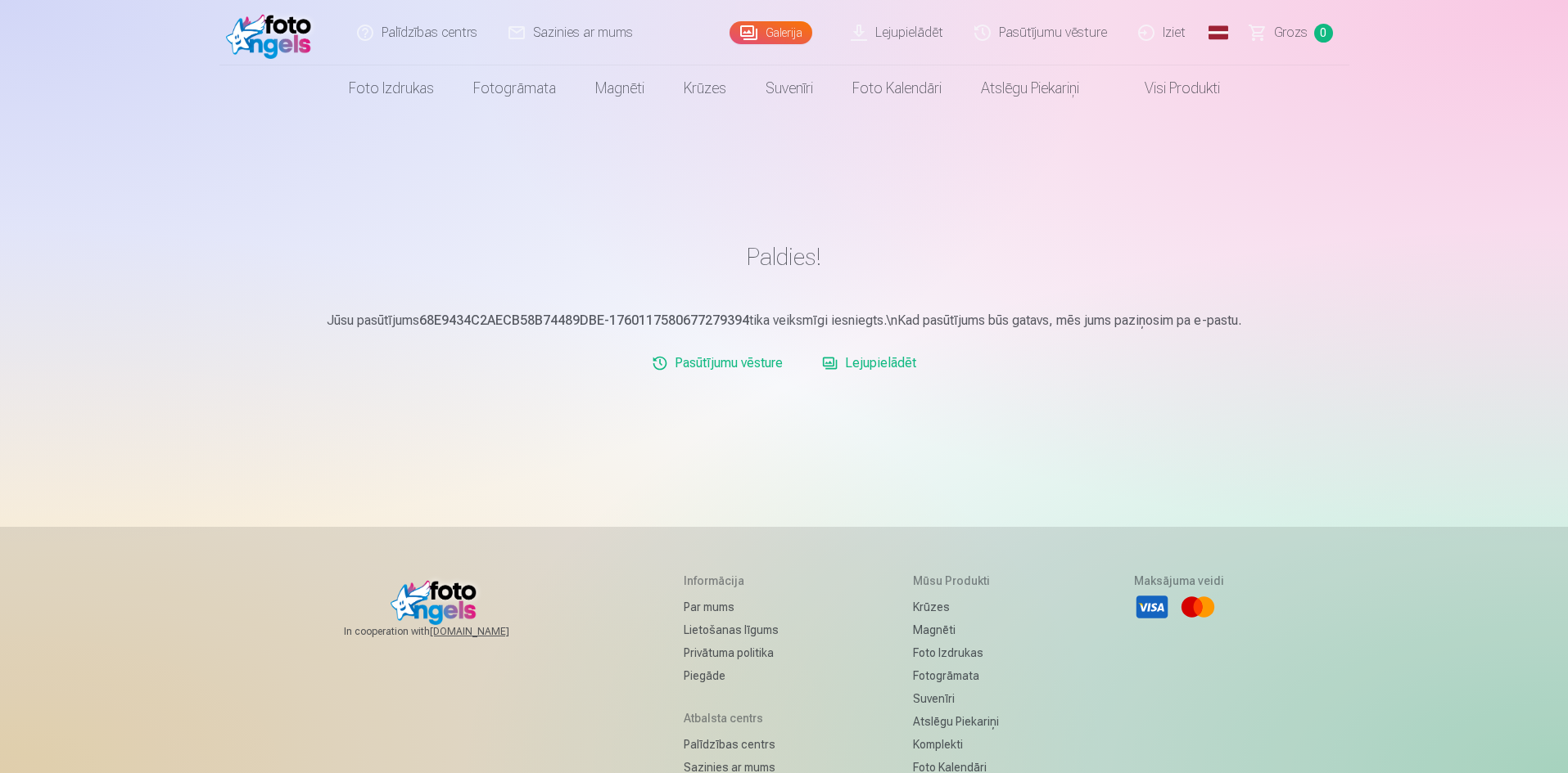
click at [1171, 32] on link "Iziet" at bounding box center [1162, 33] width 78 height 65
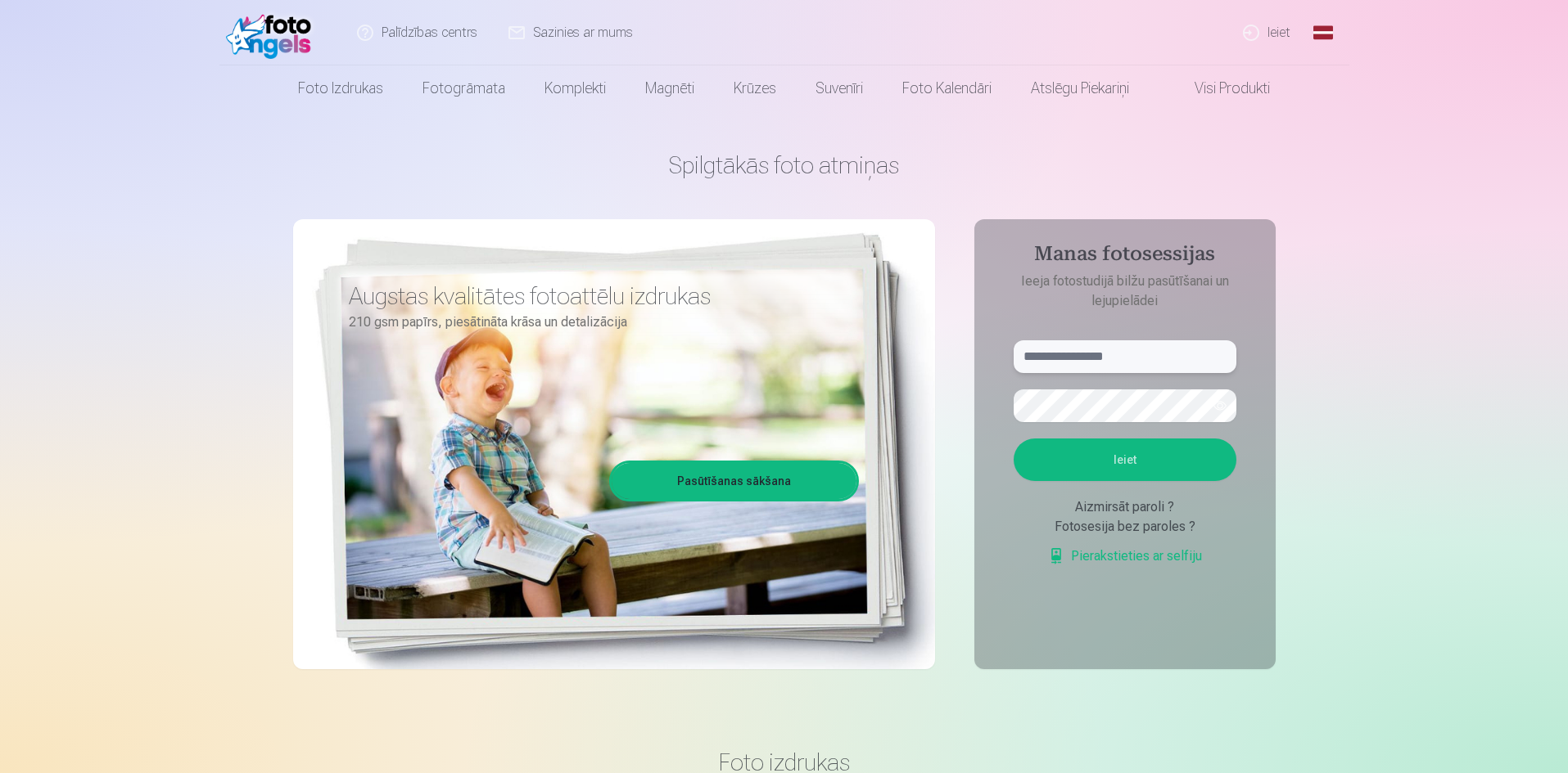
click at [1061, 362] on input "text" at bounding box center [1125, 357] width 223 height 33
type input "**********"
click at [1109, 451] on button "Ieiet" at bounding box center [1125, 459] width 223 height 42
